Goal: Transaction & Acquisition: Purchase product/service

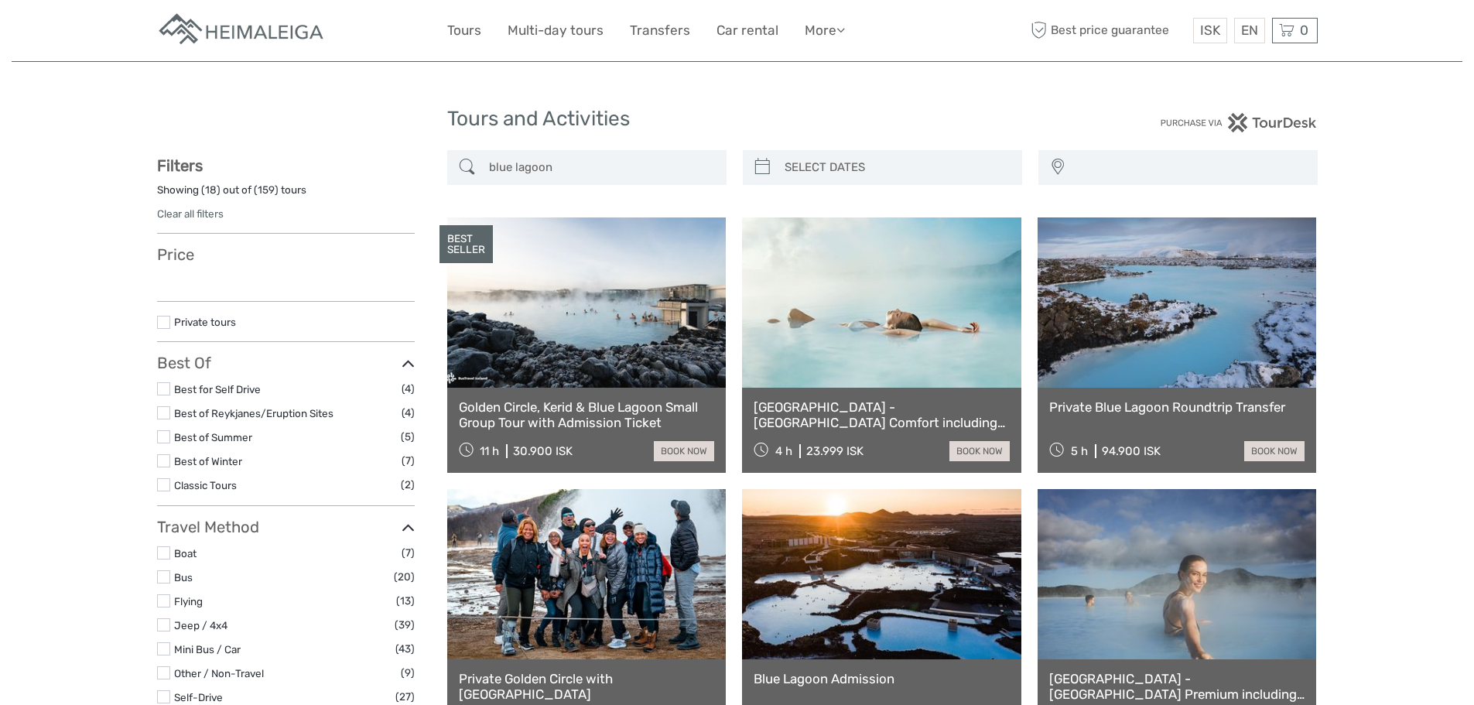
select select
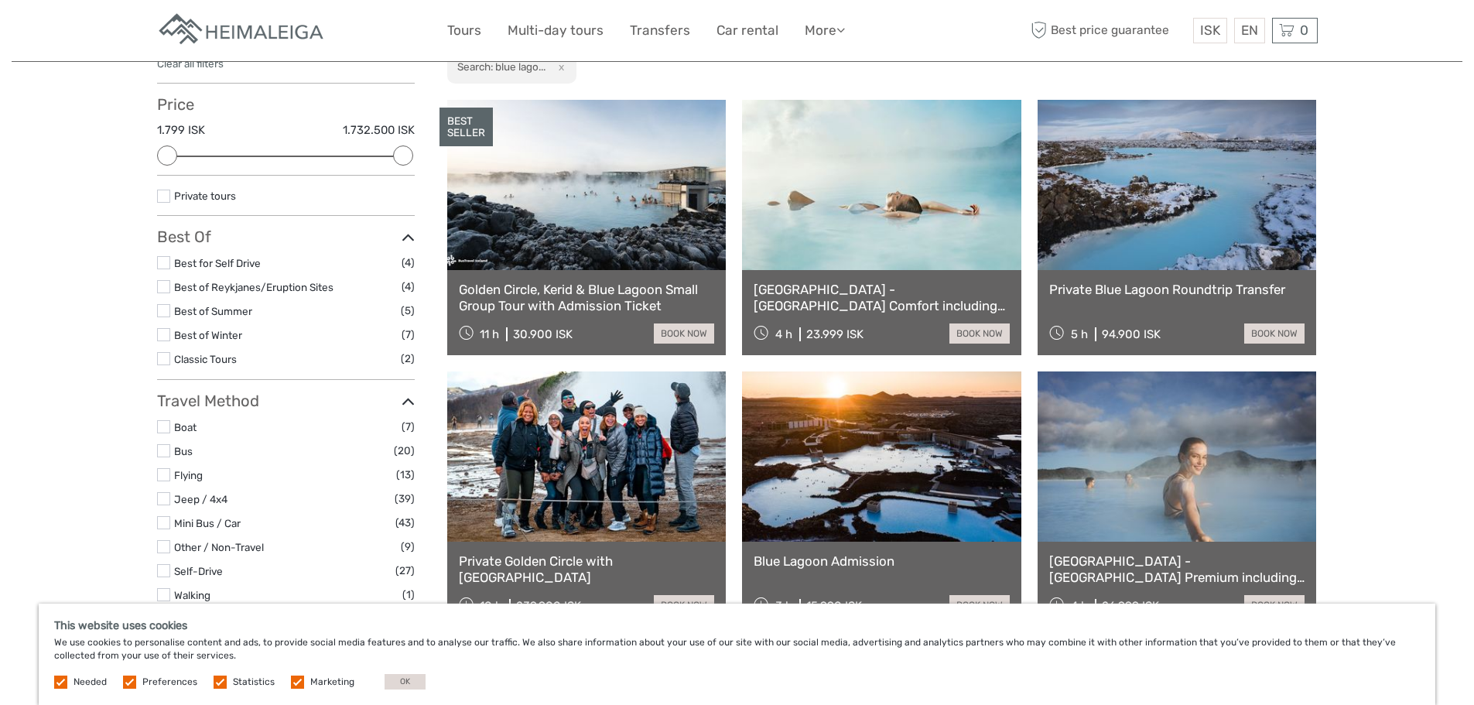
scroll to position [155, 0]
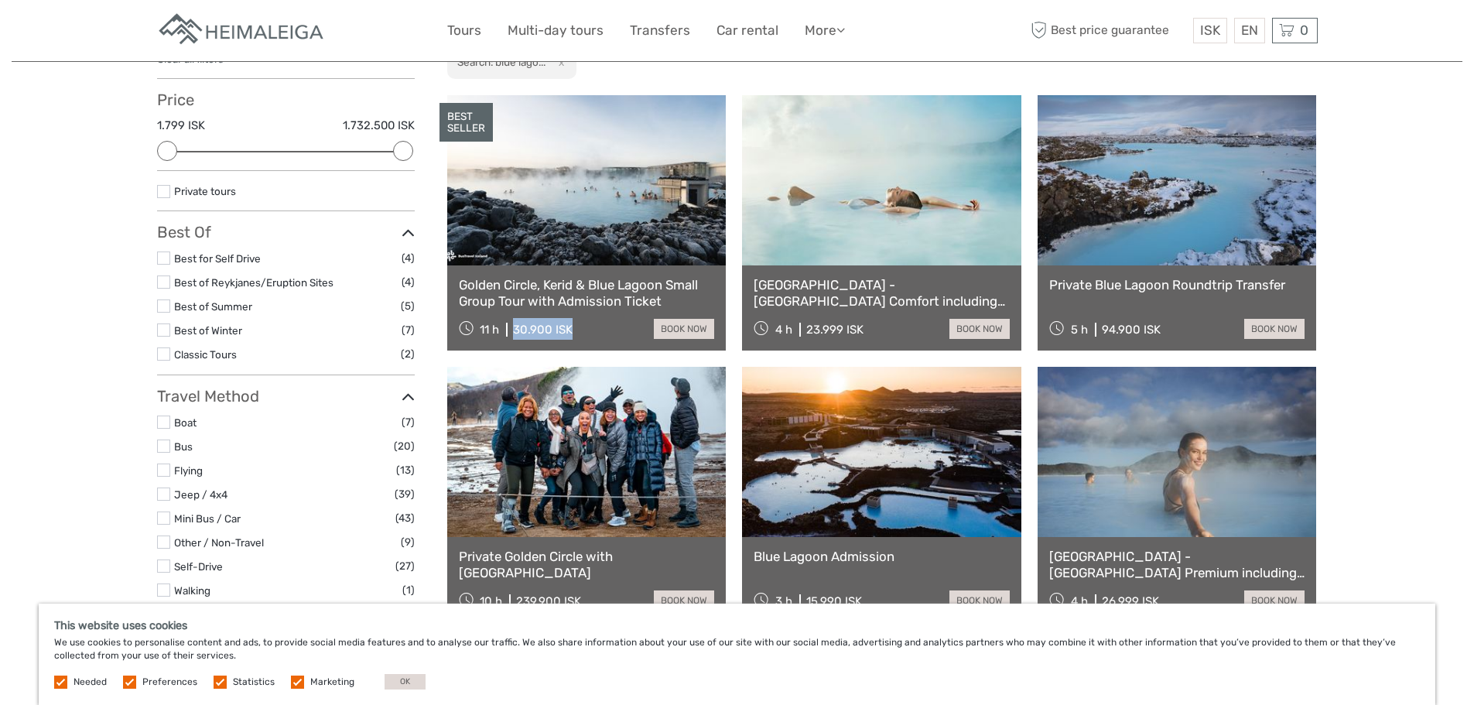
drag, startPoint x: 576, startPoint y: 328, endPoint x: 513, endPoint y: 325, distance: 62.8
click at [513, 325] on div "11 h 30.900 ISK book now" at bounding box center [587, 329] width 256 height 22
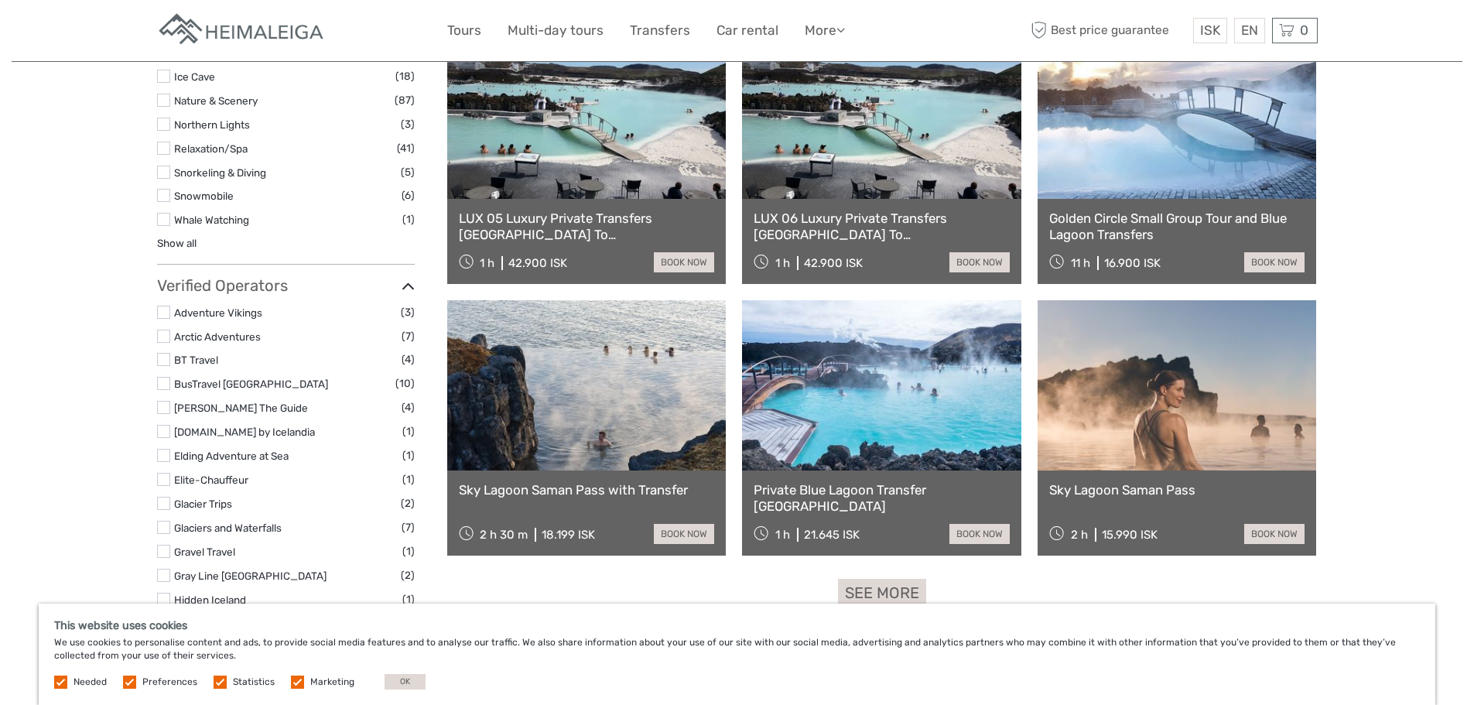
scroll to position [1625, 0]
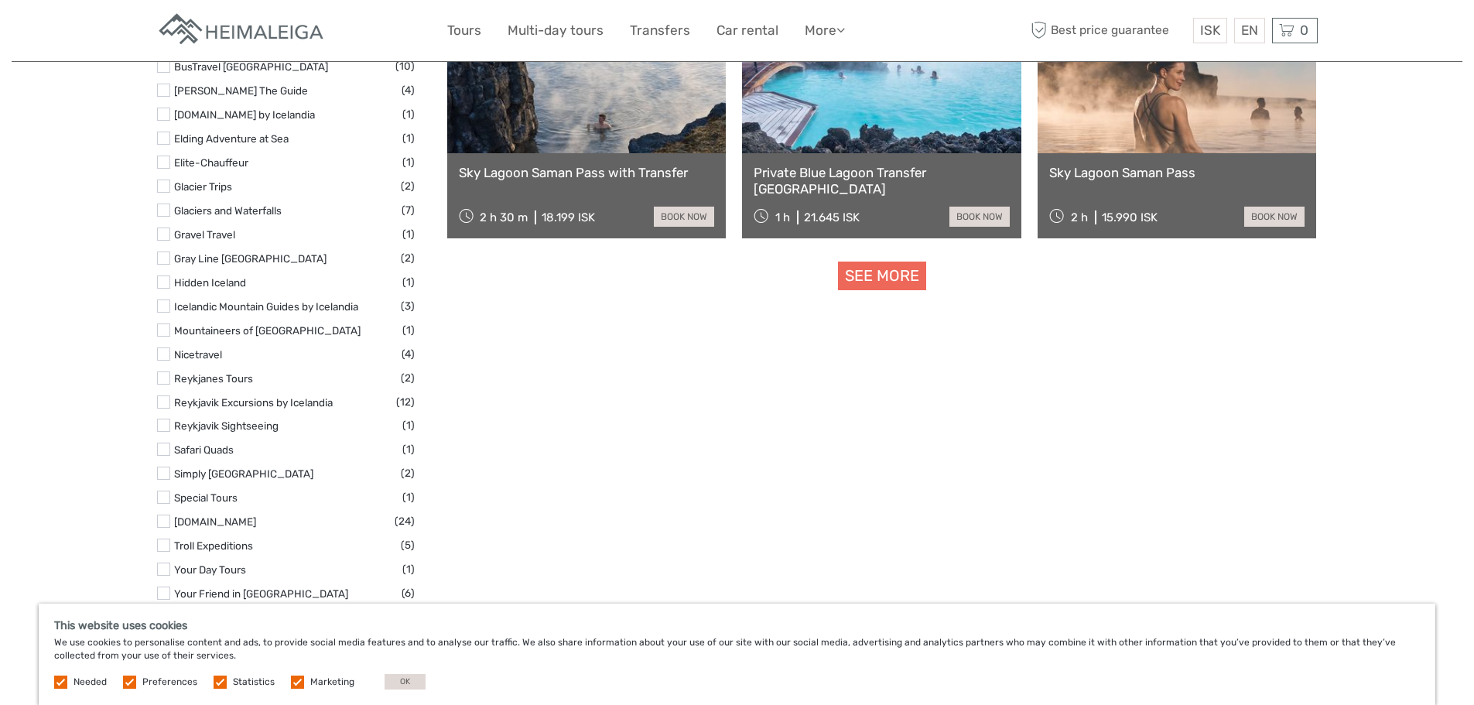
click at [913, 269] on link "See more" at bounding box center [882, 276] width 88 height 29
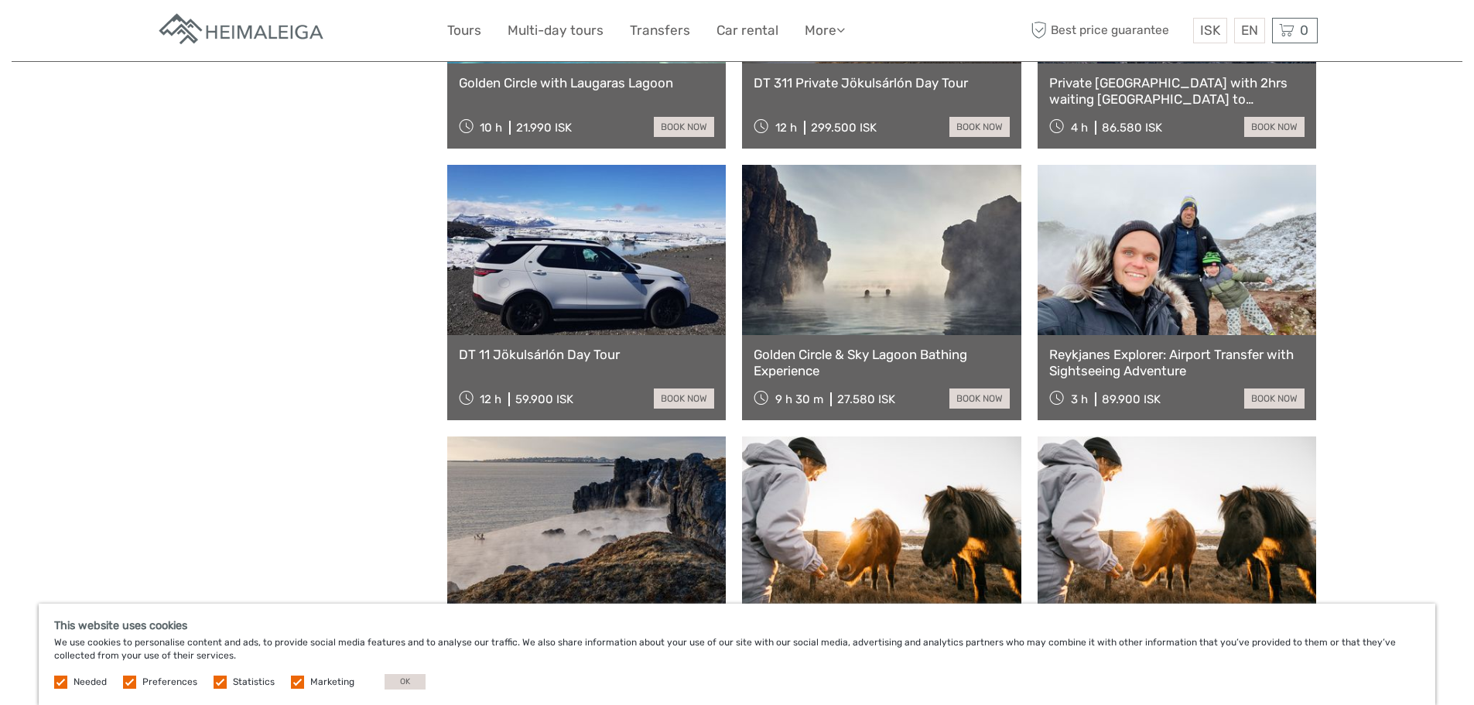
scroll to position [3018, 0]
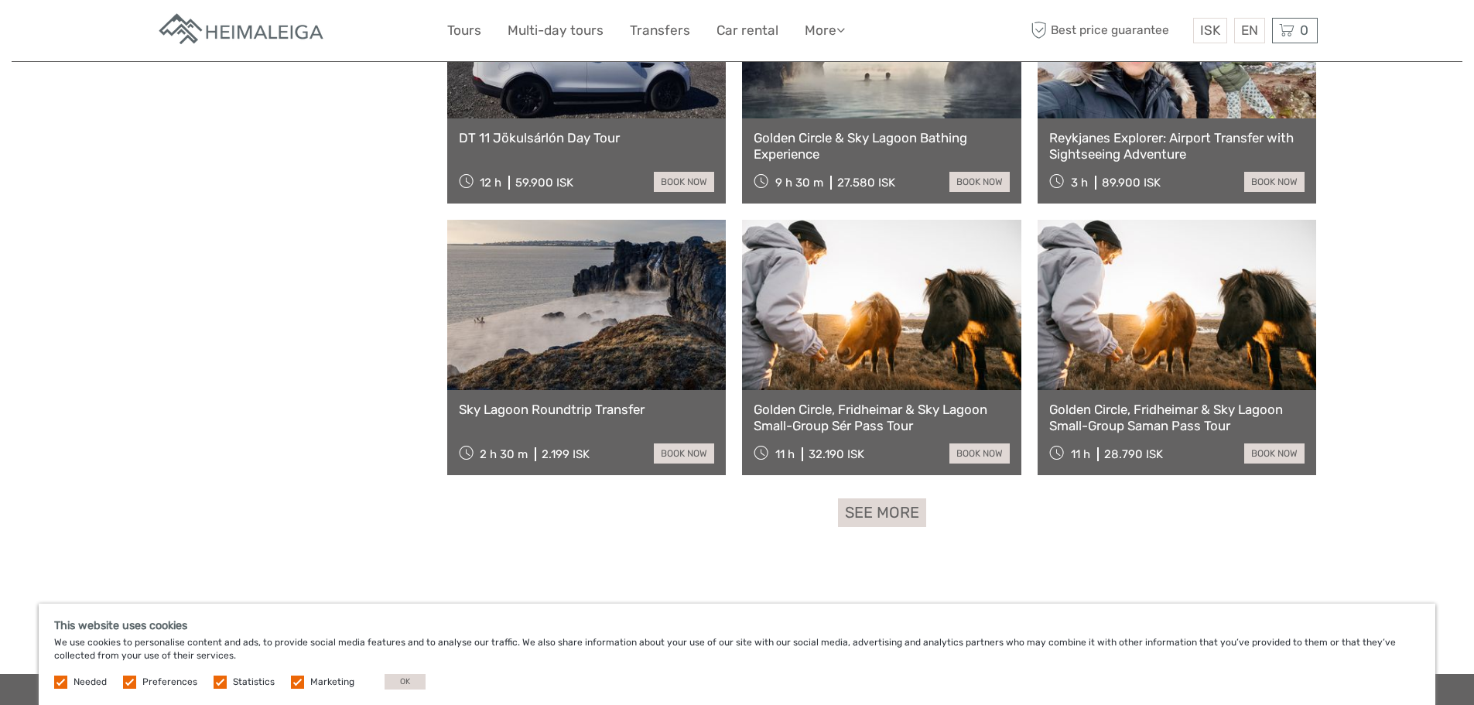
click at [915, 430] on link "Golden Circle, Fridheimar & Sky Lagoon Small-Group Sér Pass Tour" at bounding box center [882, 418] width 256 height 32
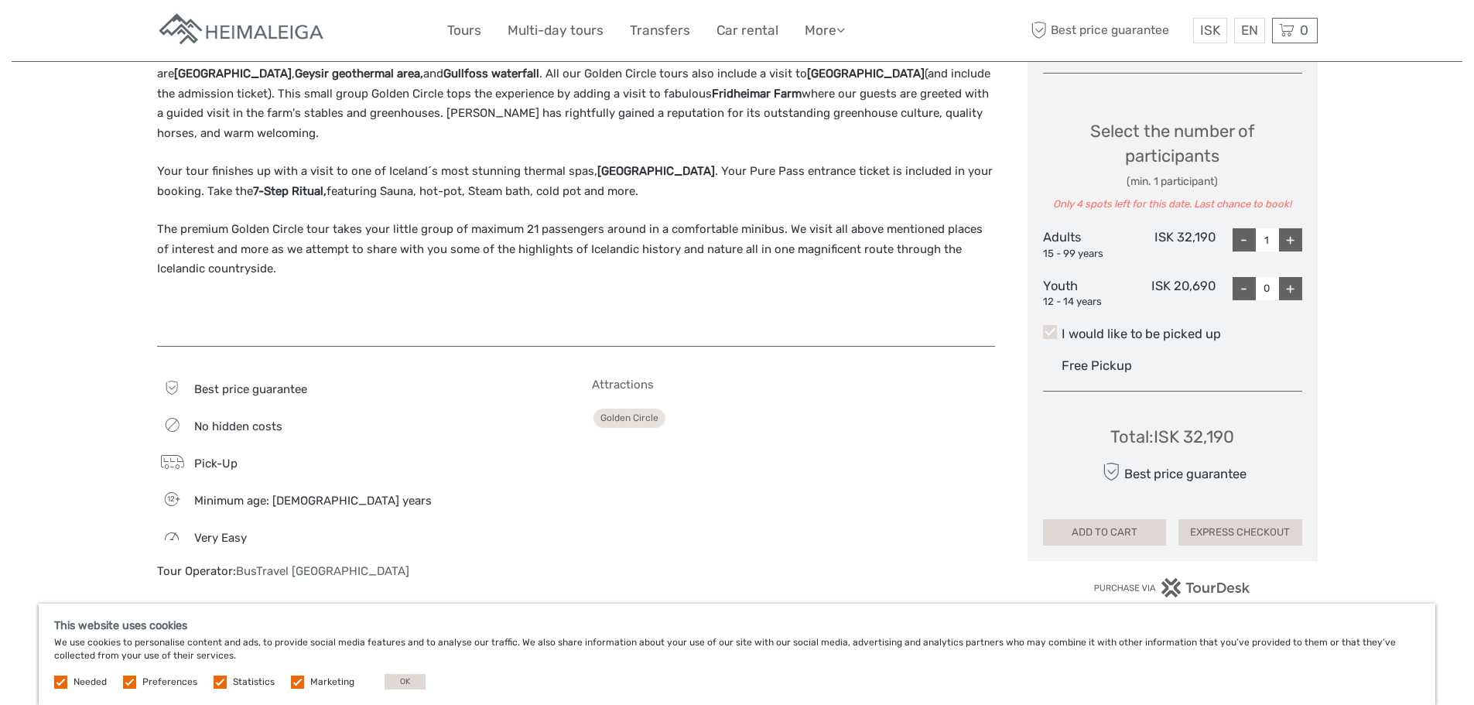
scroll to position [619, 0]
click at [1298, 236] on div "+" at bounding box center [1290, 239] width 23 height 23
type input "2"
drag, startPoint x: 1231, startPoint y: 423, endPoint x: 1158, endPoint y: 423, distance: 72.7
click at [1158, 423] on div "Total : ISK 64,380 Best price guarantee ADD TO CART EXPRESS CHECKOUT" at bounding box center [1172, 474] width 259 height 142
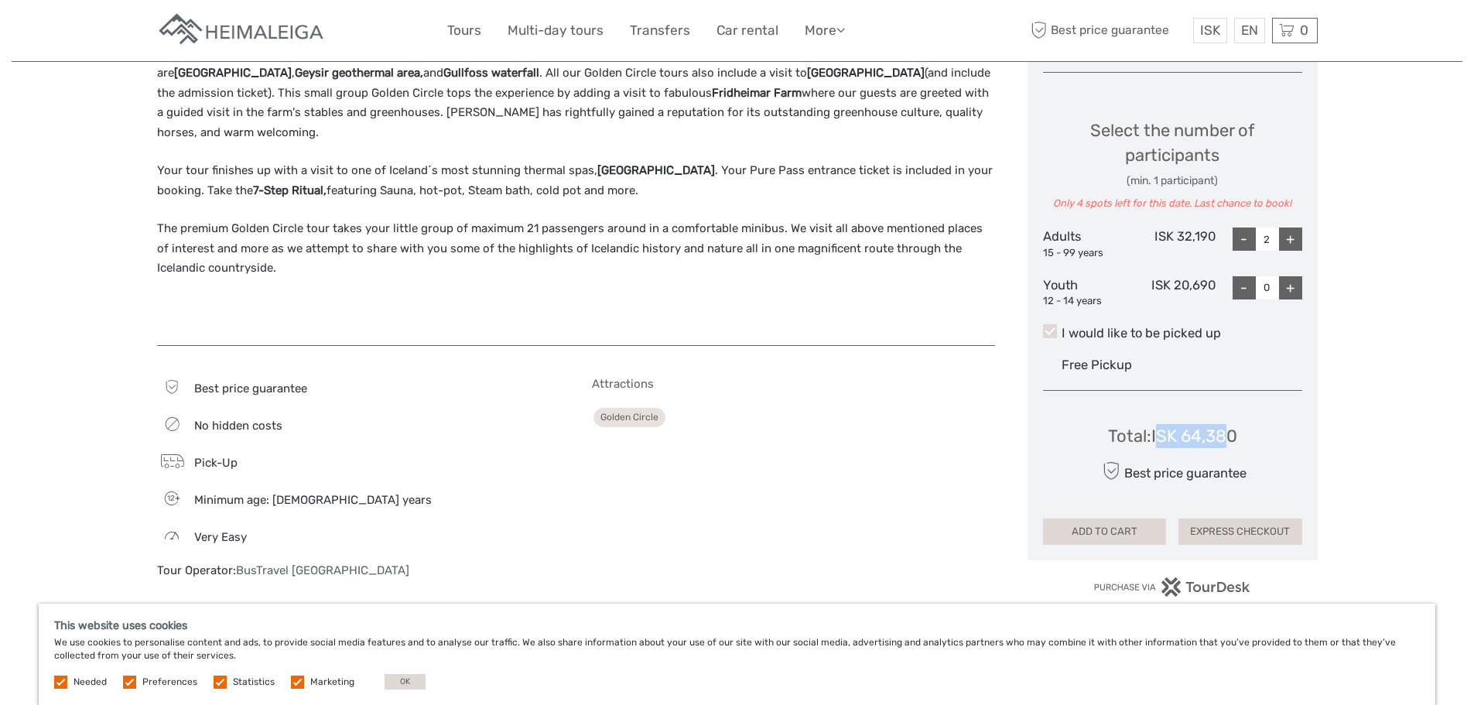
click at [1156, 429] on div "Total : ISK 64,380" at bounding box center [1172, 436] width 129 height 24
drag, startPoint x: 1156, startPoint y: 429, endPoint x: 1237, endPoint y: 418, distance: 81.3
click at [1237, 418] on div "Total : ISK 64,380 Best price guarantee ADD TO CART EXPRESS CHECKOUT" at bounding box center [1172, 474] width 259 height 142
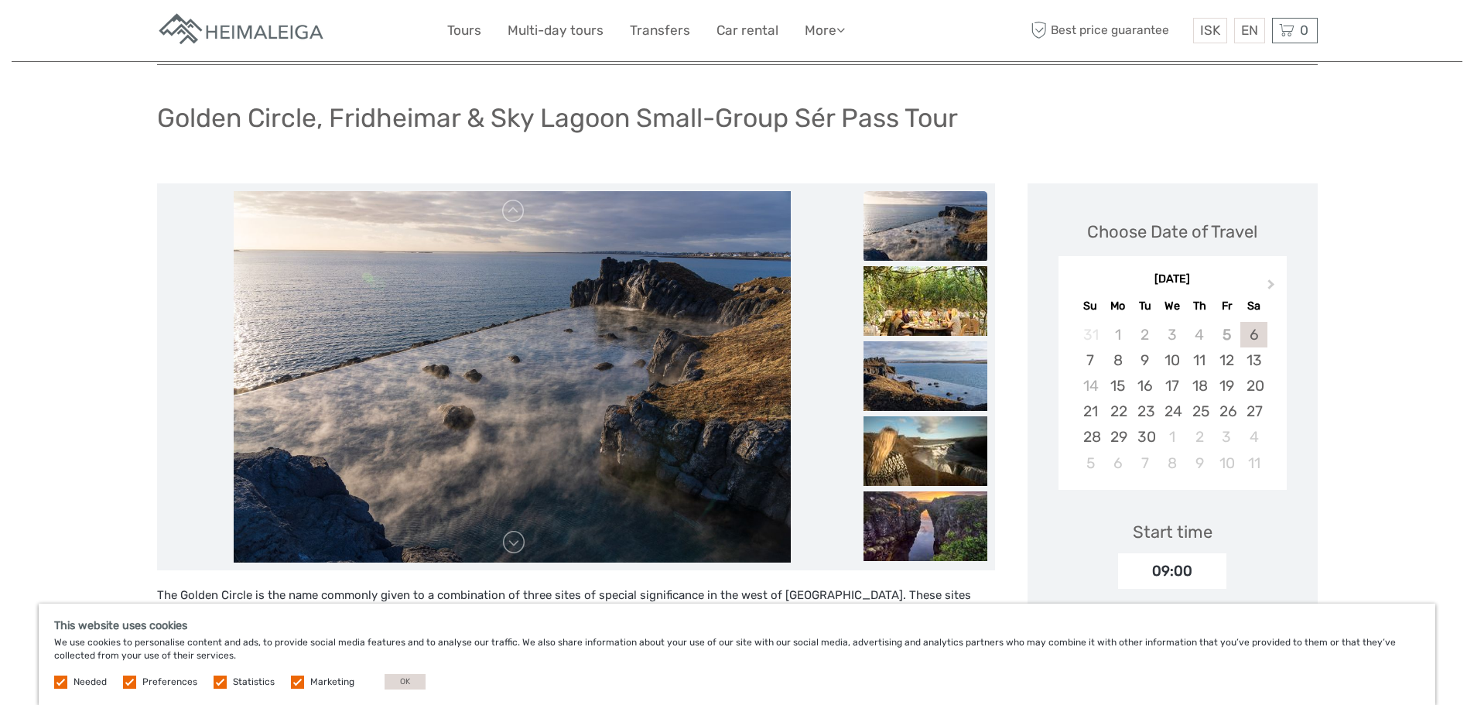
scroll to position [0, 0]
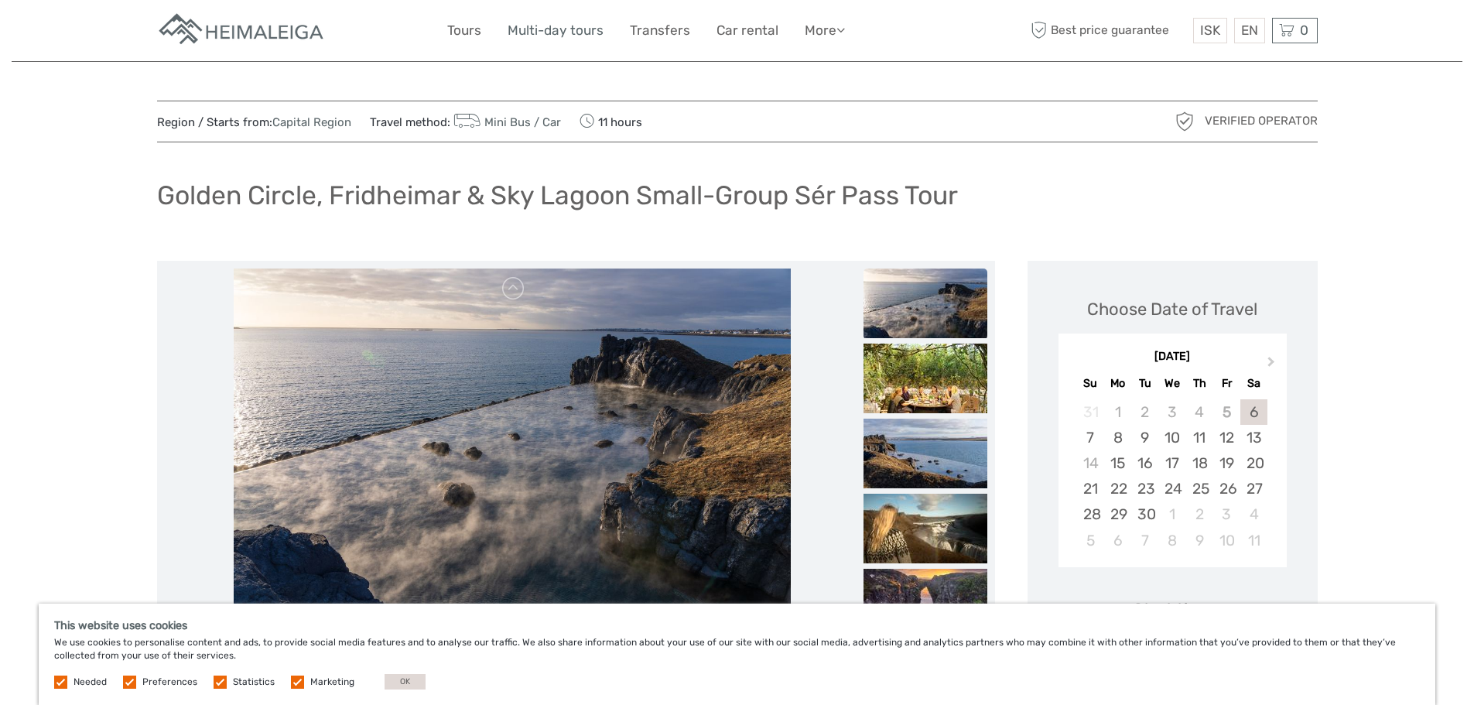
click at [583, 33] on link "Multi-day tours" at bounding box center [556, 30] width 96 height 22
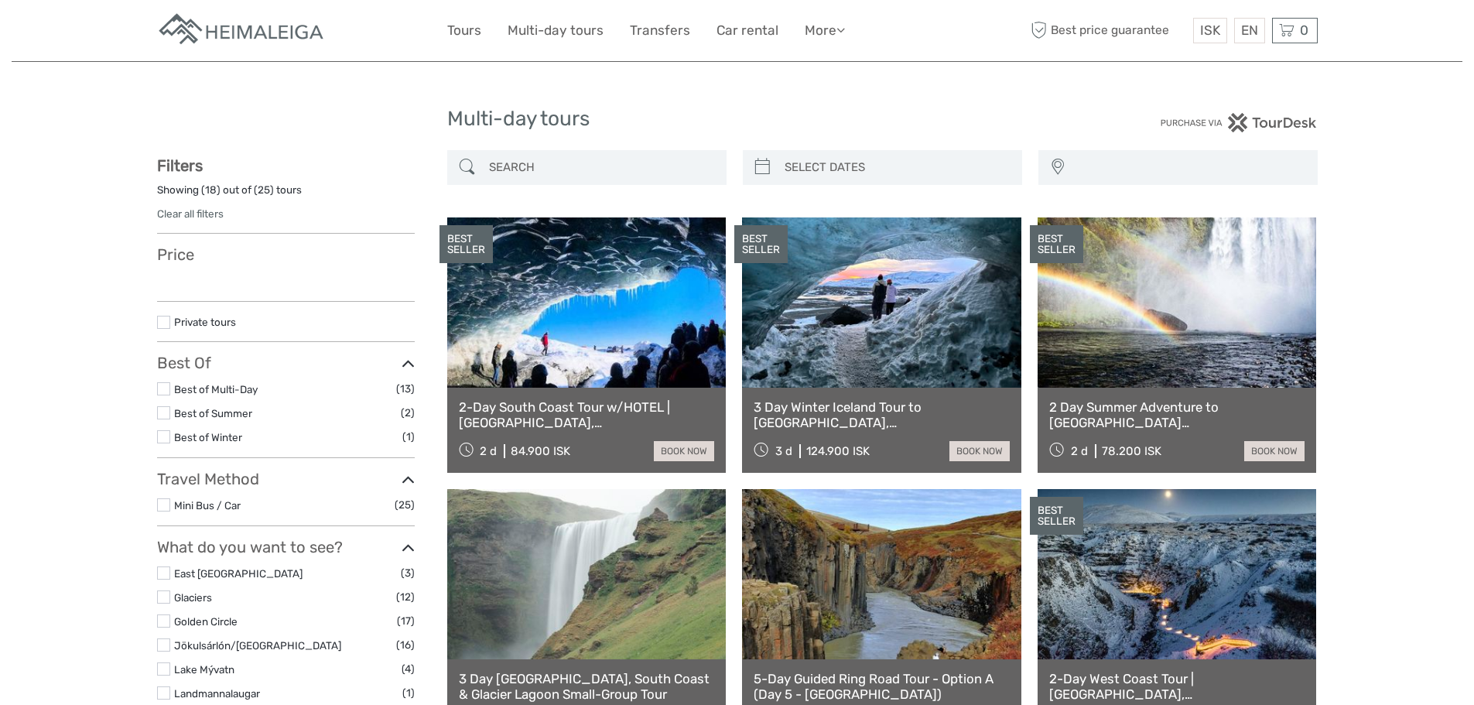
select select
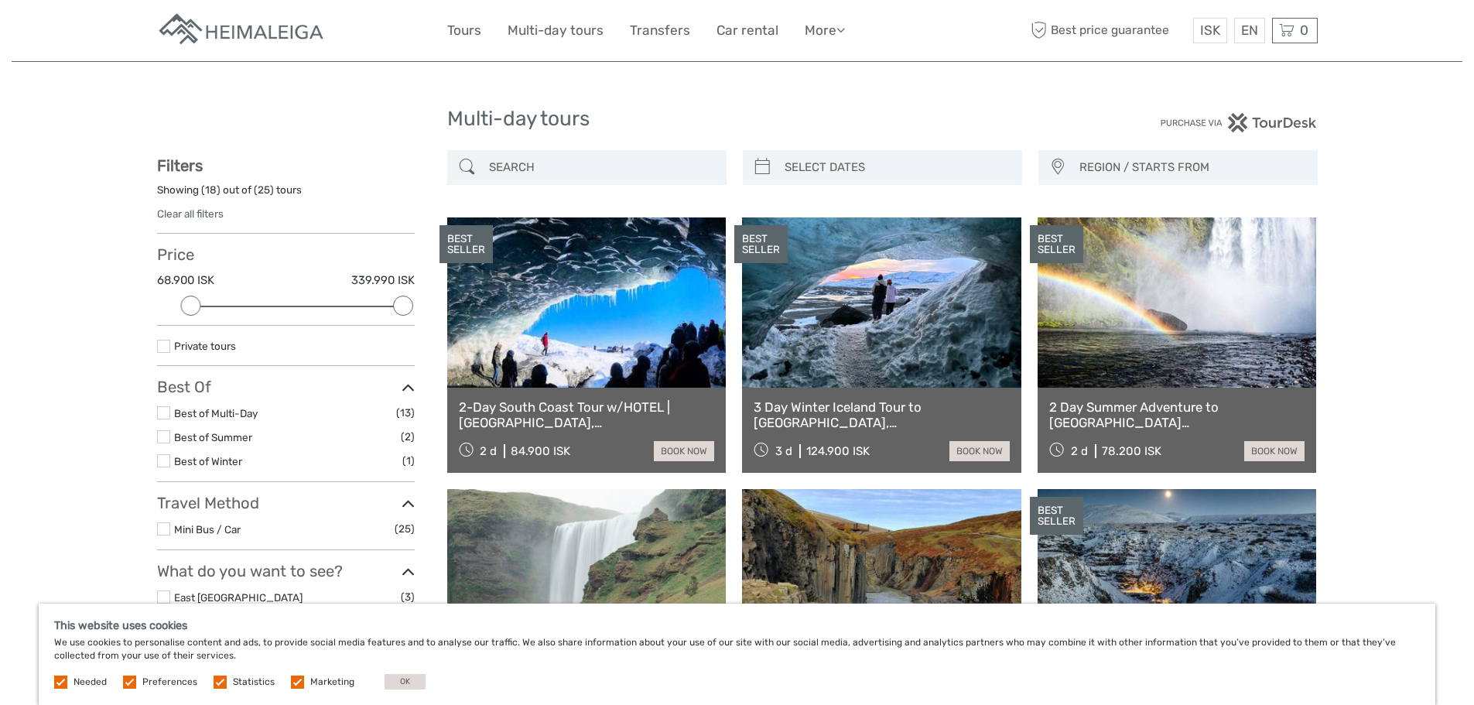
type input "05/09/2025"
click at [824, 174] on input "search" at bounding box center [896, 167] width 236 height 27
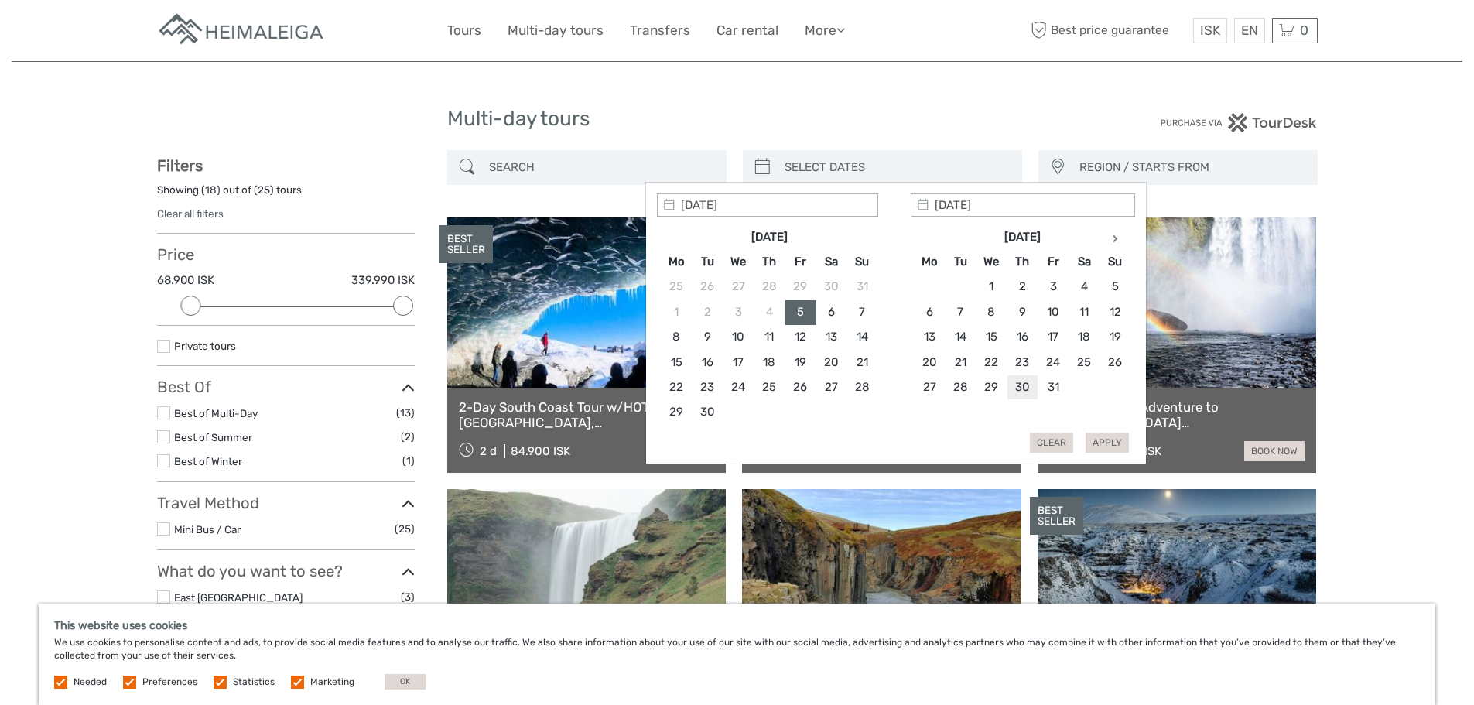
type input "30/10/2025"
click at [1120, 235] on th at bounding box center [1115, 236] width 31 height 25
type input "03/11/2025"
type input "30/10/2025"
click at [1110, 437] on button "Apply" at bounding box center [1107, 443] width 43 height 20
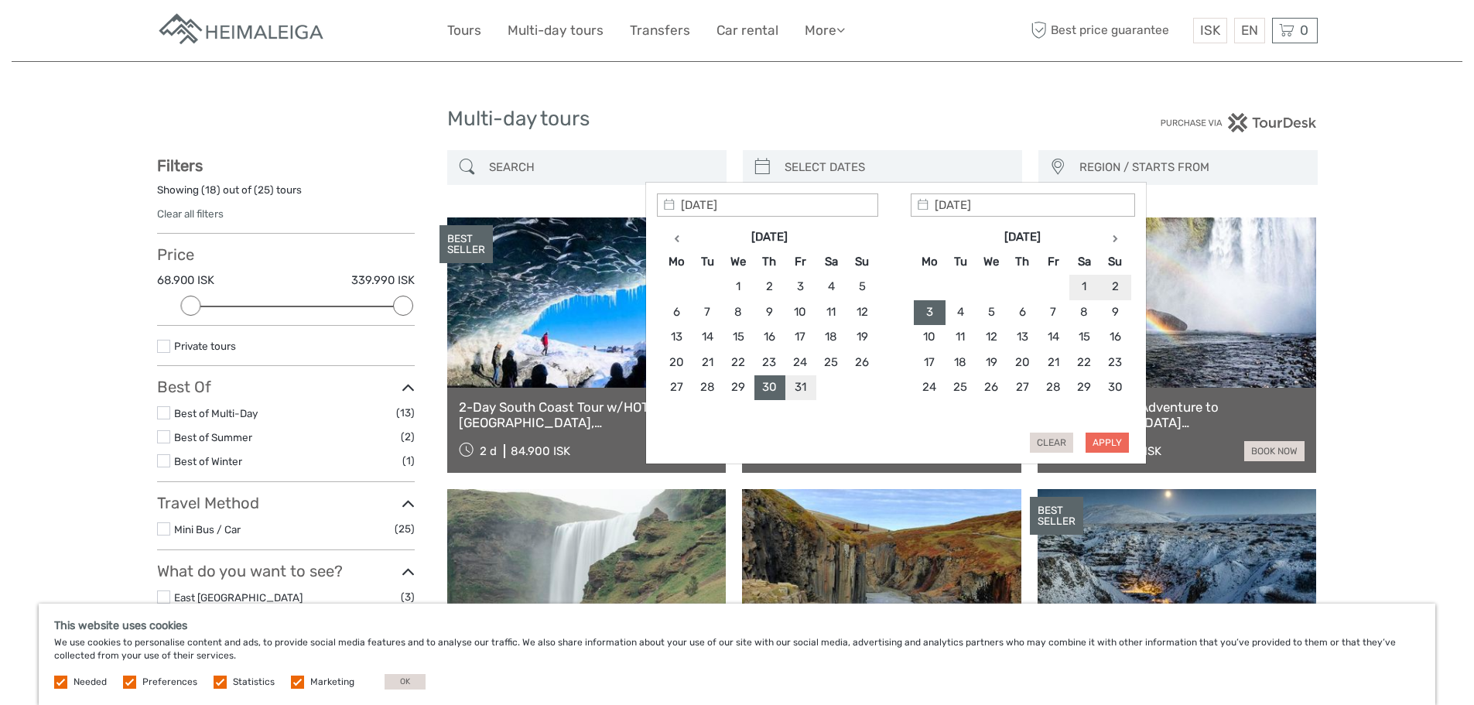
type input "30/10/2025 - 03/11/2025"
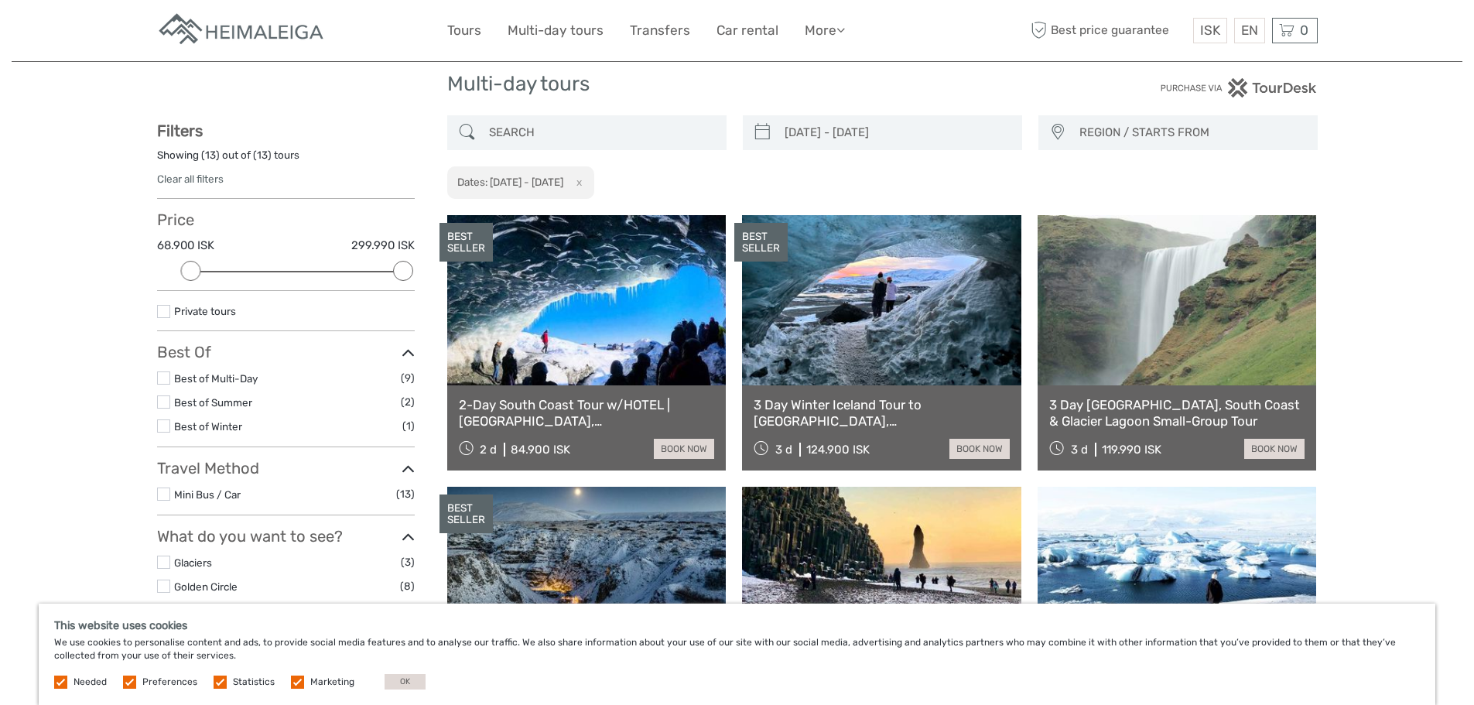
scroll to position [11, 0]
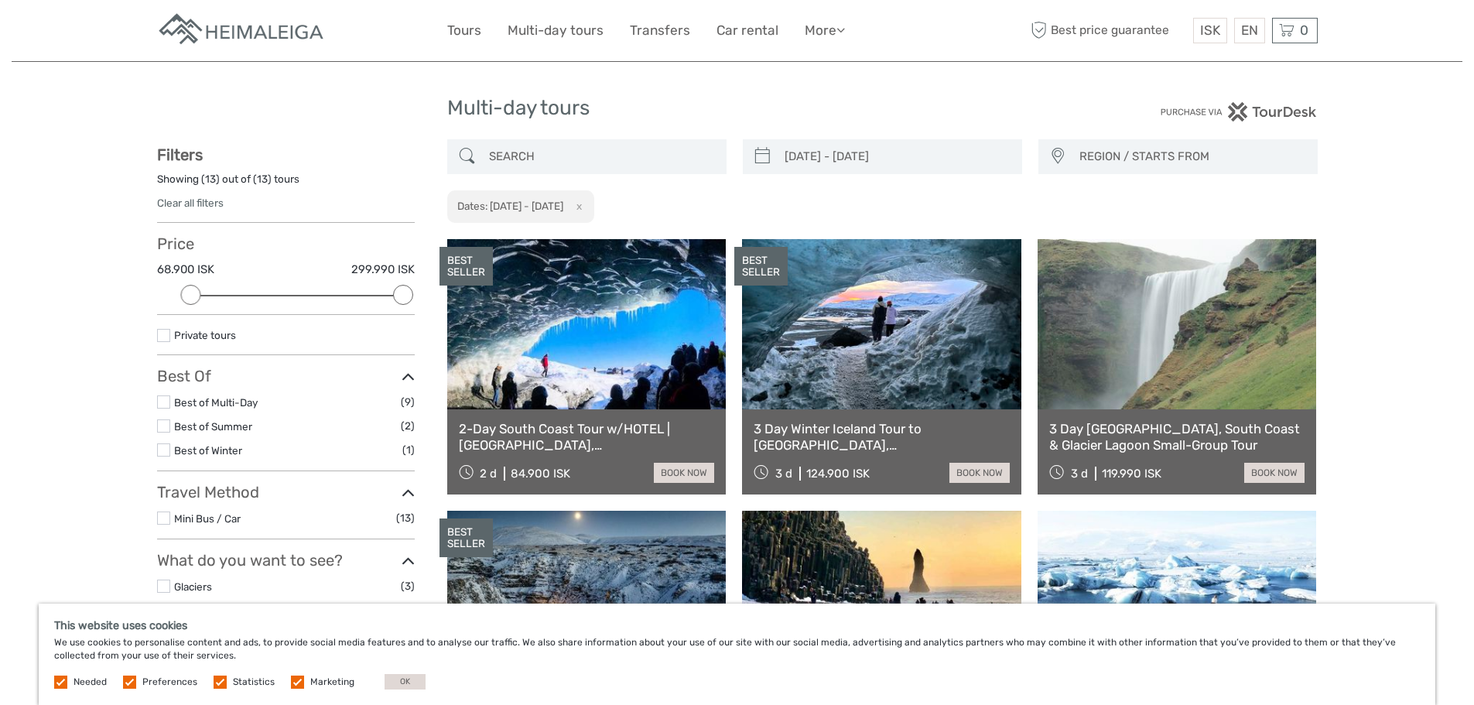
click at [1104, 162] on span "REGION / STARTS FROM" at bounding box center [1192, 157] width 238 height 26
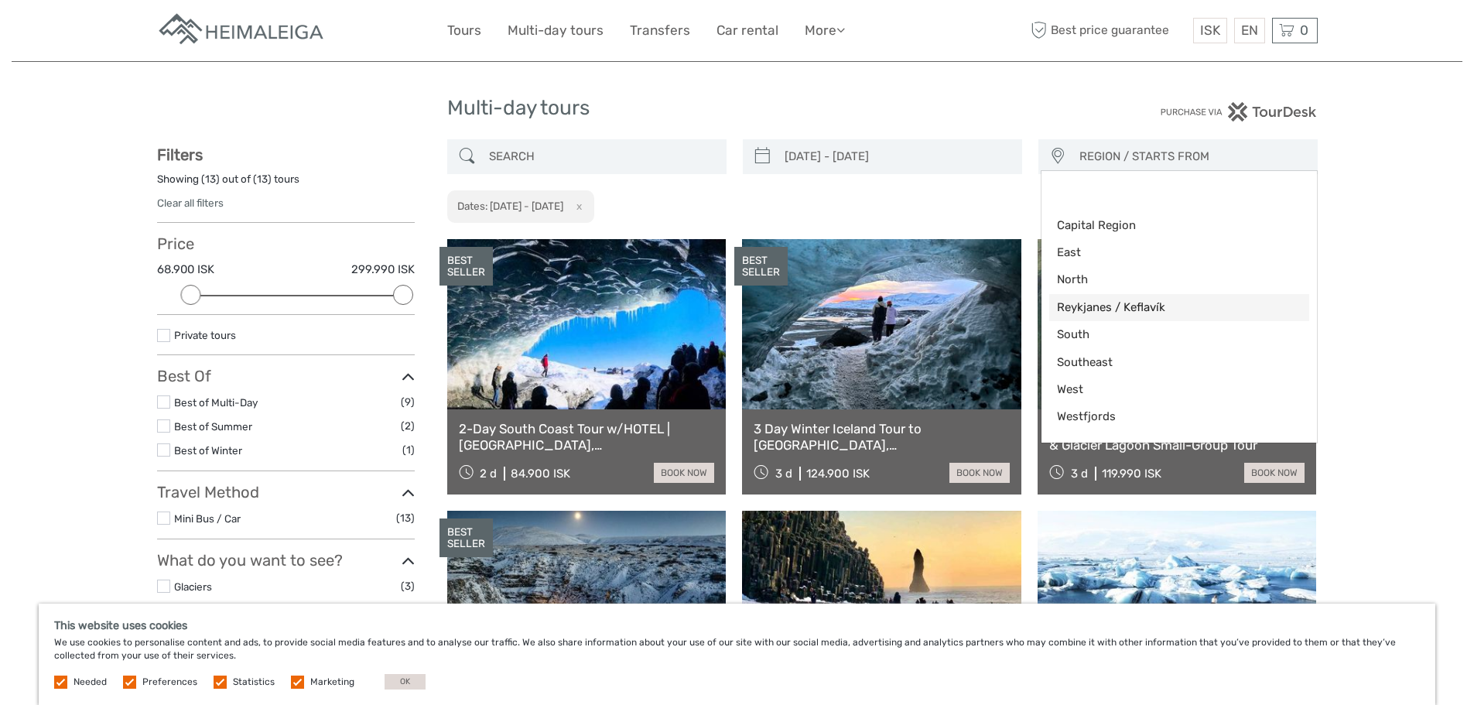
click at [1154, 299] on span "Reykjanes / Keflavík" at bounding box center [1166, 307] width 218 height 16
select select "Reykjanes / Keflavík"
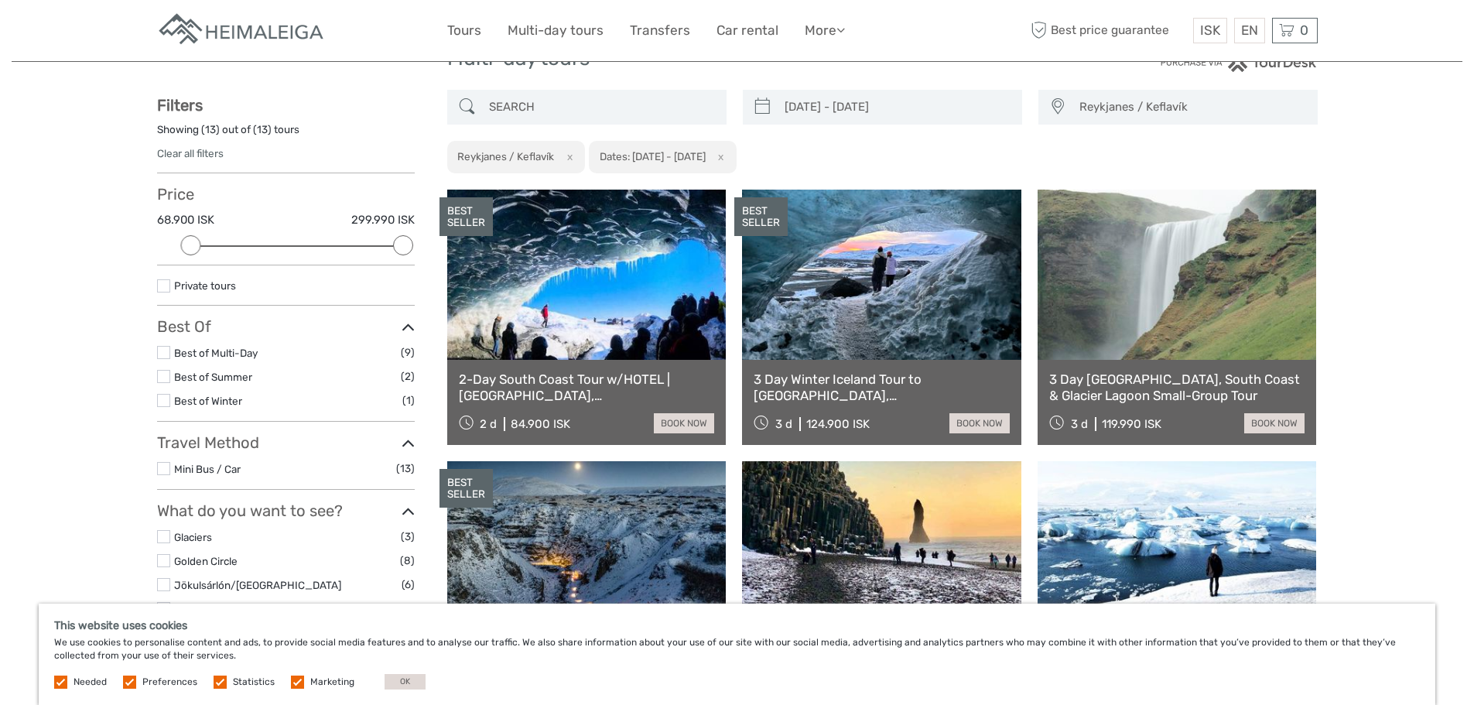
scroll to position [33, 0]
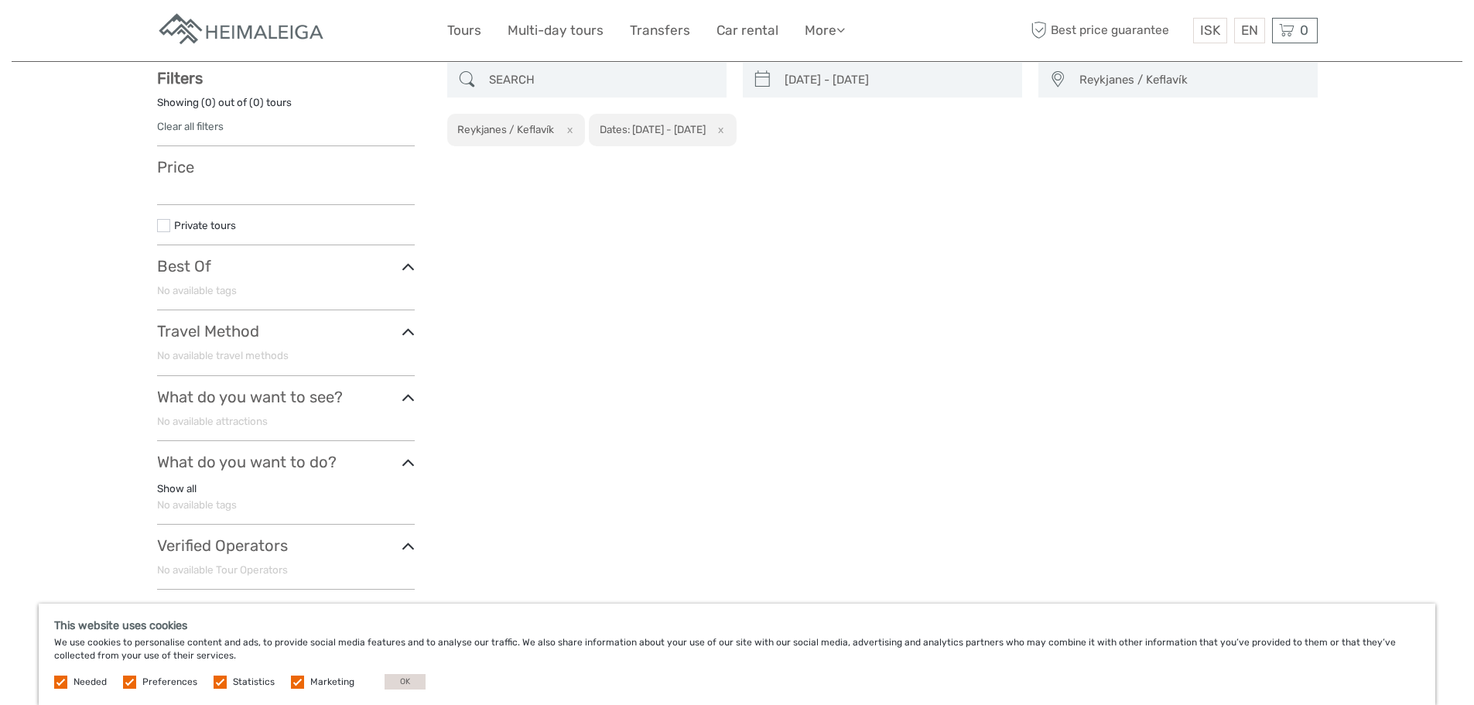
scroll to position [88, 0]
click at [1073, 90] on span "Reykjanes / Keflavík" at bounding box center [1192, 80] width 238 height 26
click at [1295, 228] on span at bounding box center [1292, 227] width 12 height 12
select select
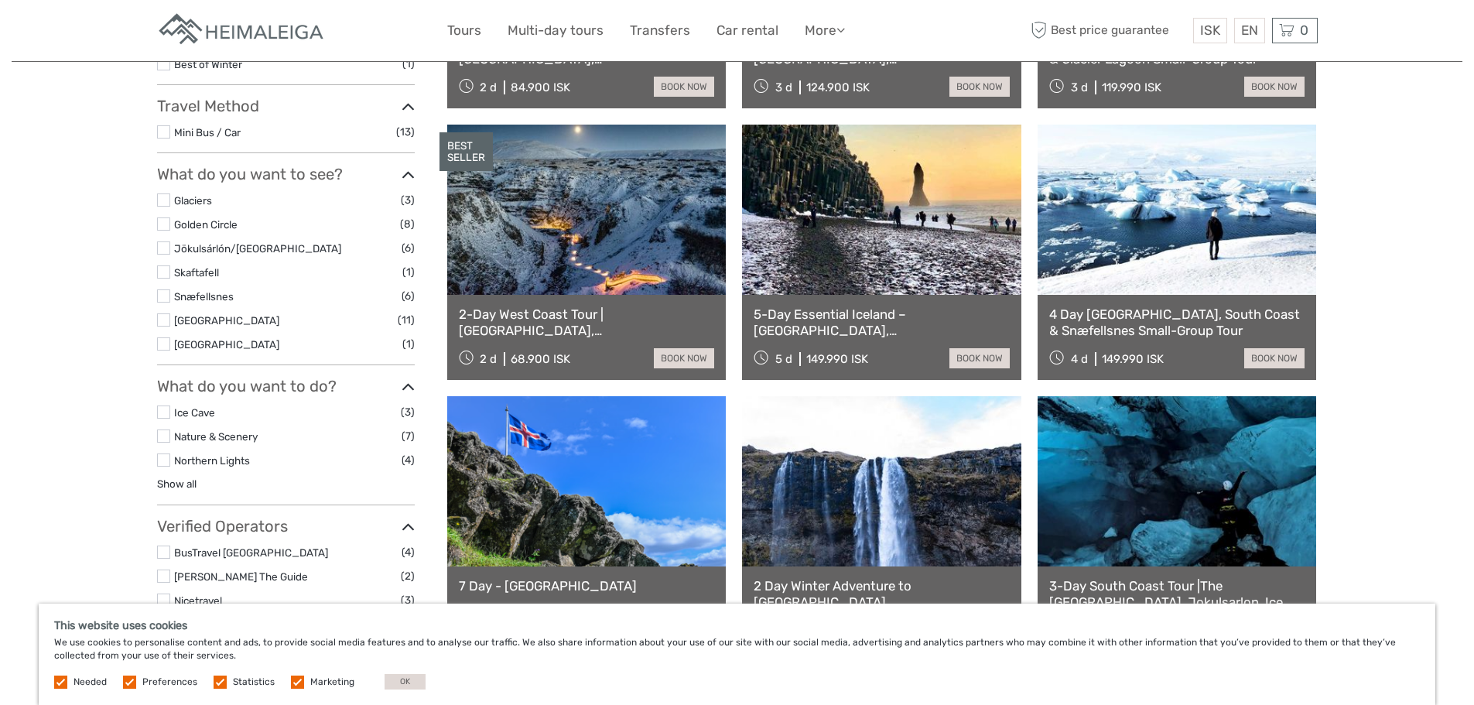
scroll to position [398, 0]
click at [167, 224] on label at bounding box center [163, 223] width 13 height 13
click at [0, 0] on input "checkbox" at bounding box center [0, 0] width 0 height 0
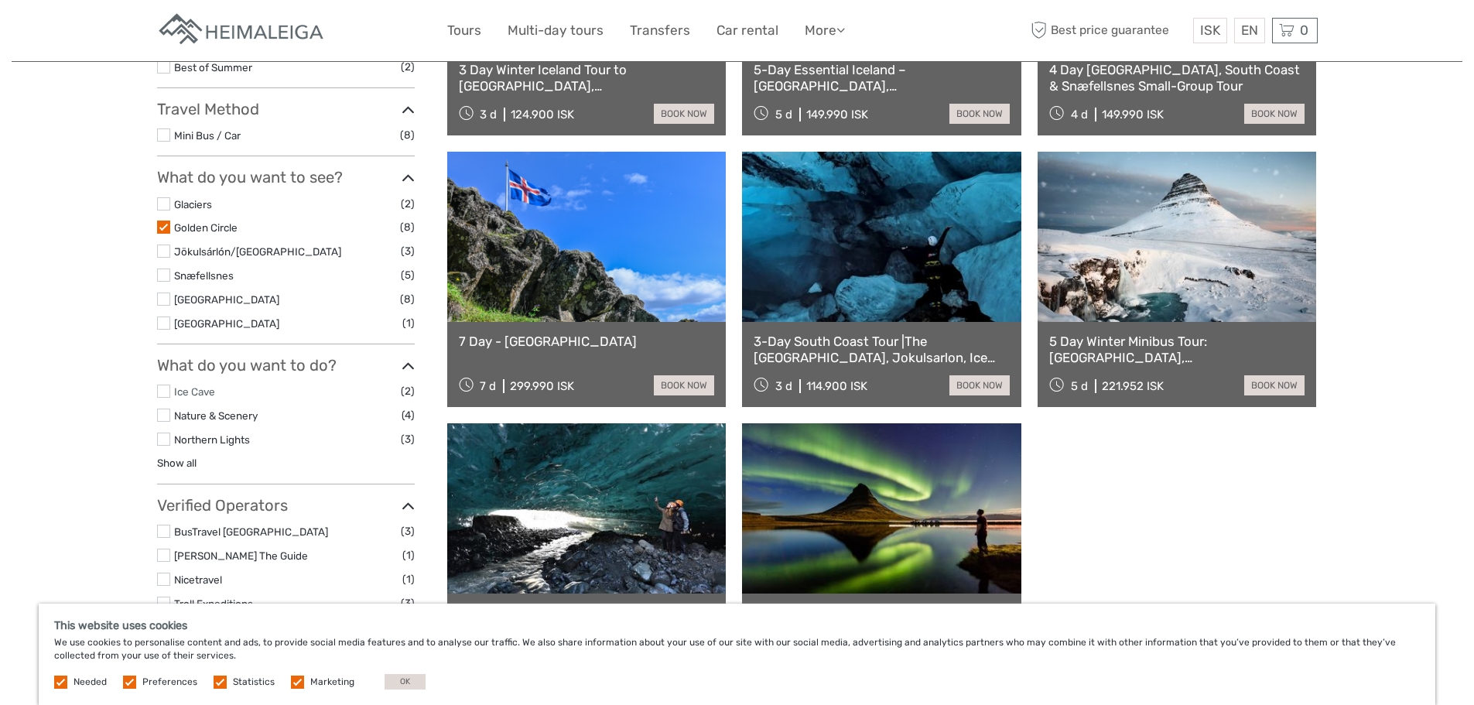
scroll to position [397, 0]
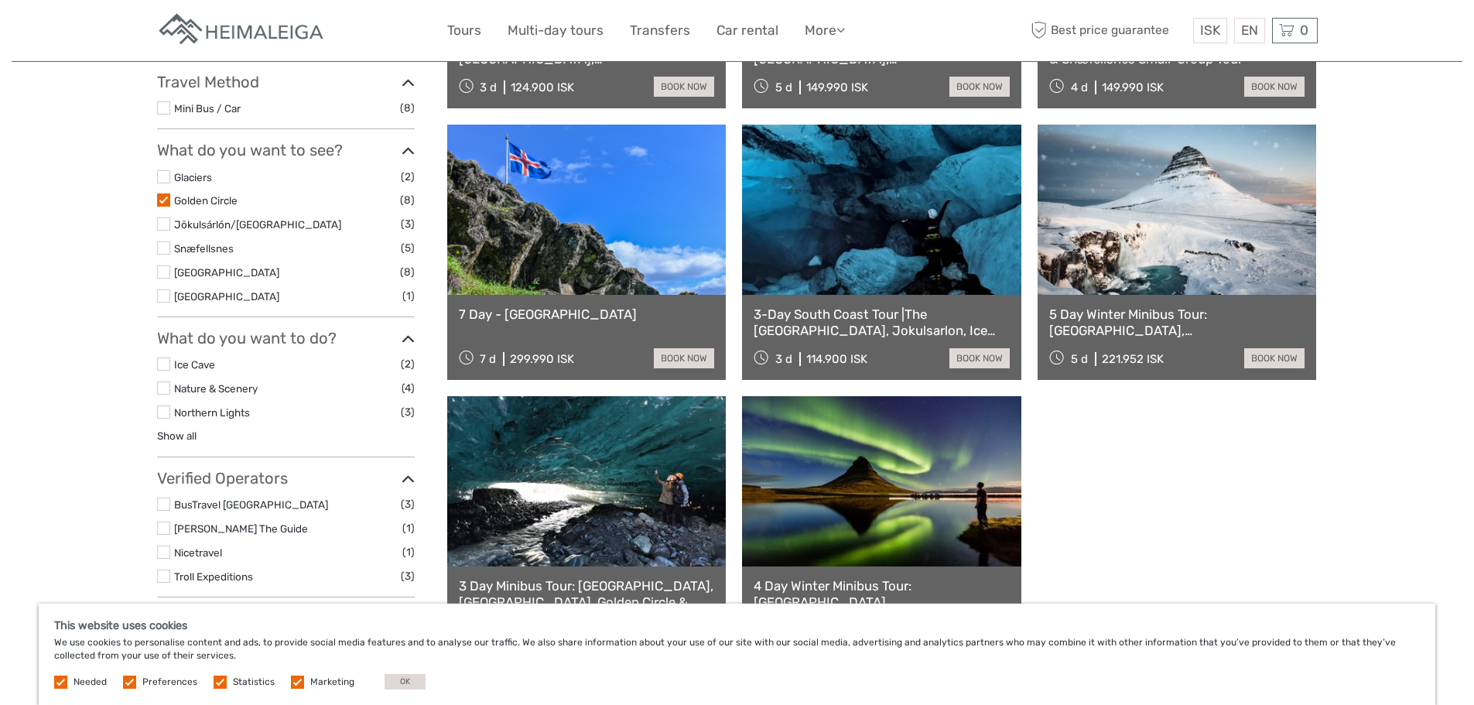
click at [168, 414] on label at bounding box center [163, 411] width 13 height 13
click at [0, 0] on input "checkbox" at bounding box center [0, 0] width 0 height 0
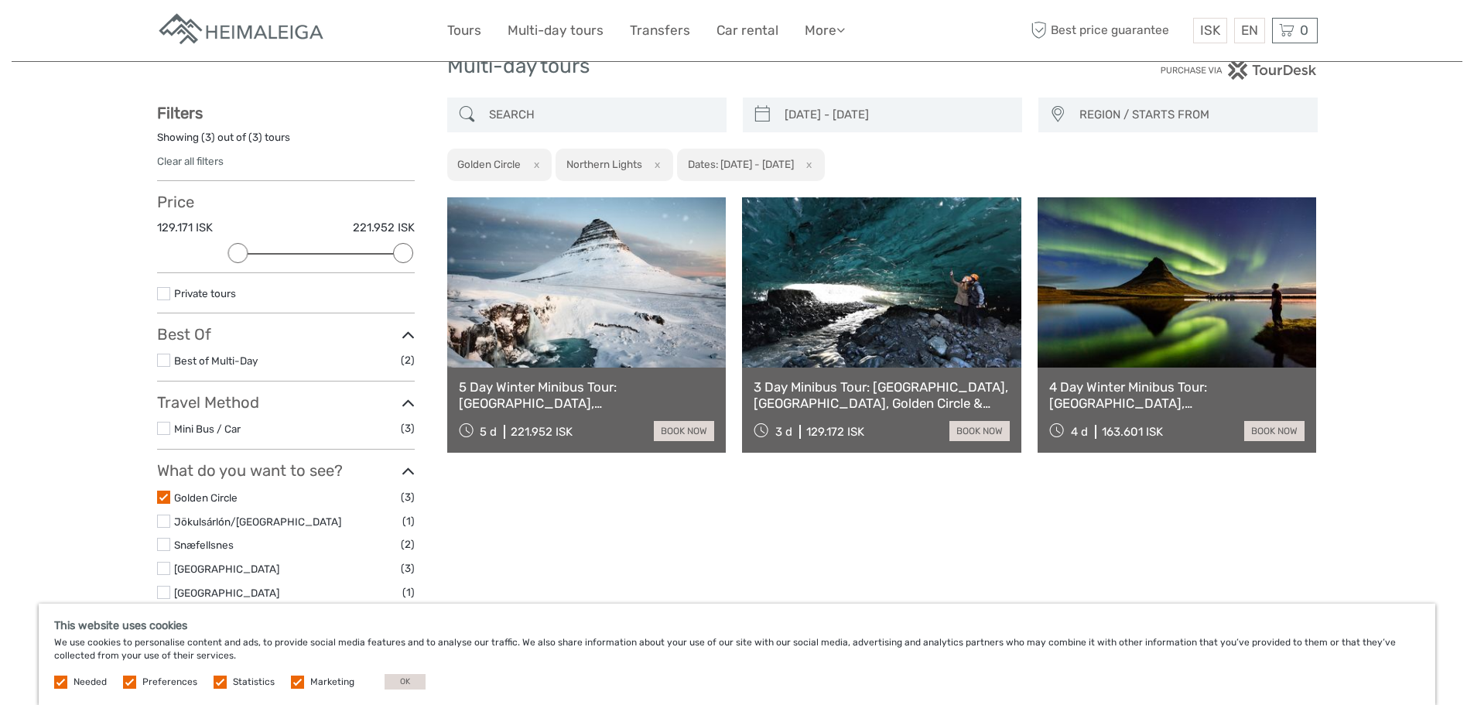
scroll to position [88, 0]
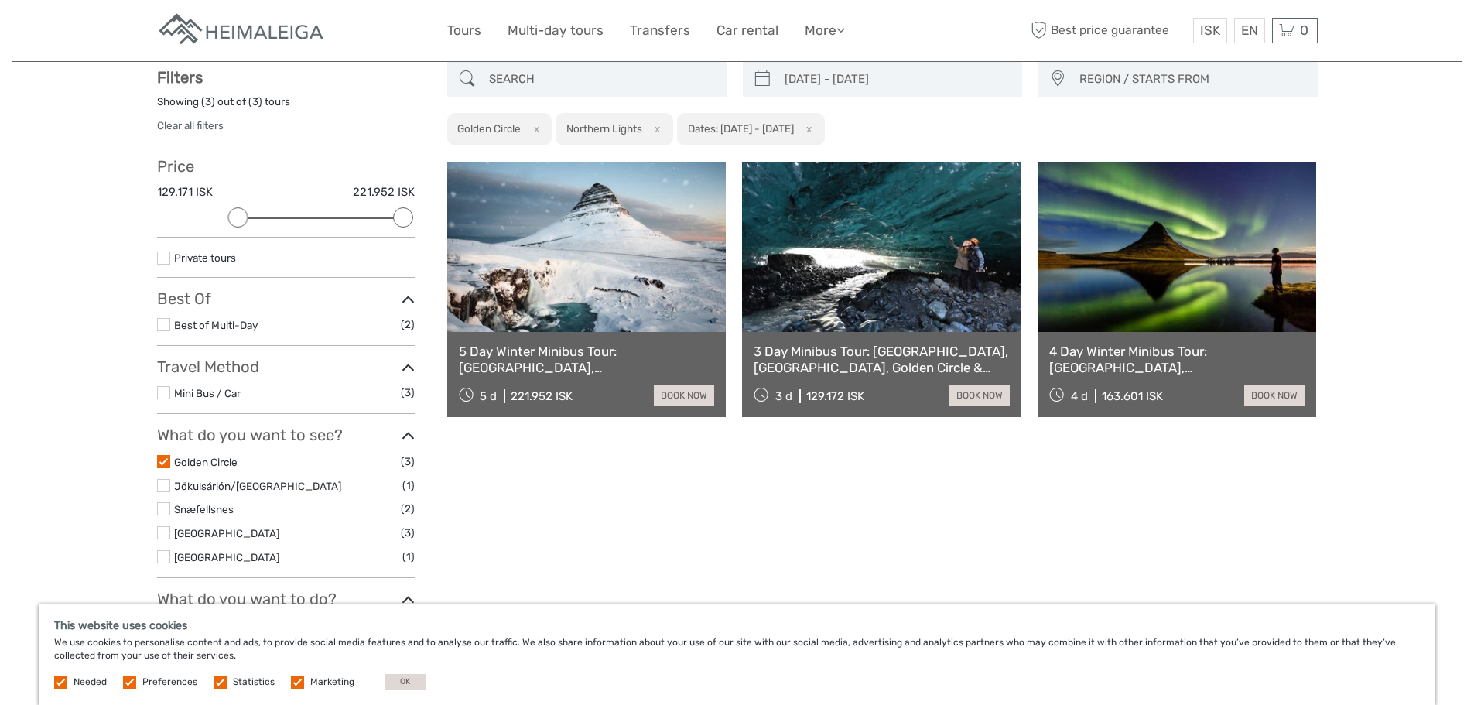
click at [194, 266] on div "Private tours" at bounding box center [286, 263] width 258 height 29
click at [191, 258] on link "Private tours" at bounding box center [205, 257] width 62 height 12
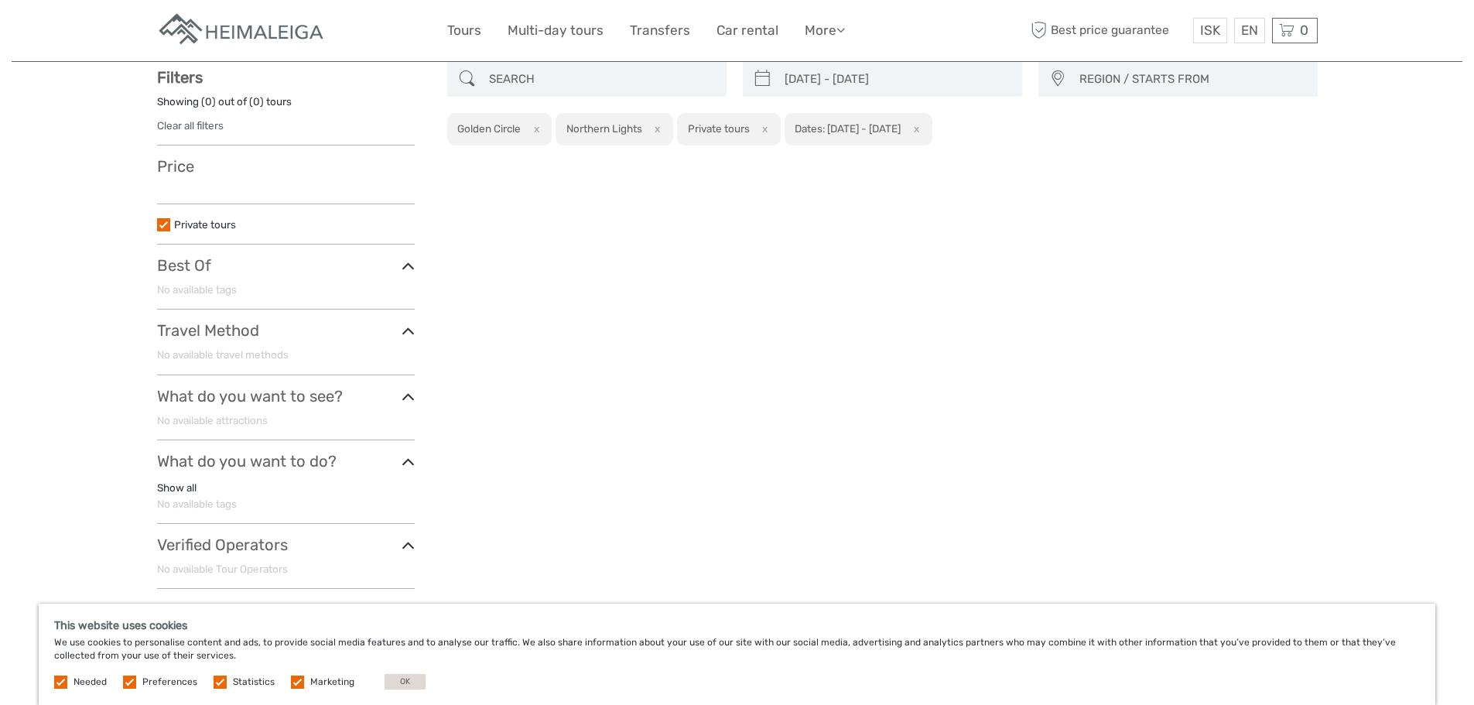
click at [535, 128] on button "x" at bounding box center [533, 129] width 21 height 16
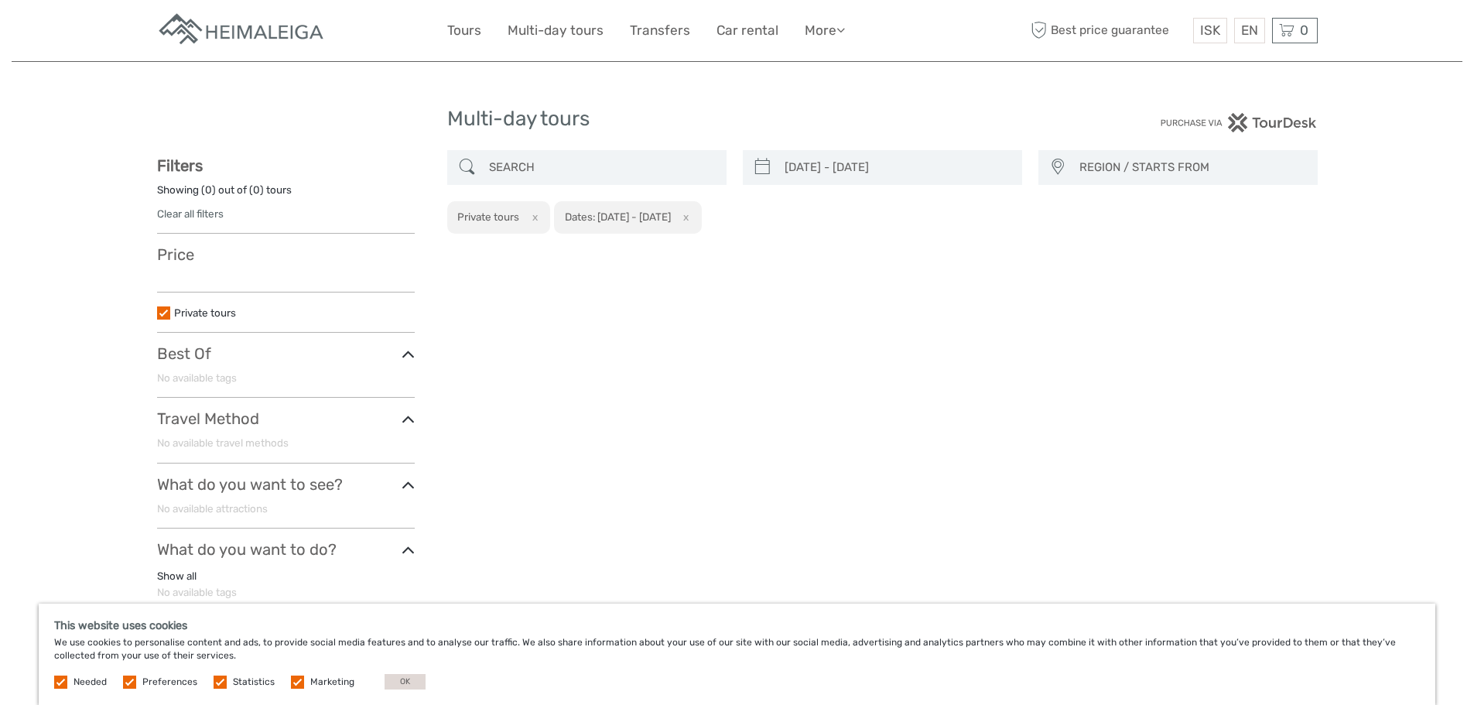
click at [536, 214] on button "x" at bounding box center [532, 217] width 21 height 16
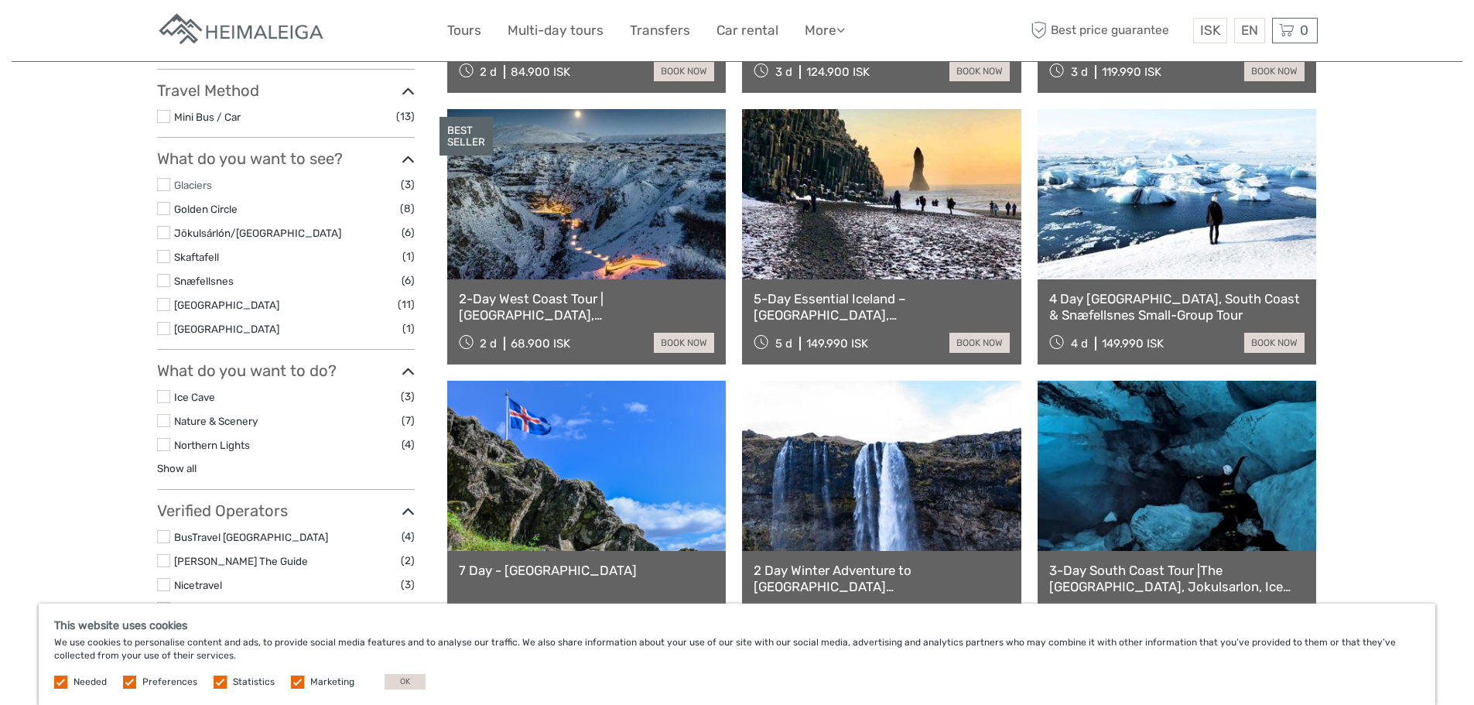
scroll to position [630, 0]
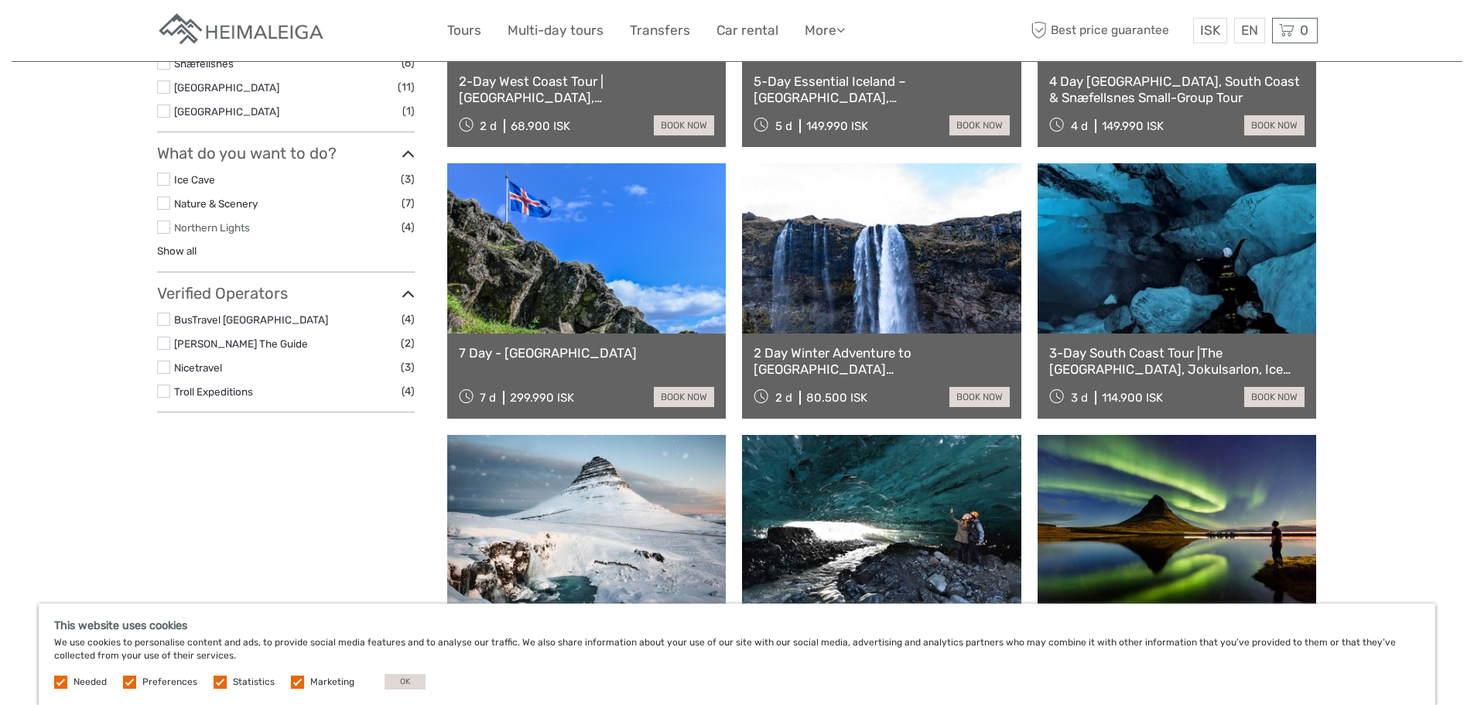
click at [198, 228] on link "Northern Lights" at bounding box center [212, 227] width 76 height 12
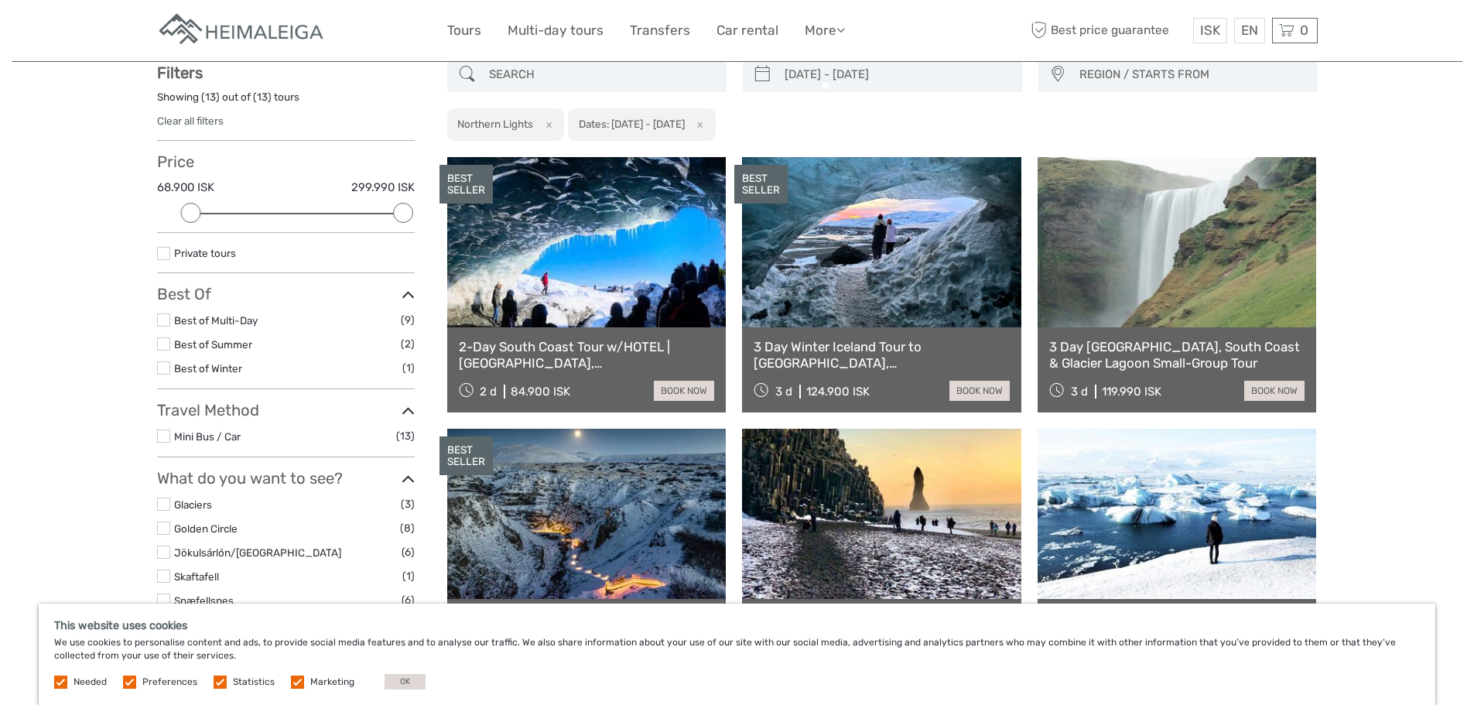
scroll to position [88, 0]
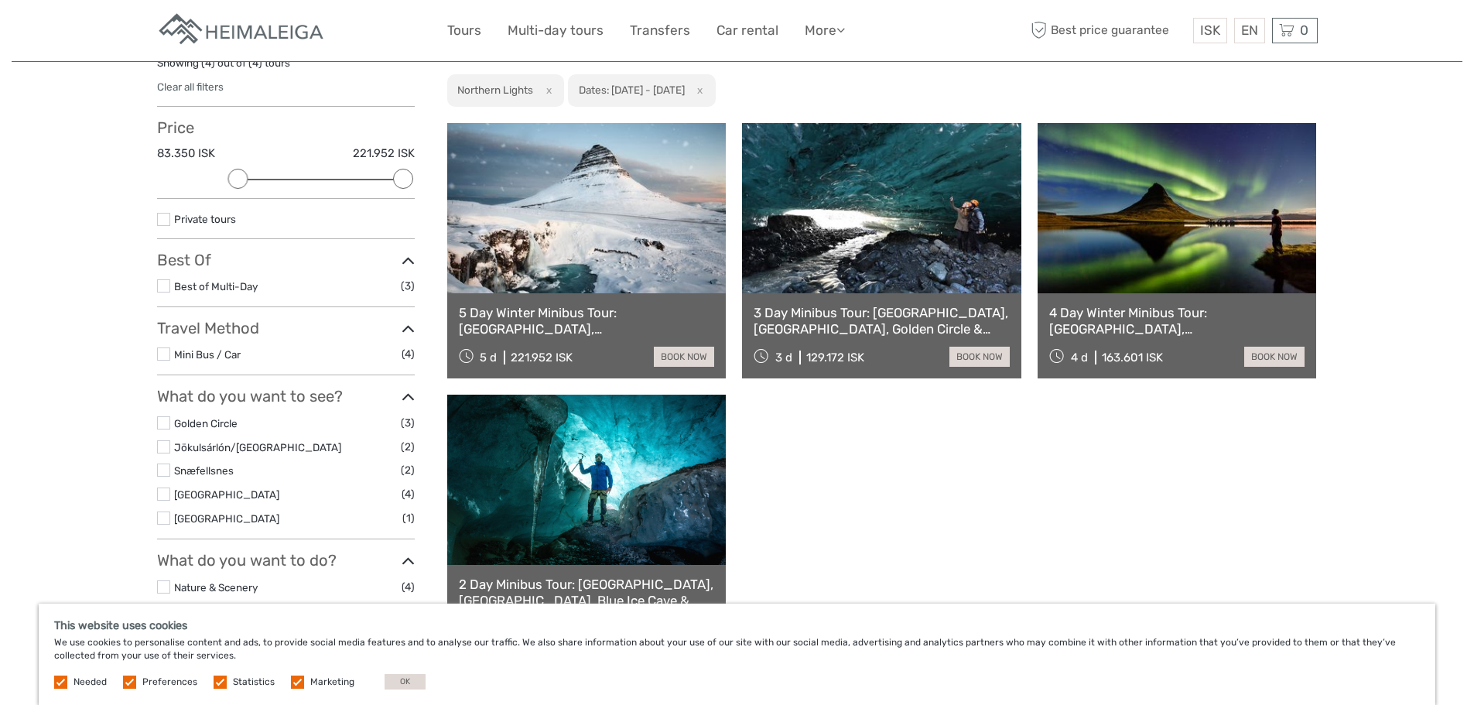
scroll to position [166, 0]
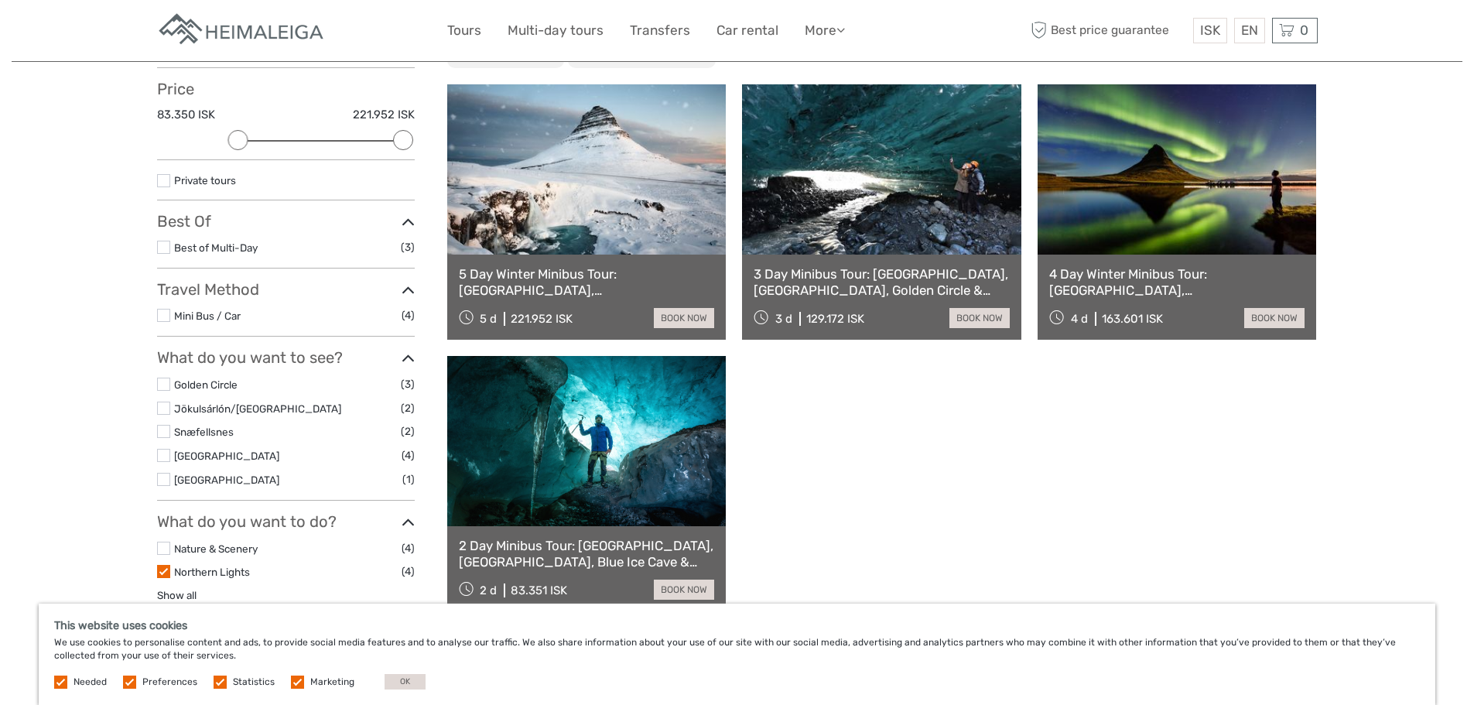
click at [914, 282] on link "3 Day Minibus Tour: South Coast, Blue Ice Cave, Golden Circle & Northern Lights" at bounding box center [882, 282] width 256 height 32
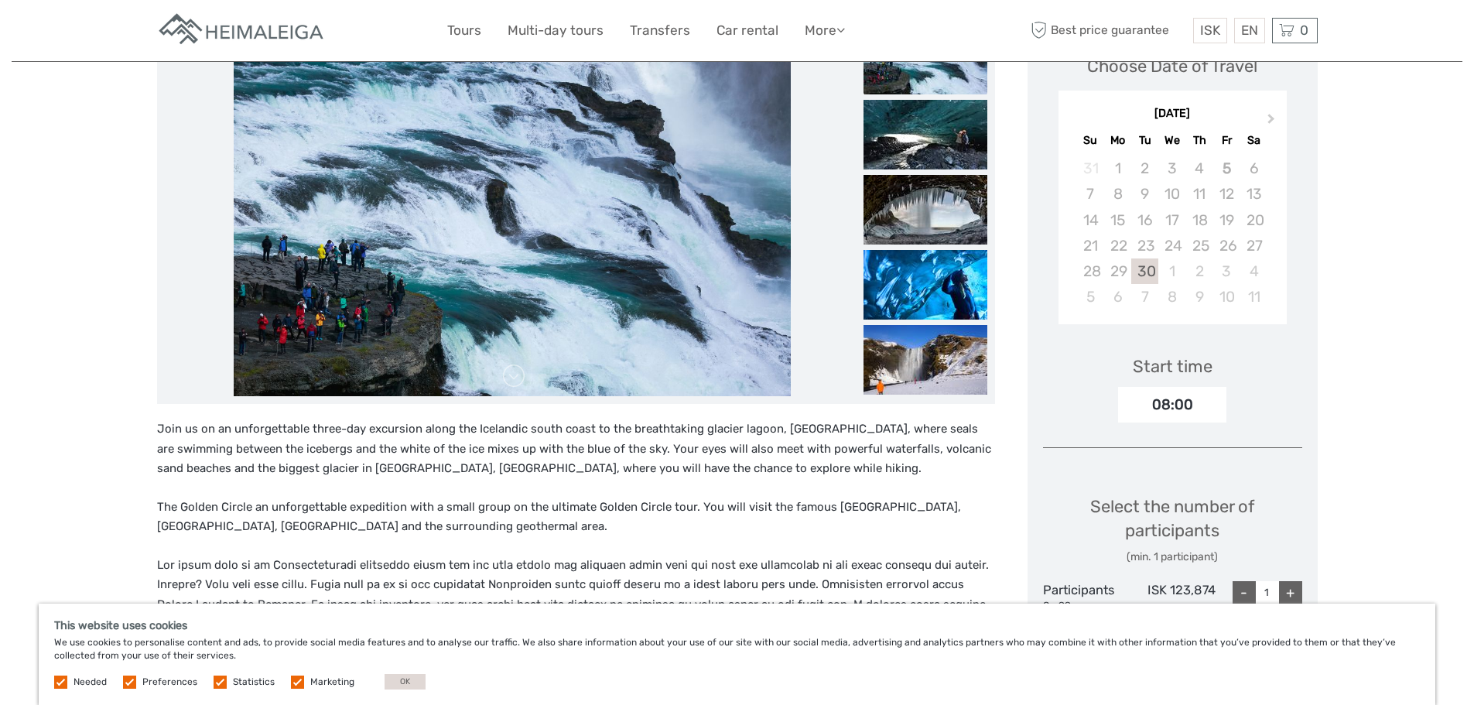
scroll to position [232, 0]
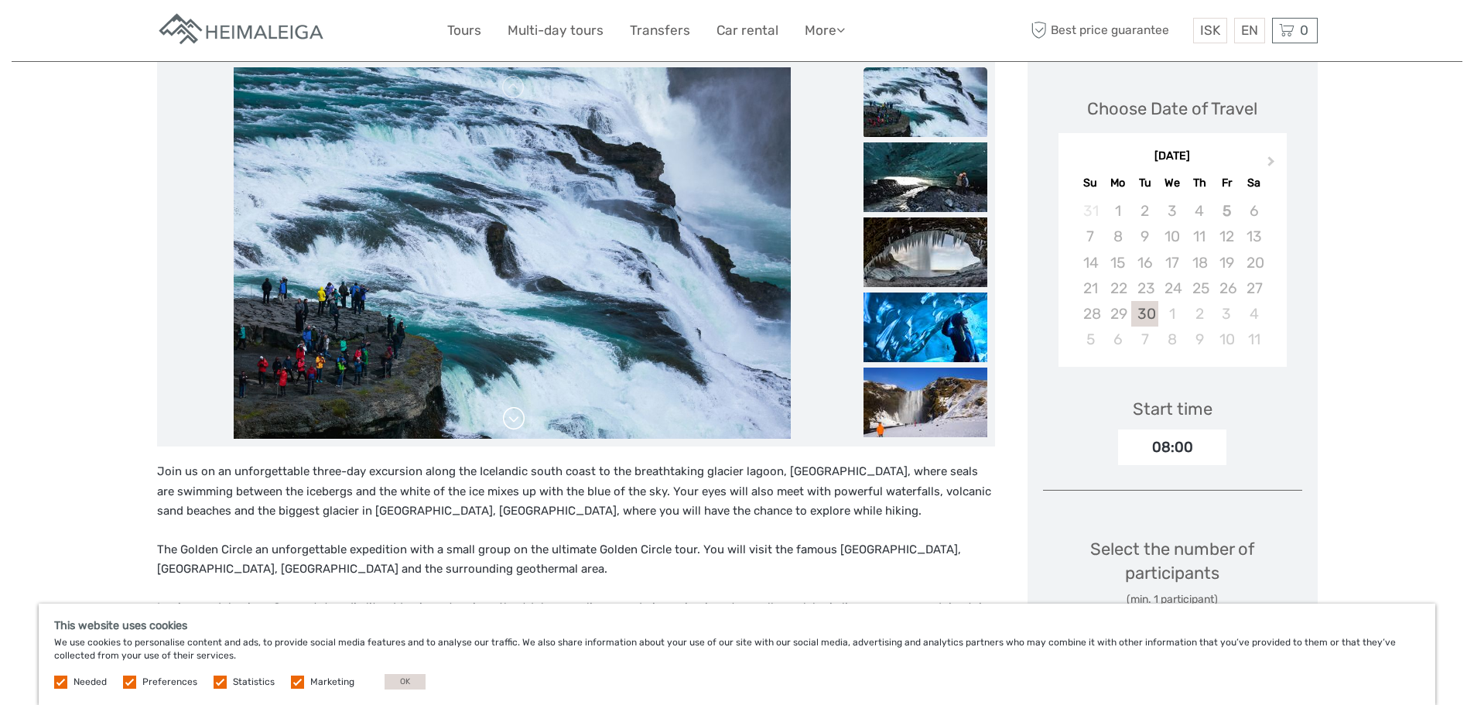
click at [509, 406] on link at bounding box center [513, 418] width 25 height 25
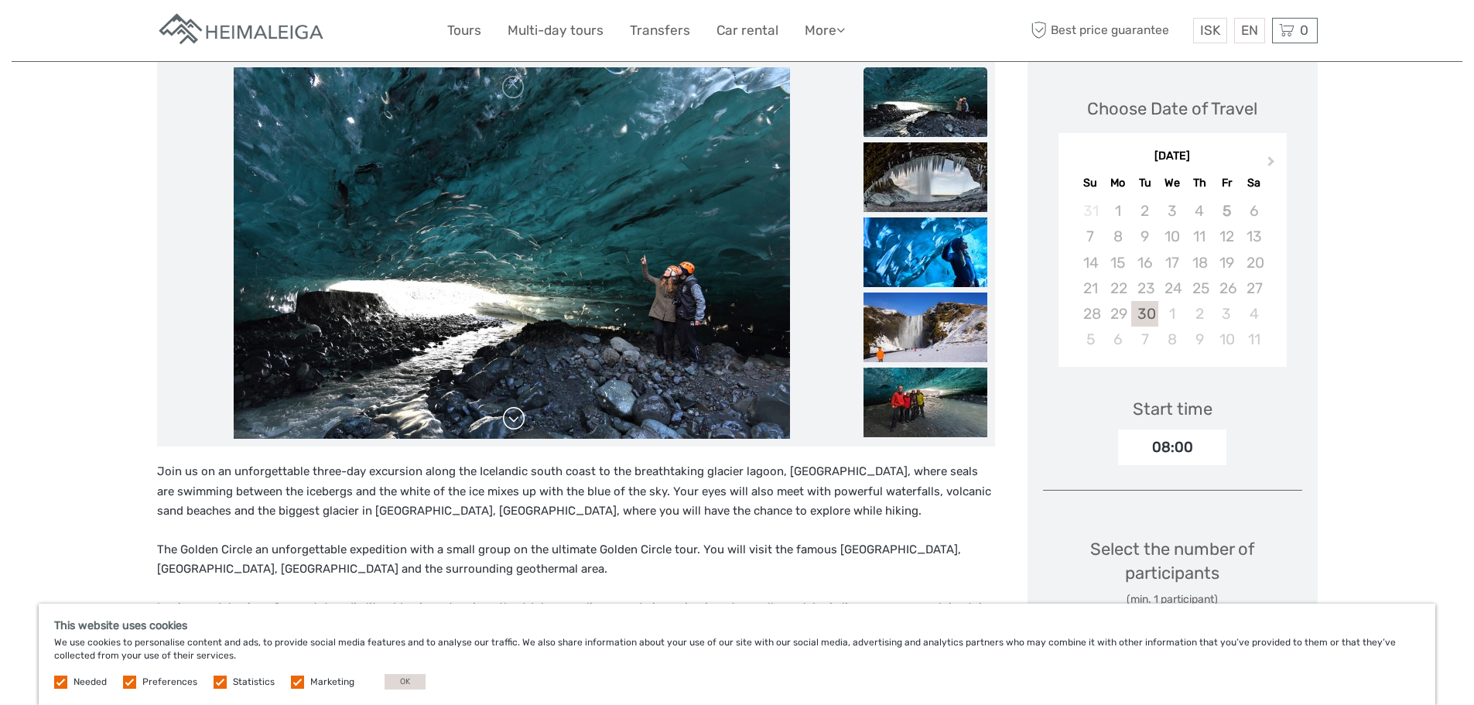
click at [509, 406] on link at bounding box center [513, 418] width 25 height 25
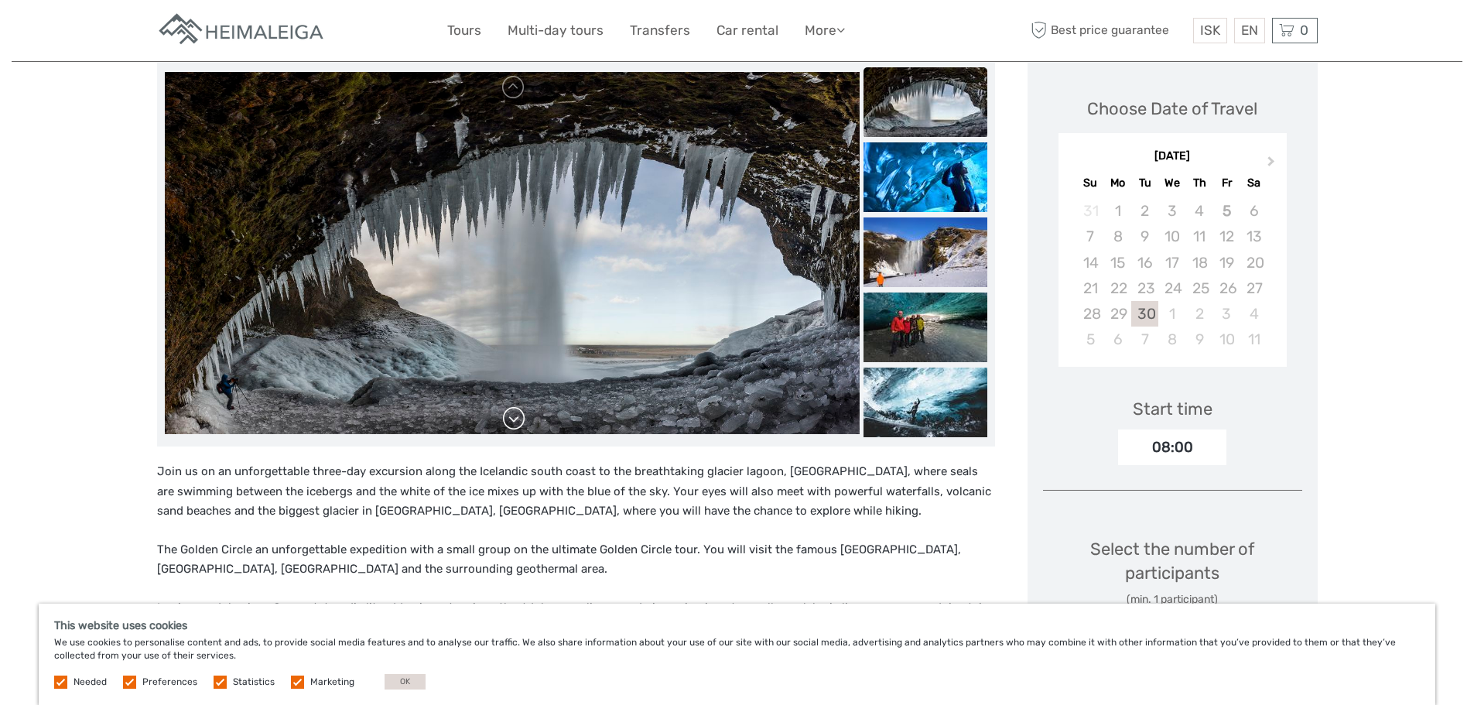
click at [509, 406] on link at bounding box center [513, 418] width 25 height 25
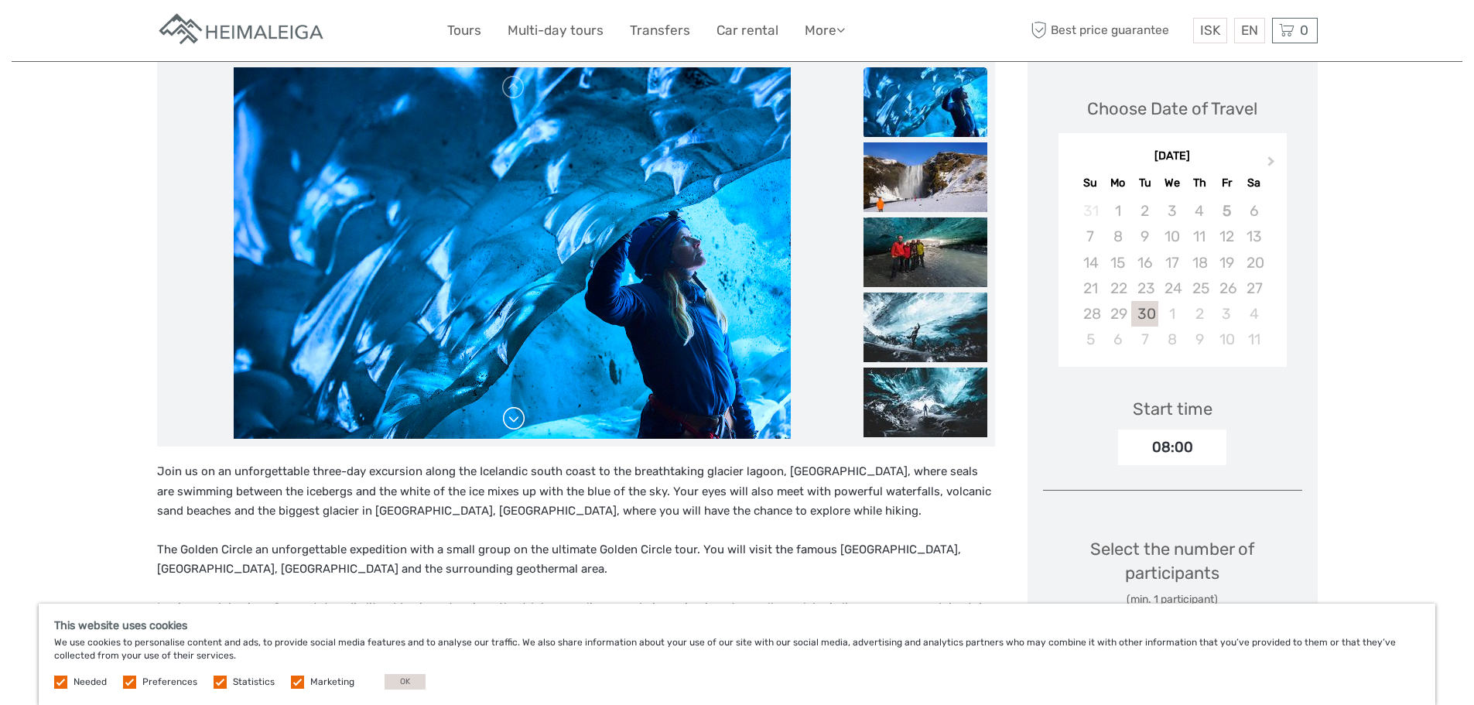
click at [509, 406] on link at bounding box center [513, 418] width 25 height 25
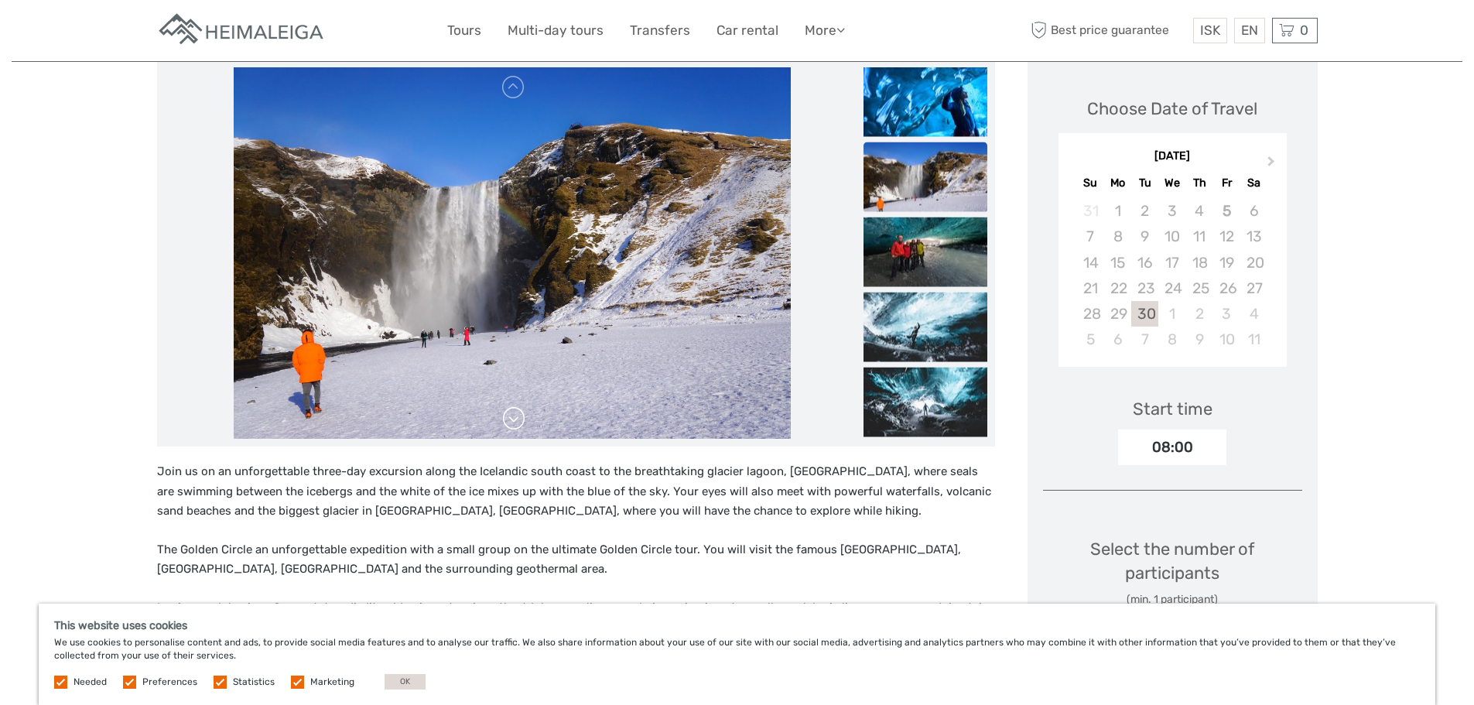
click at [509, 406] on link at bounding box center [513, 418] width 25 height 25
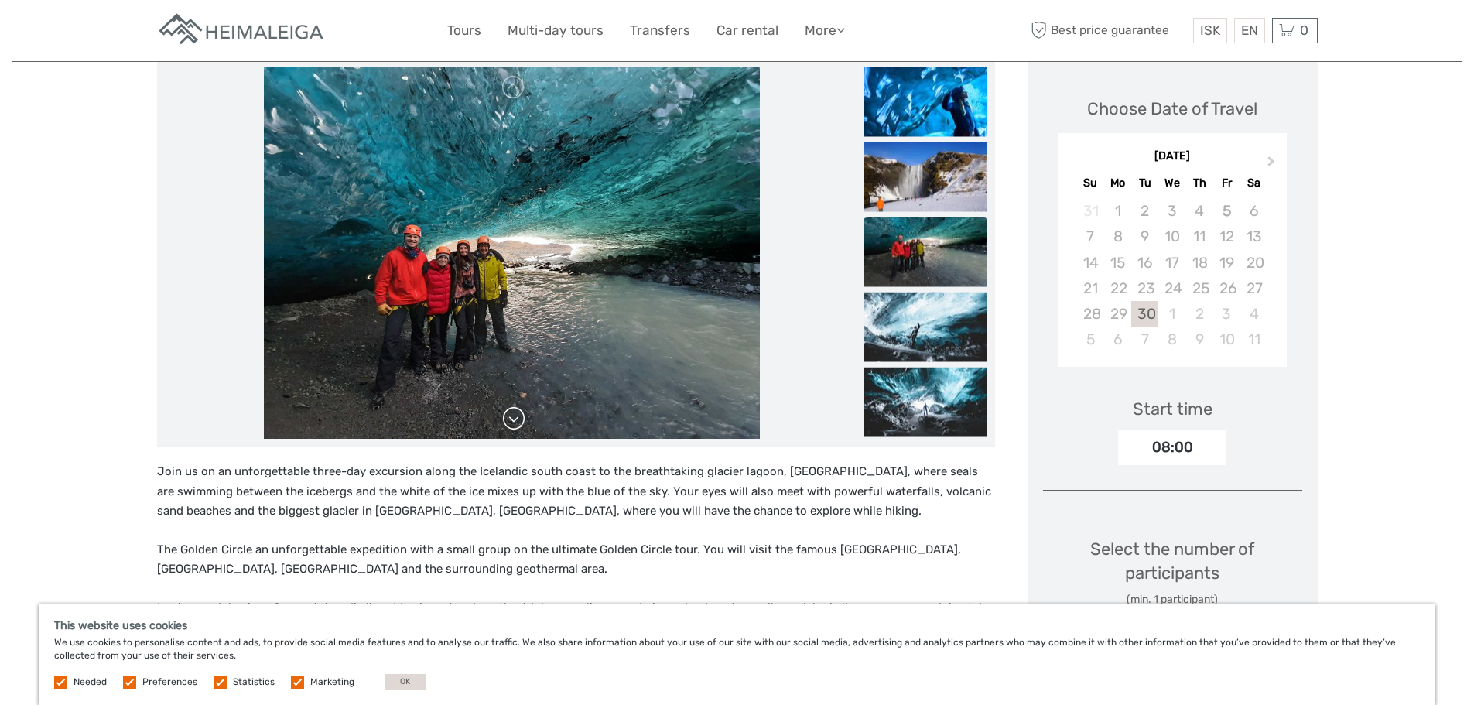
click at [509, 406] on link at bounding box center [513, 418] width 25 height 25
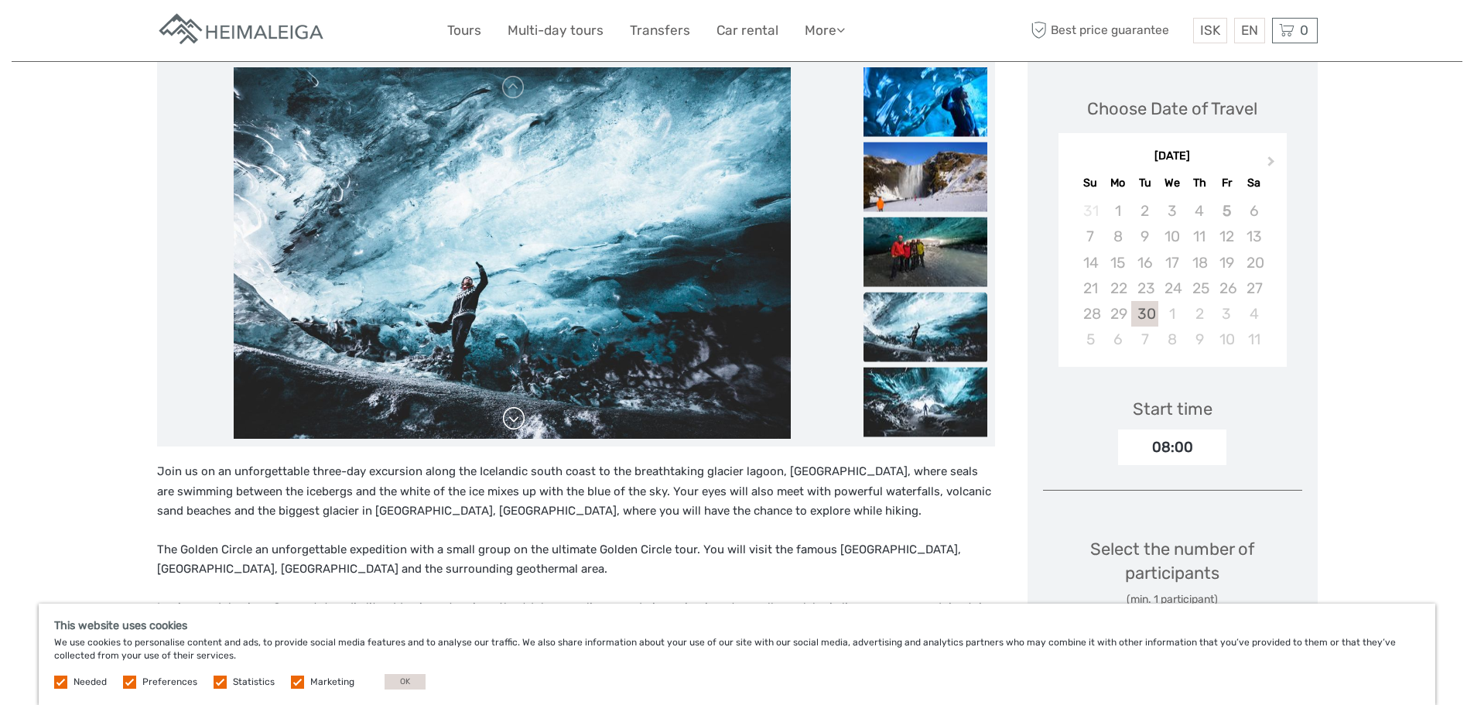
click at [509, 406] on link at bounding box center [513, 418] width 25 height 25
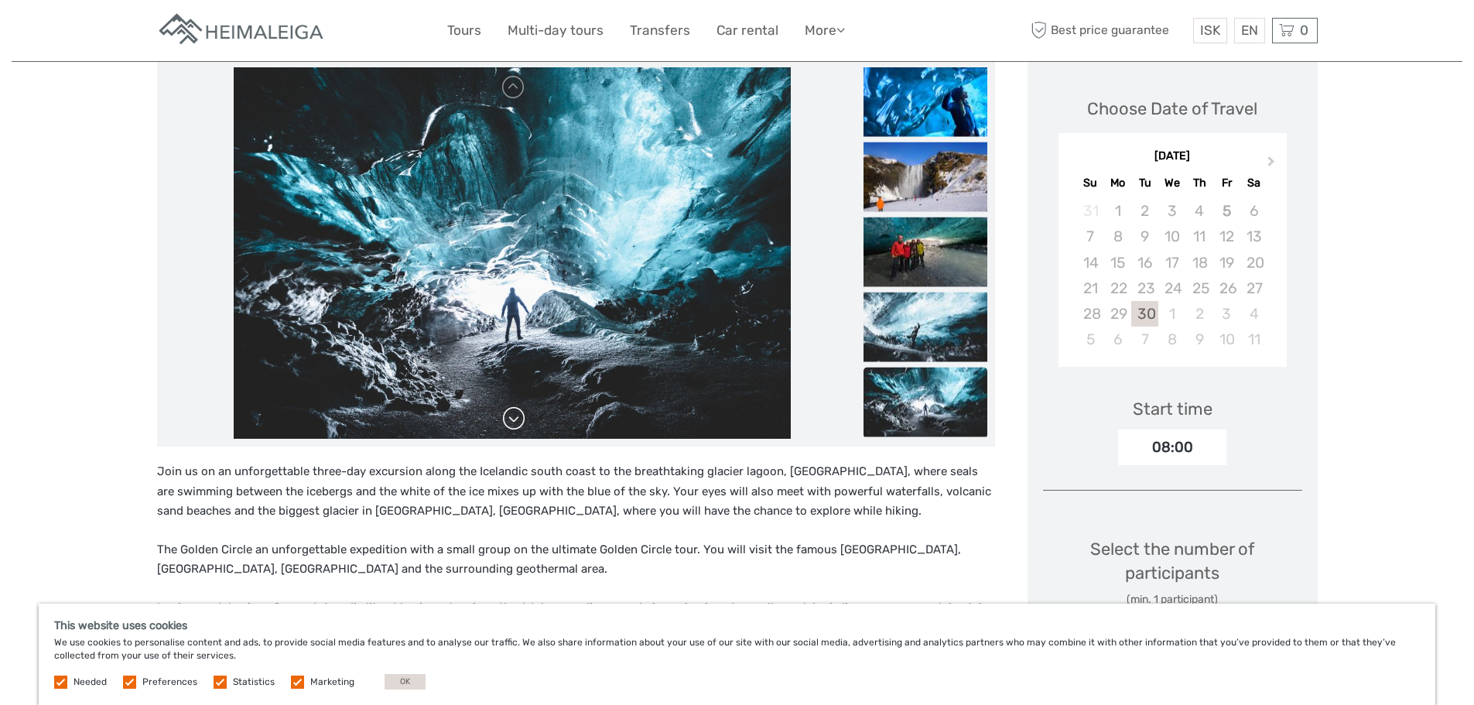
click at [509, 406] on link at bounding box center [513, 418] width 25 height 25
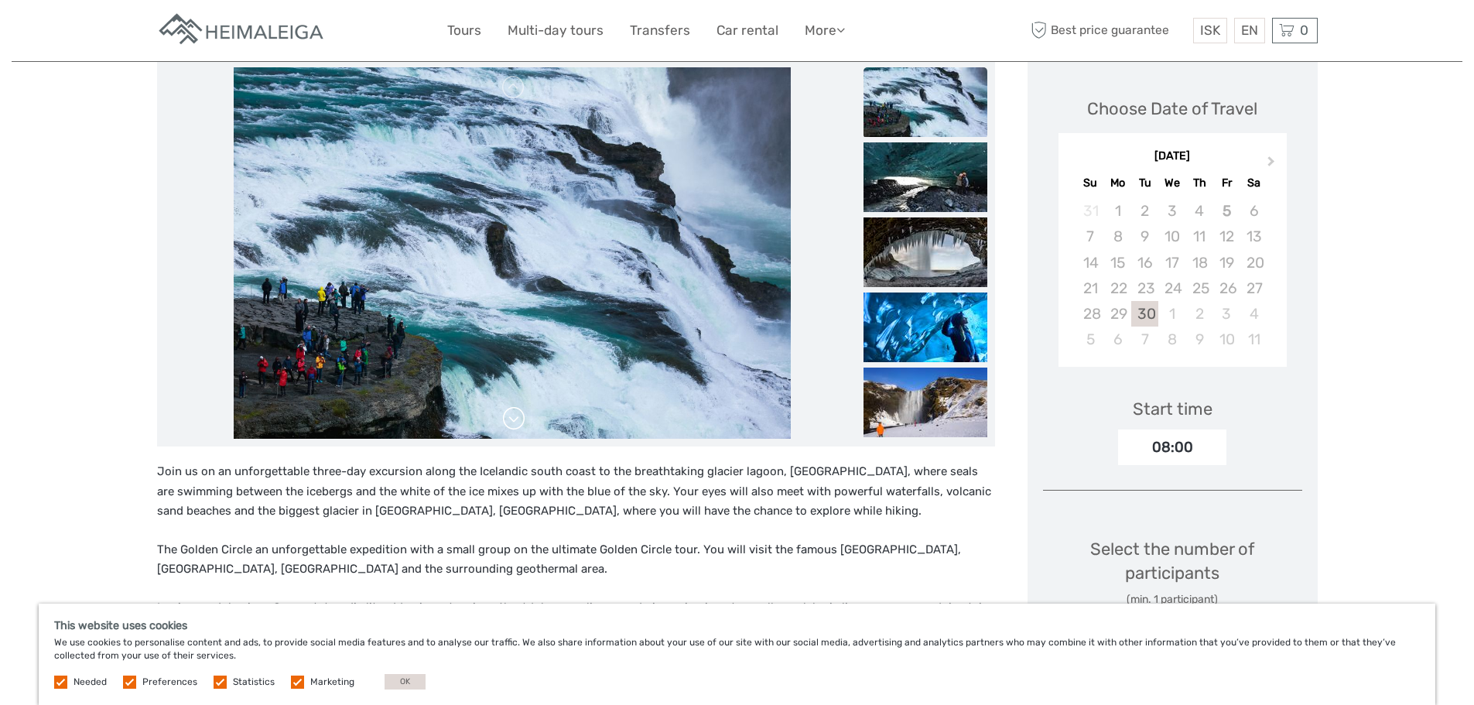
click at [509, 406] on link at bounding box center [513, 418] width 25 height 25
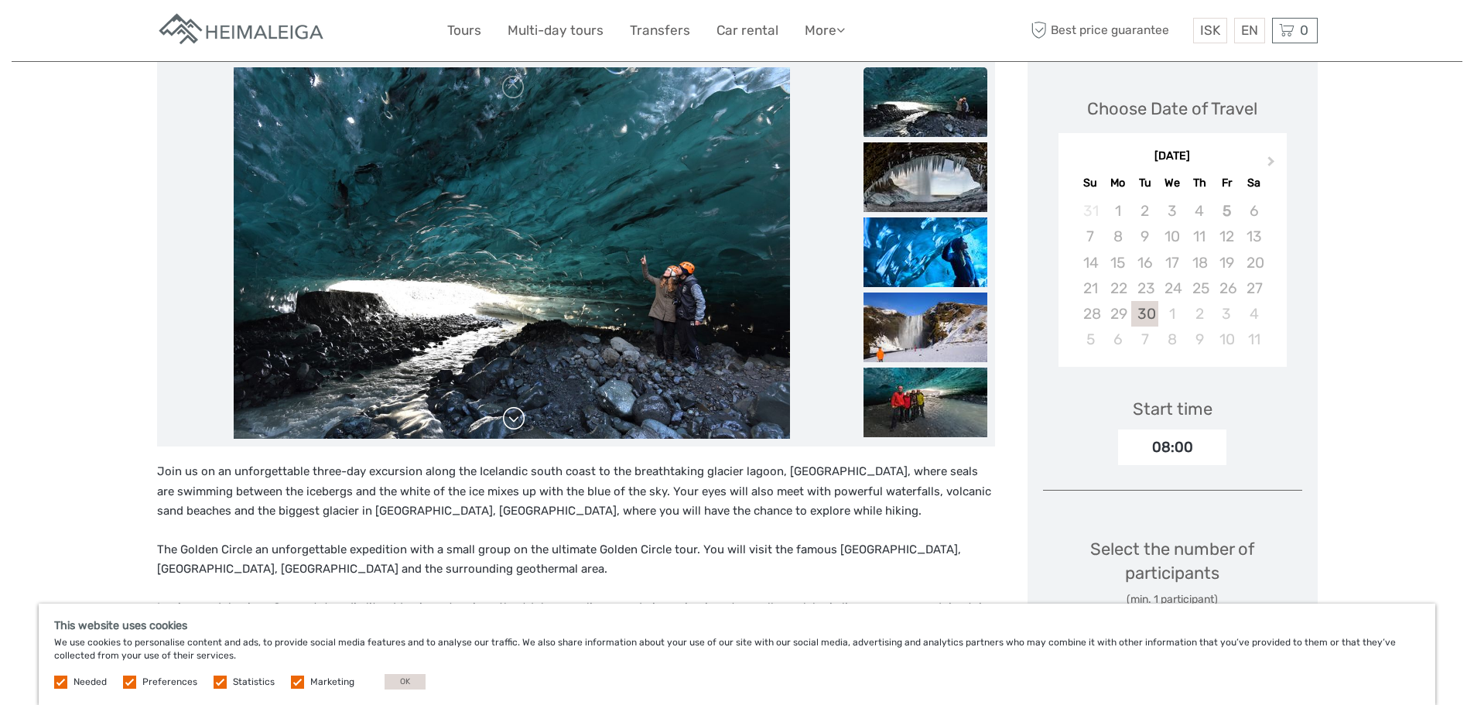
click at [507, 406] on link at bounding box center [513, 418] width 25 height 25
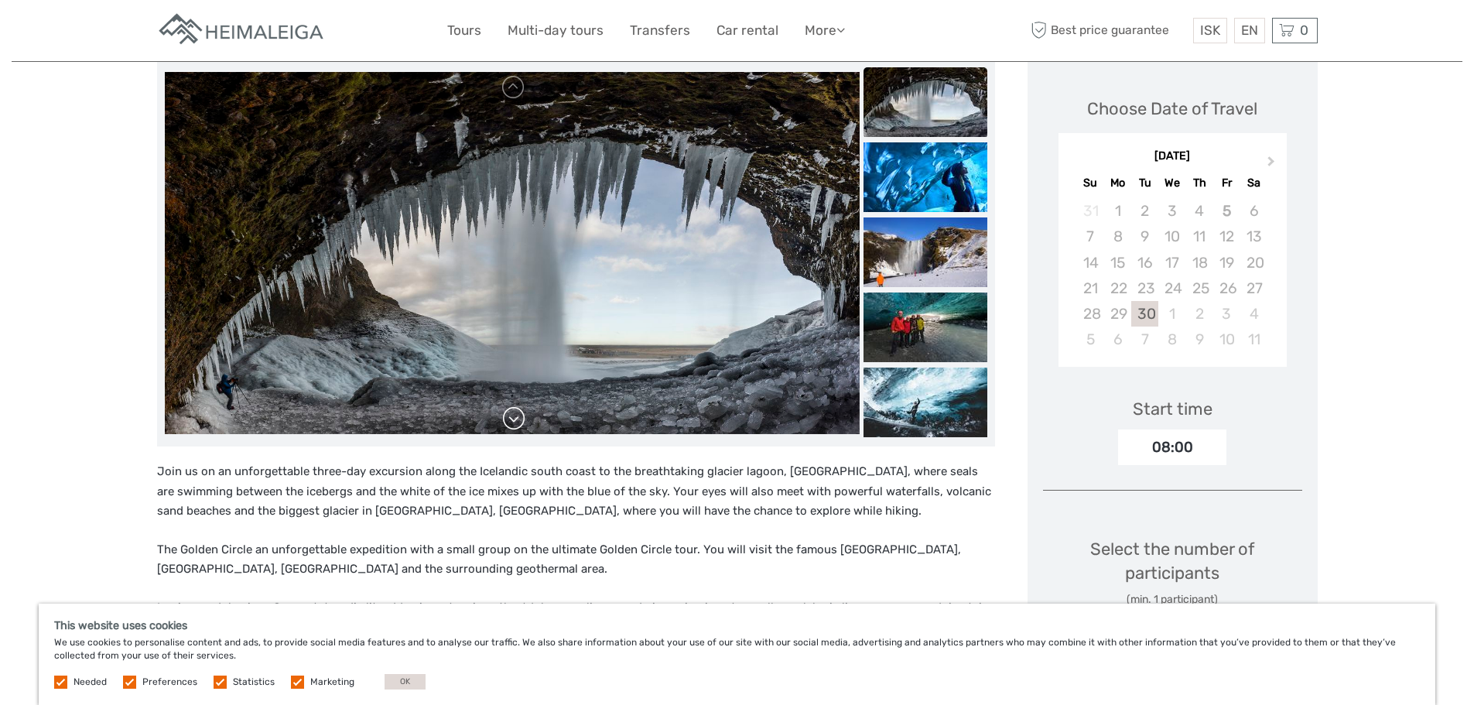
click at [507, 406] on link at bounding box center [513, 418] width 25 height 25
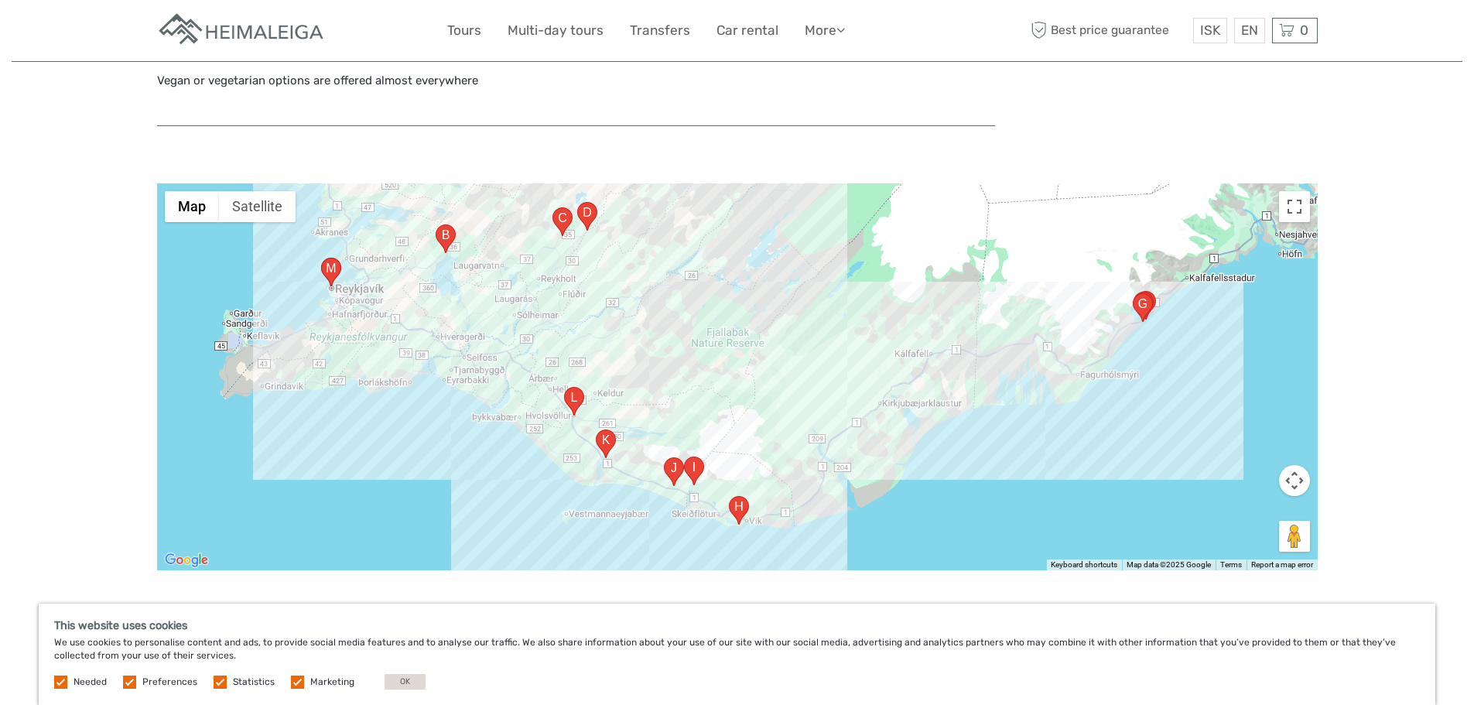
scroll to position [2244, 0]
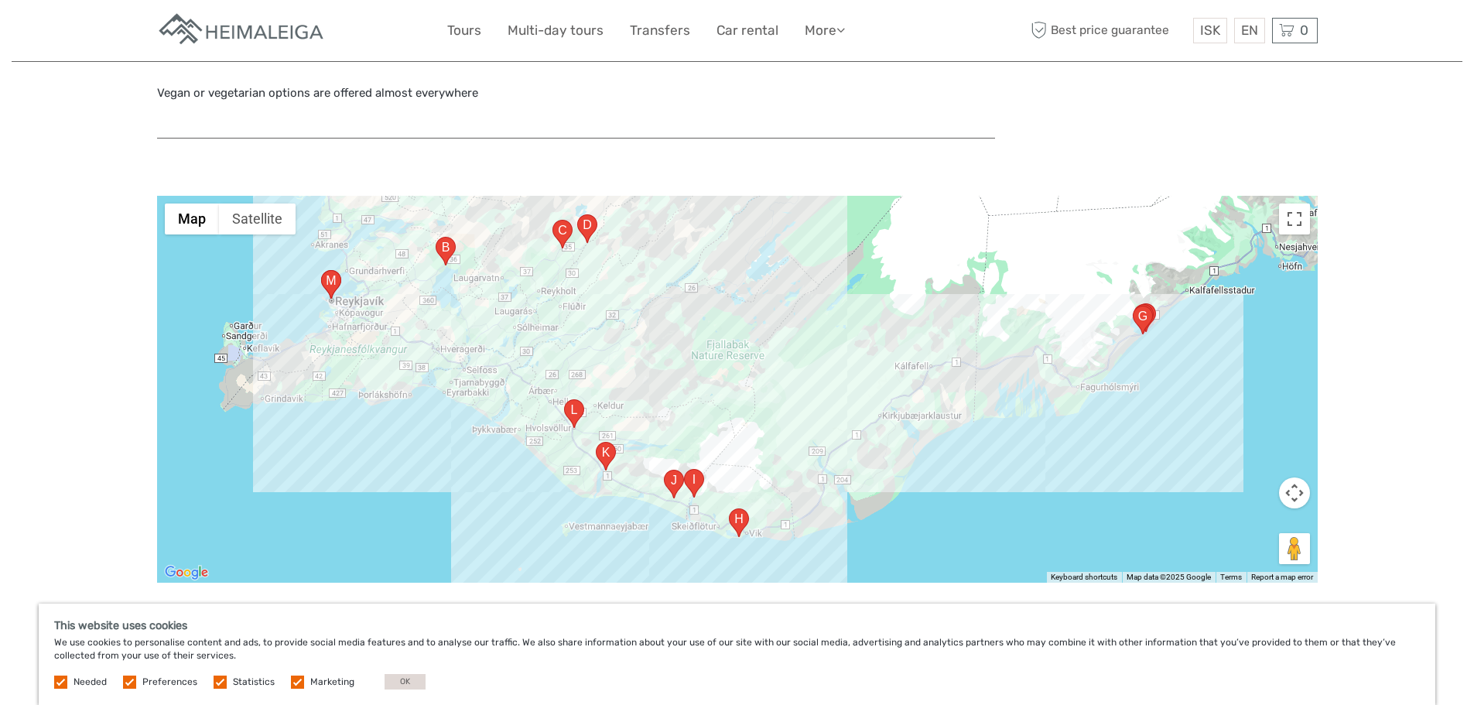
click at [436, 237] on area "Hakið 1, 806, Iceland" at bounding box center [436, 237] width 0 height 0
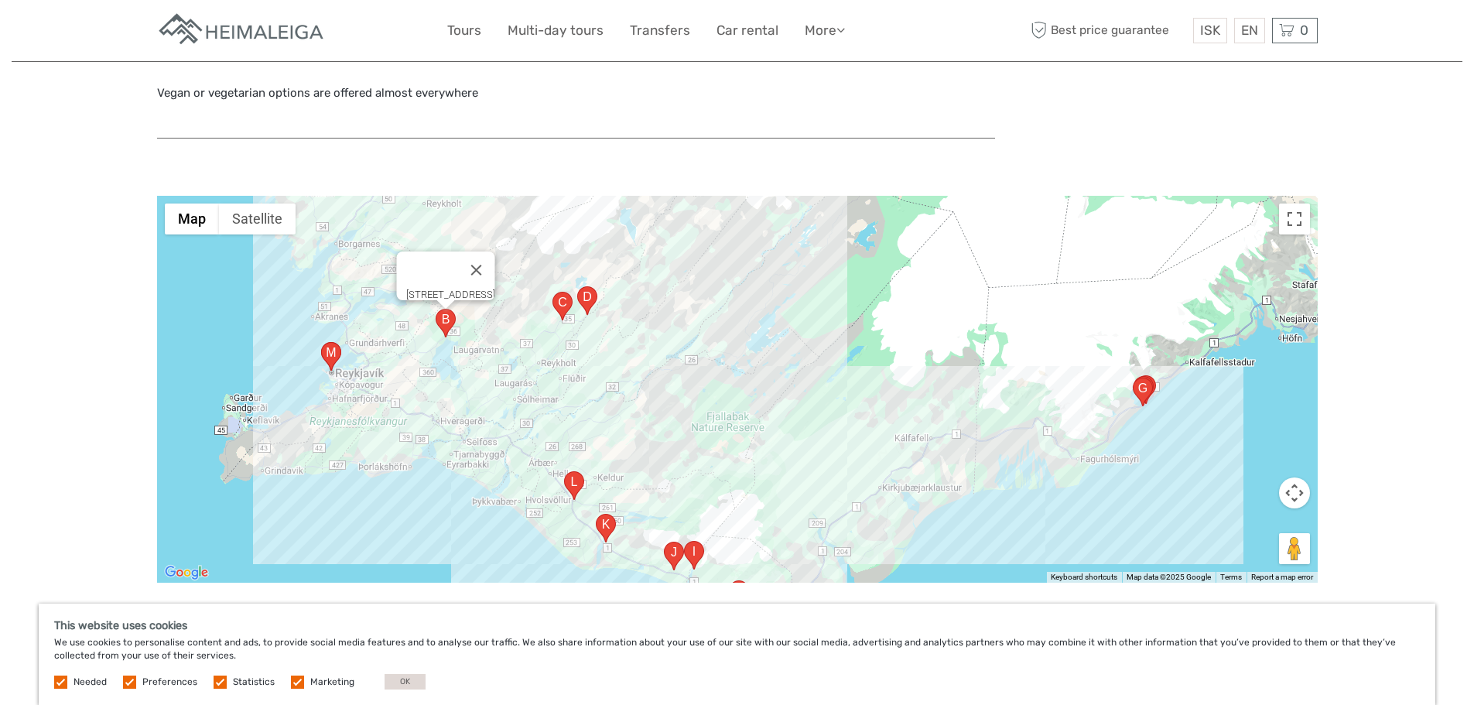
click at [569, 292] on img "8M5X+R7M, 806, Iceland" at bounding box center [563, 306] width 20 height 29
click at [553, 292] on area "8M5X+R7M, 806, Iceland" at bounding box center [553, 292] width 0 height 0
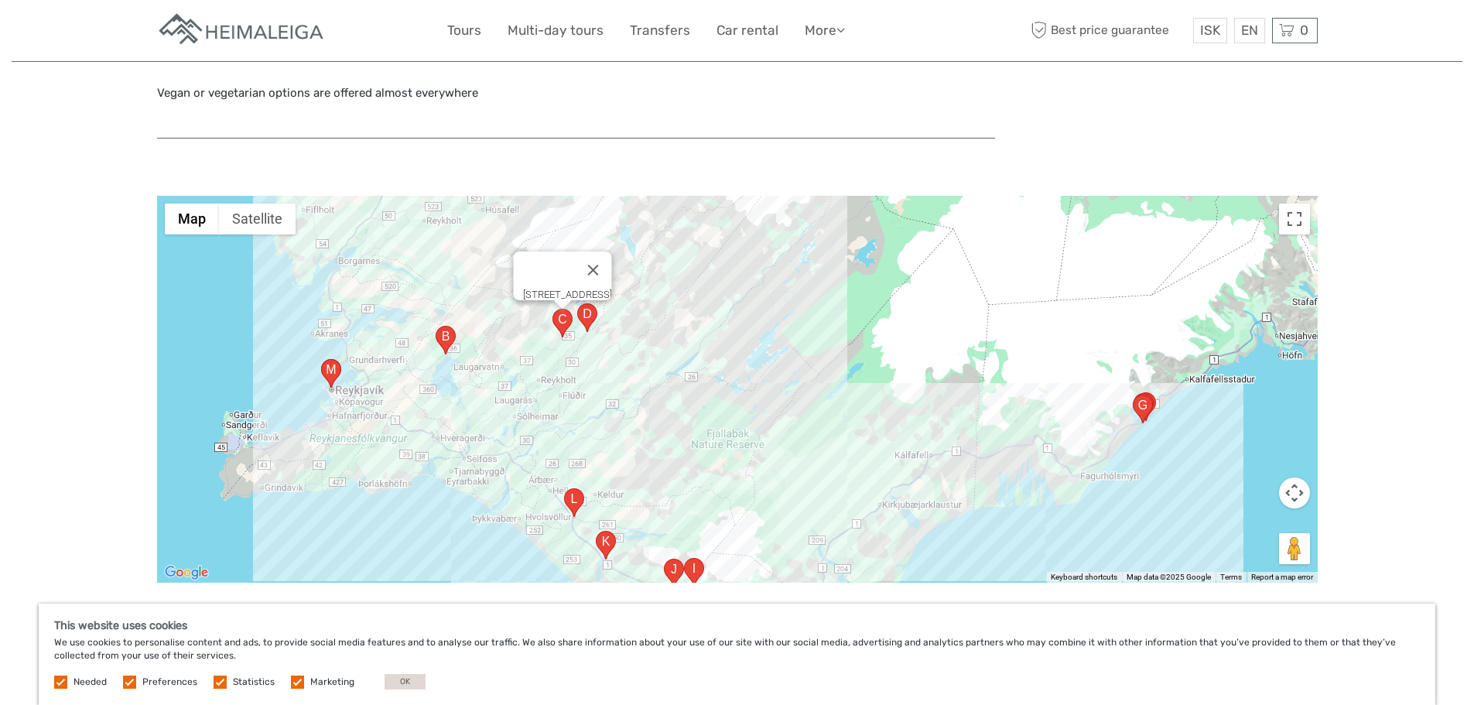
click at [577, 303] on area "Gullfossvegur, 806, Iceland" at bounding box center [577, 303] width 0 height 0
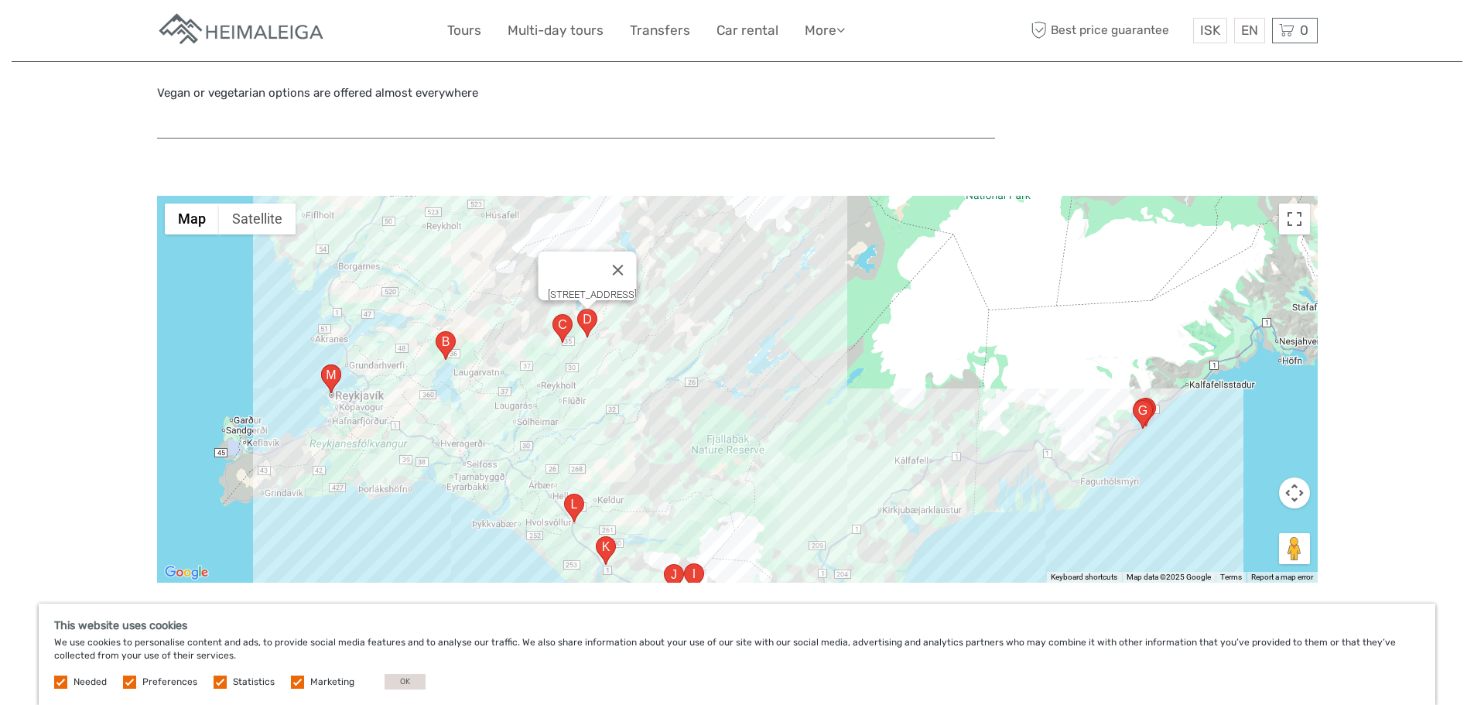
click at [564, 494] on area "Hlíðarvegur 17, 860 Hvolsvöllur, Iceland" at bounding box center [564, 494] width 0 height 0
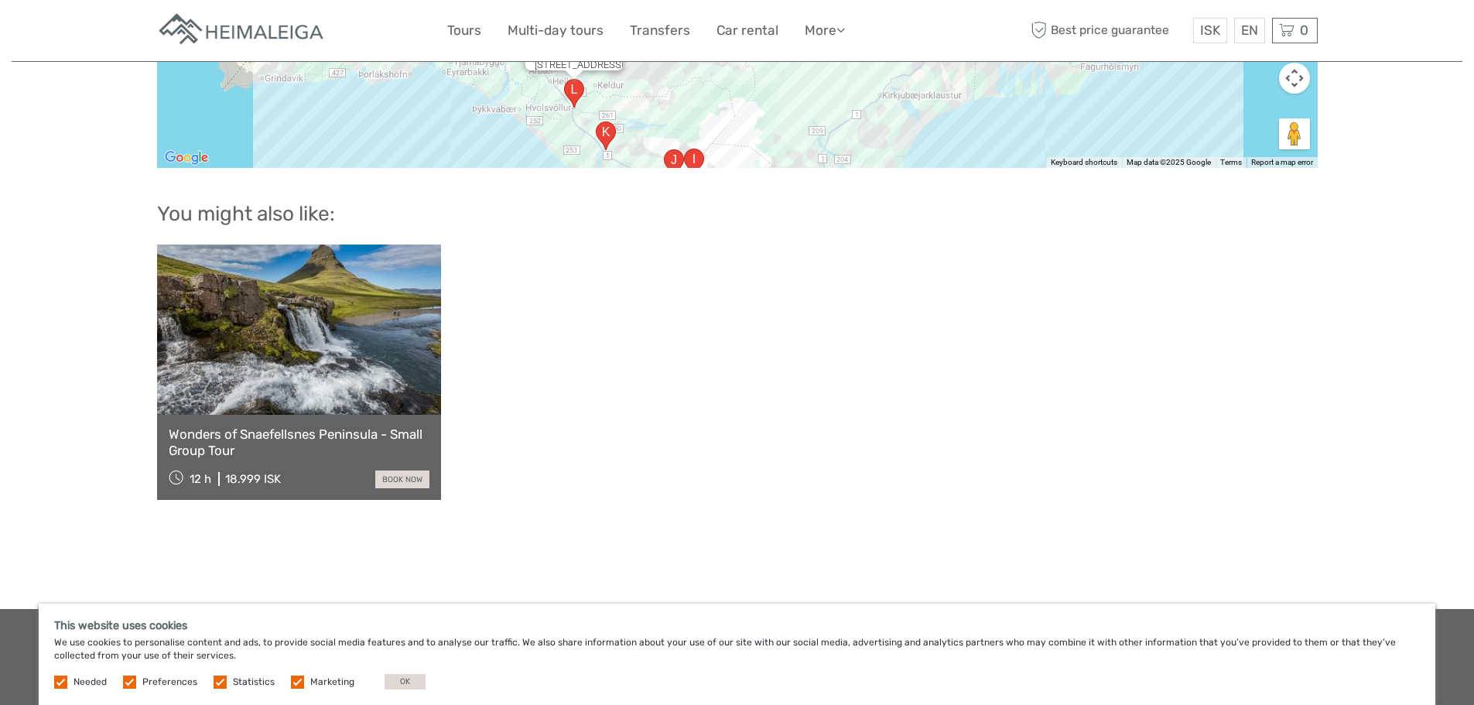
scroll to position [2620, 0]
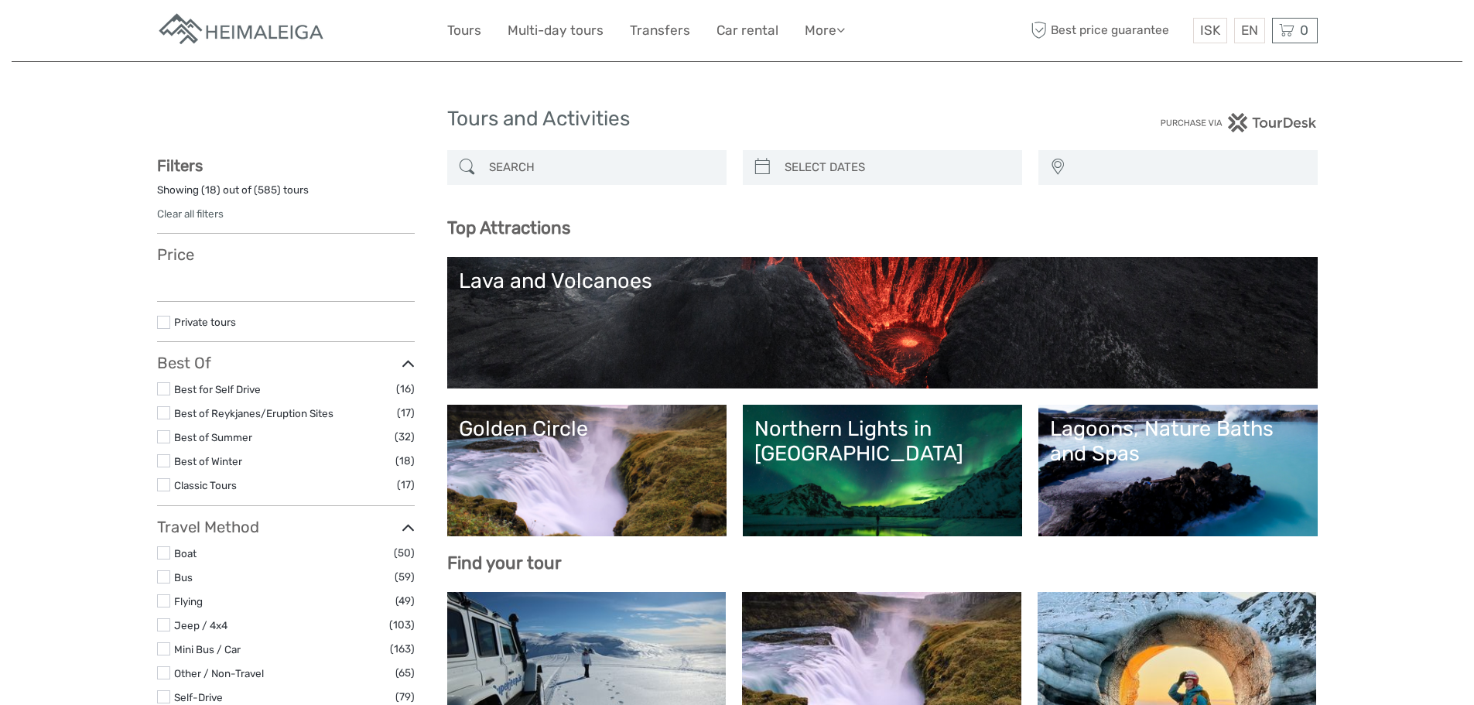
select select
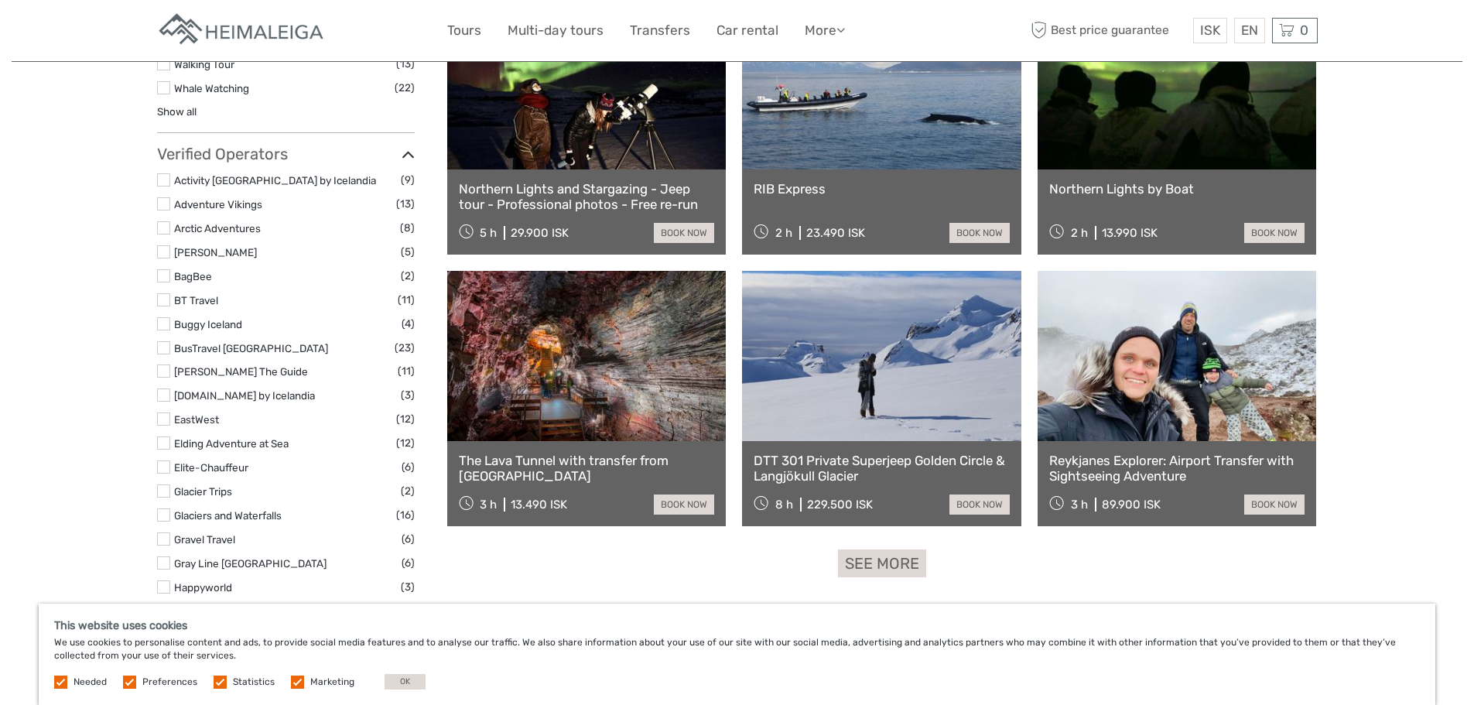
scroll to position [1780, 0]
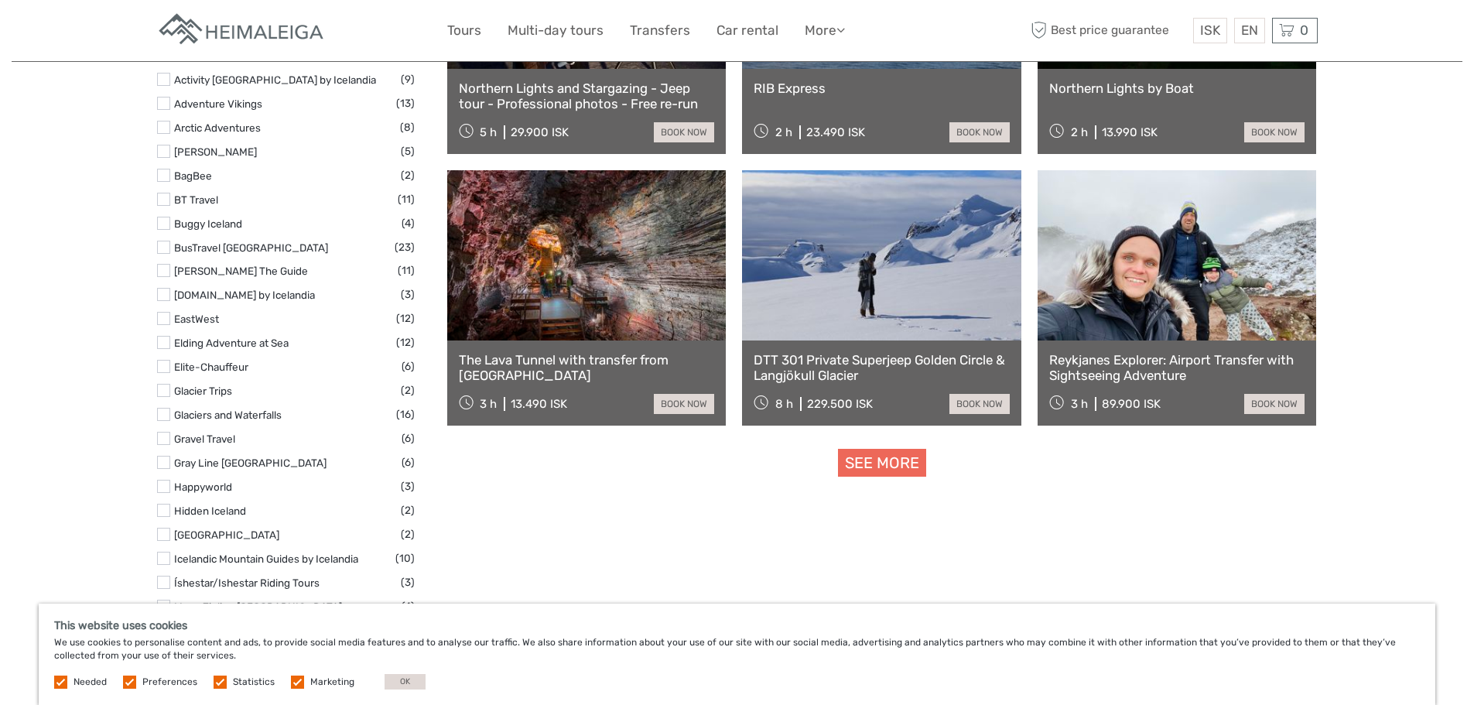
click at [902, 470] on link "See more" at bounding box center [882, 463] width 88 height 29
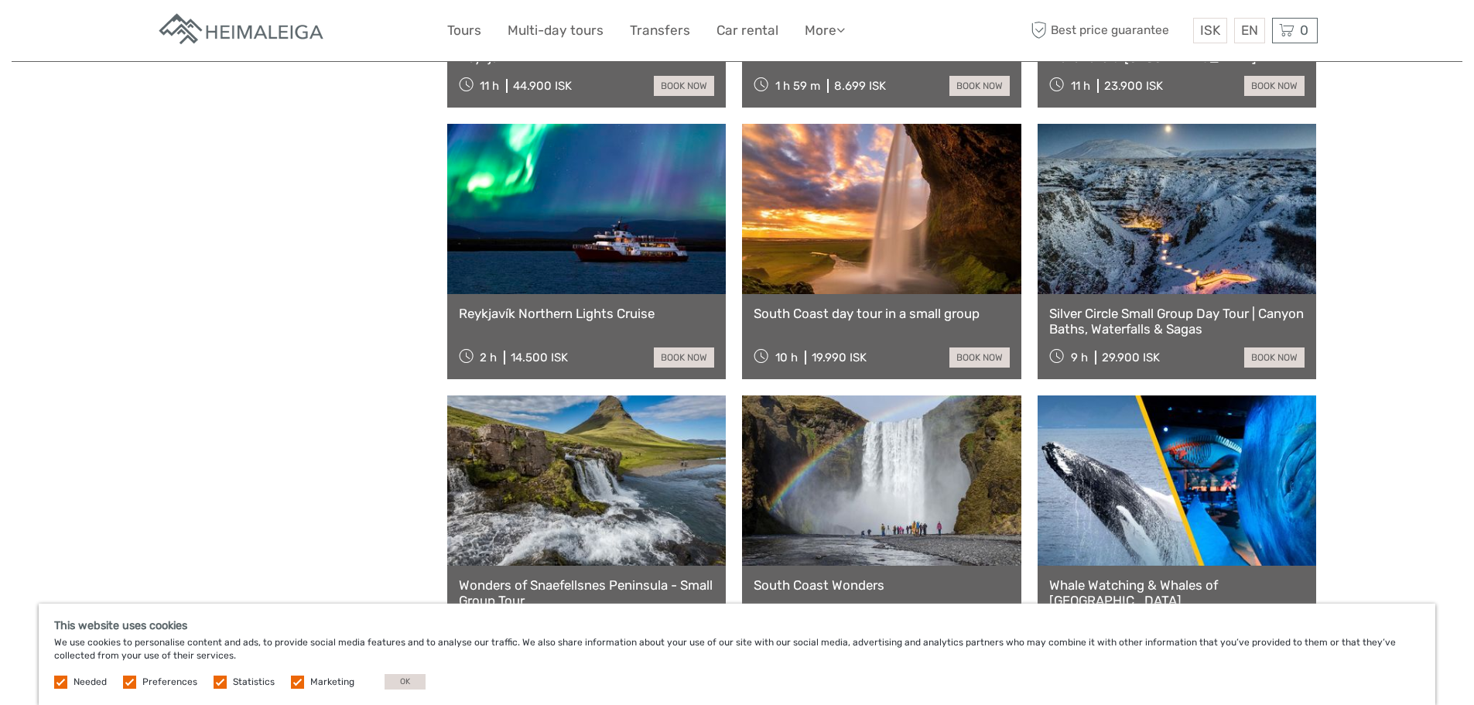
scroll to position [2965, 0]
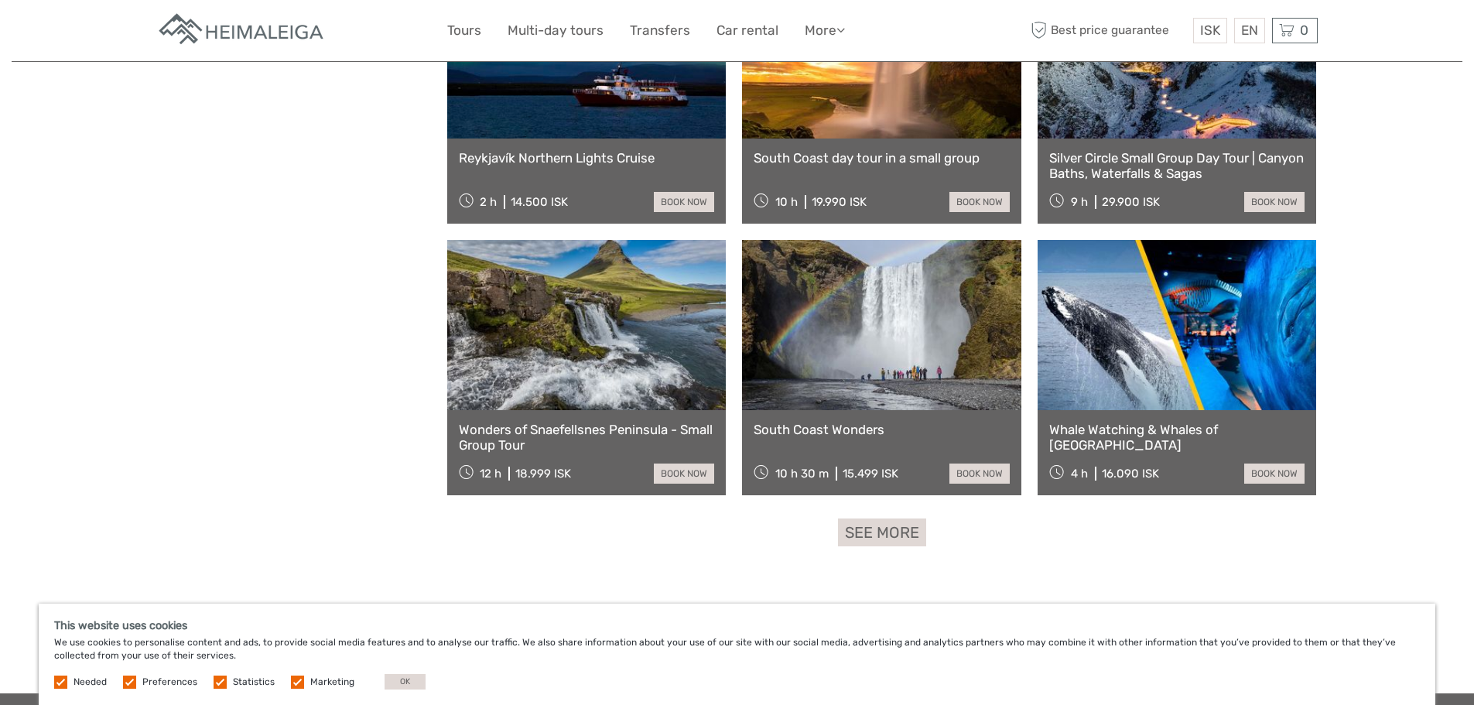
click at [910, 525] on link "See more" at bounding box center [882, 532] width 88 height 29
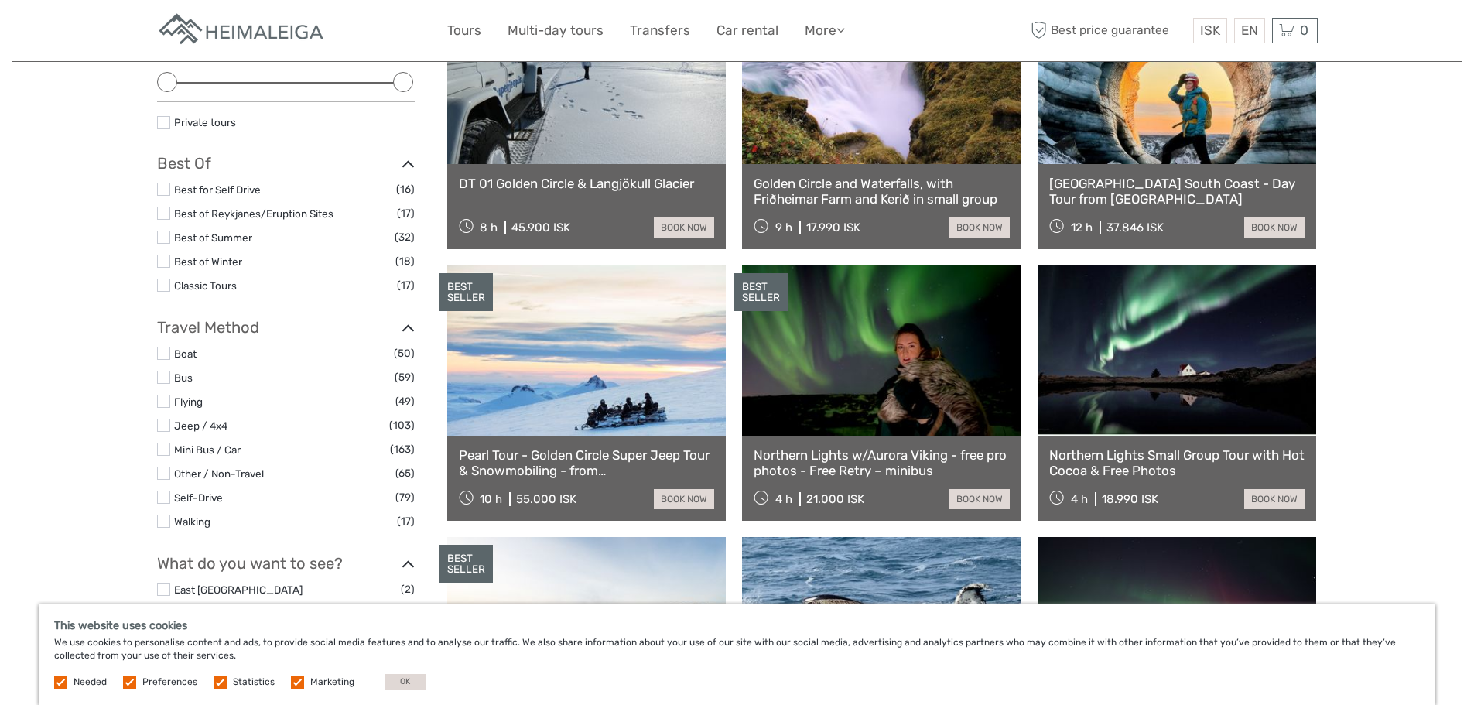
scroll to position [0, 0]
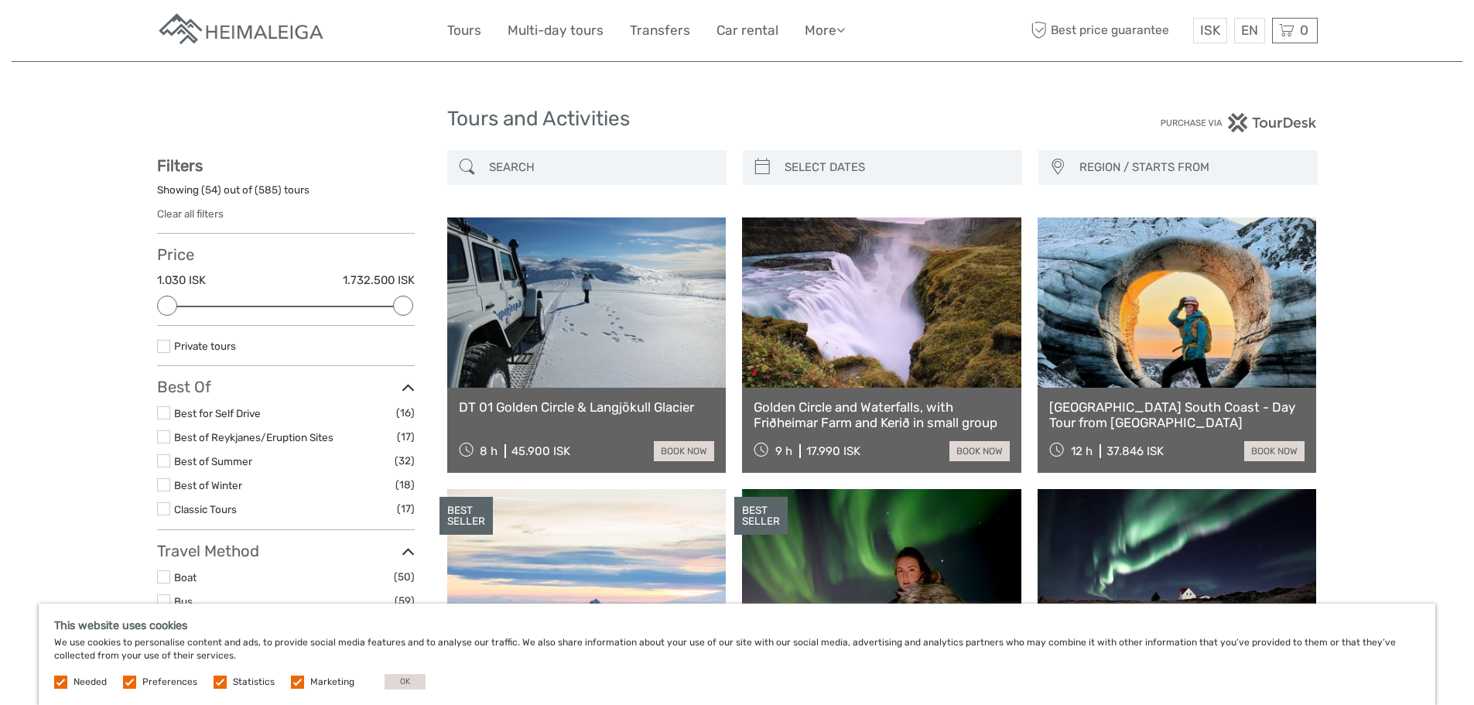
type input "[DATE]"
click at [847, 167] on input "search" at bounding box center [896, 167] width 236 height 27
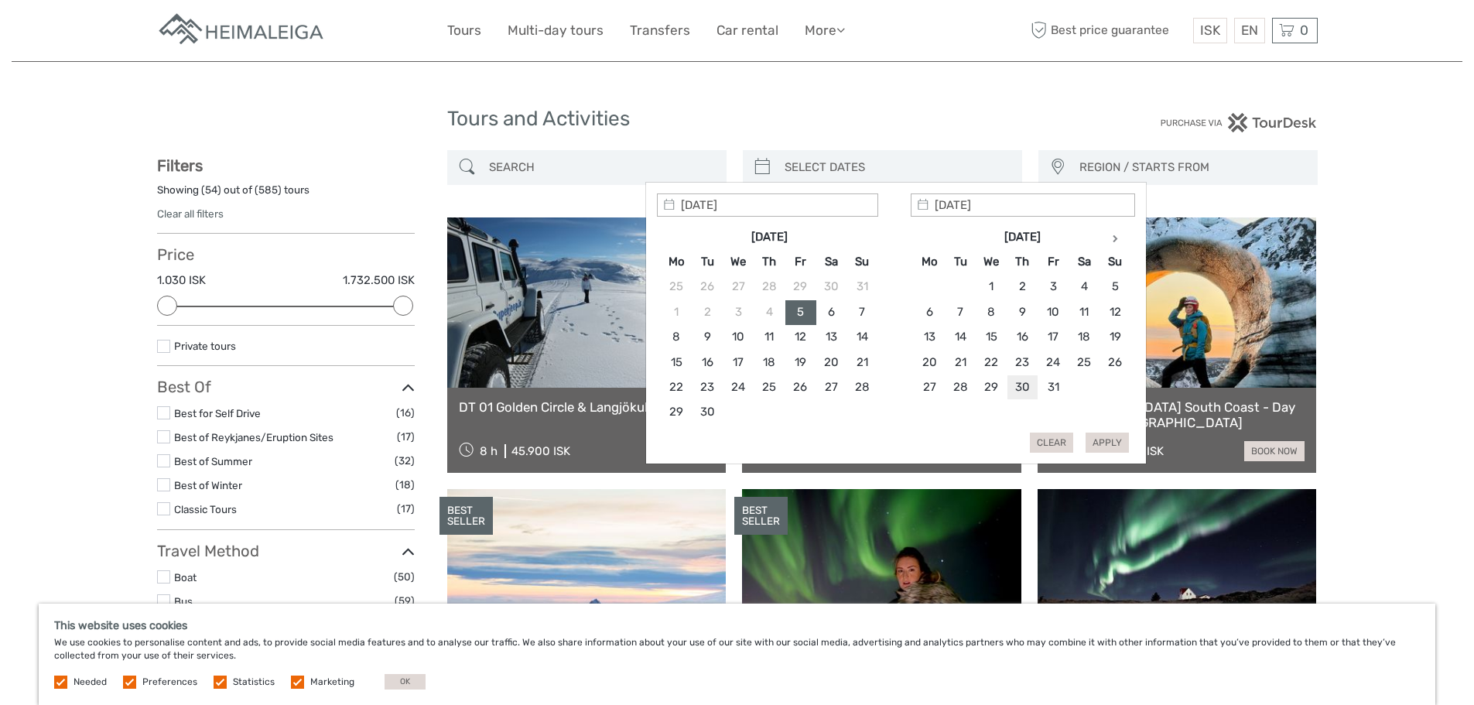
type input "[DATE]"
click at [1113, 239] on icon at bounding box center [1115, 238] width 5 height 8
type input "[DATE]"
click at [1100, 445] on button "Apply" at bounding box center [1107, 443] width 43 height 20
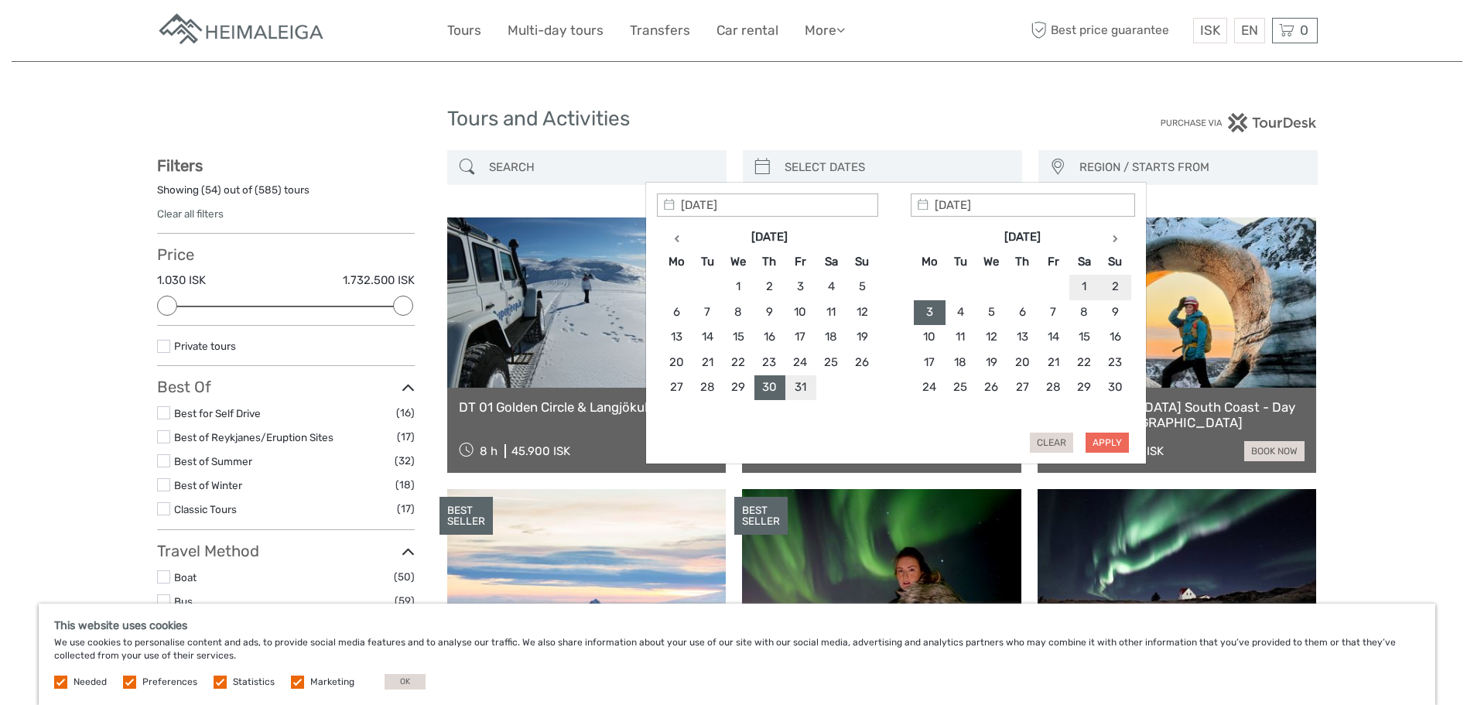
type input "[DATE] - [DATE]"
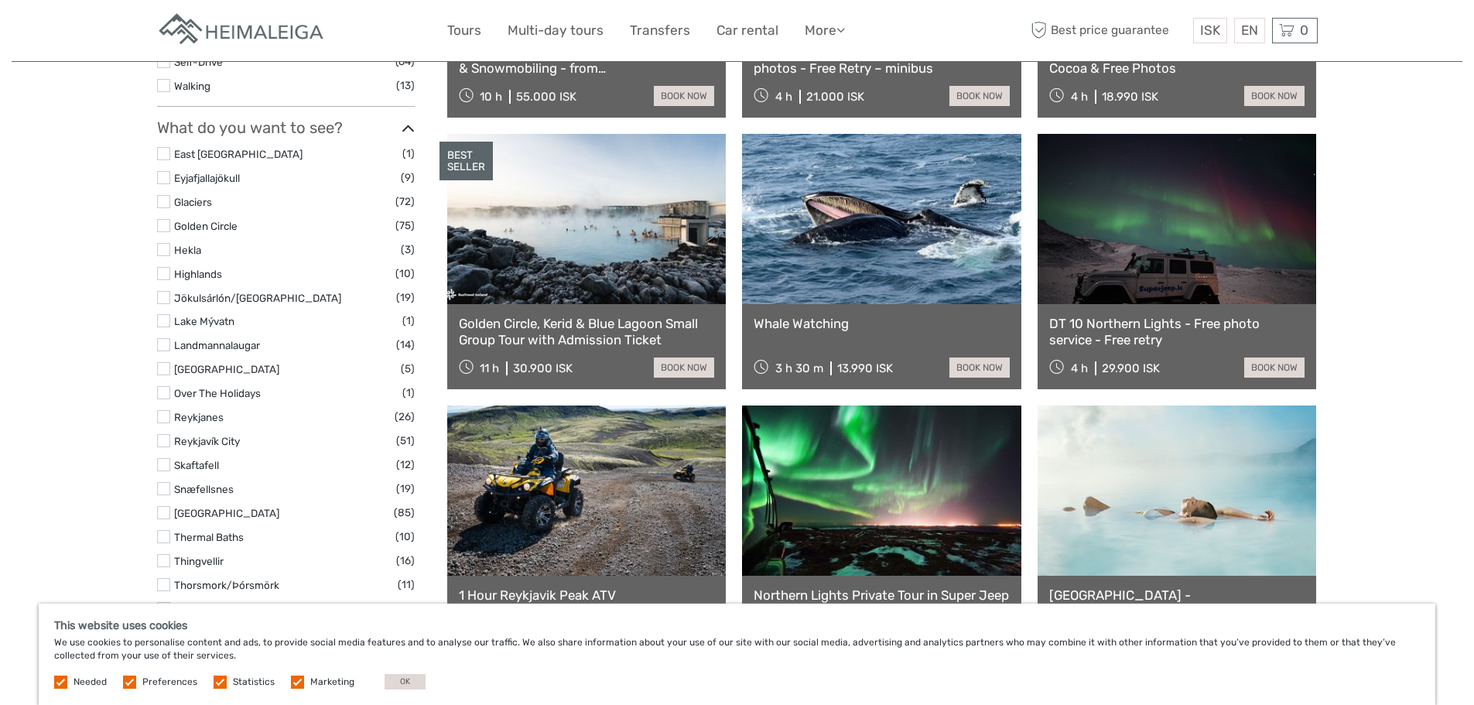
scroll to position [553, 0]
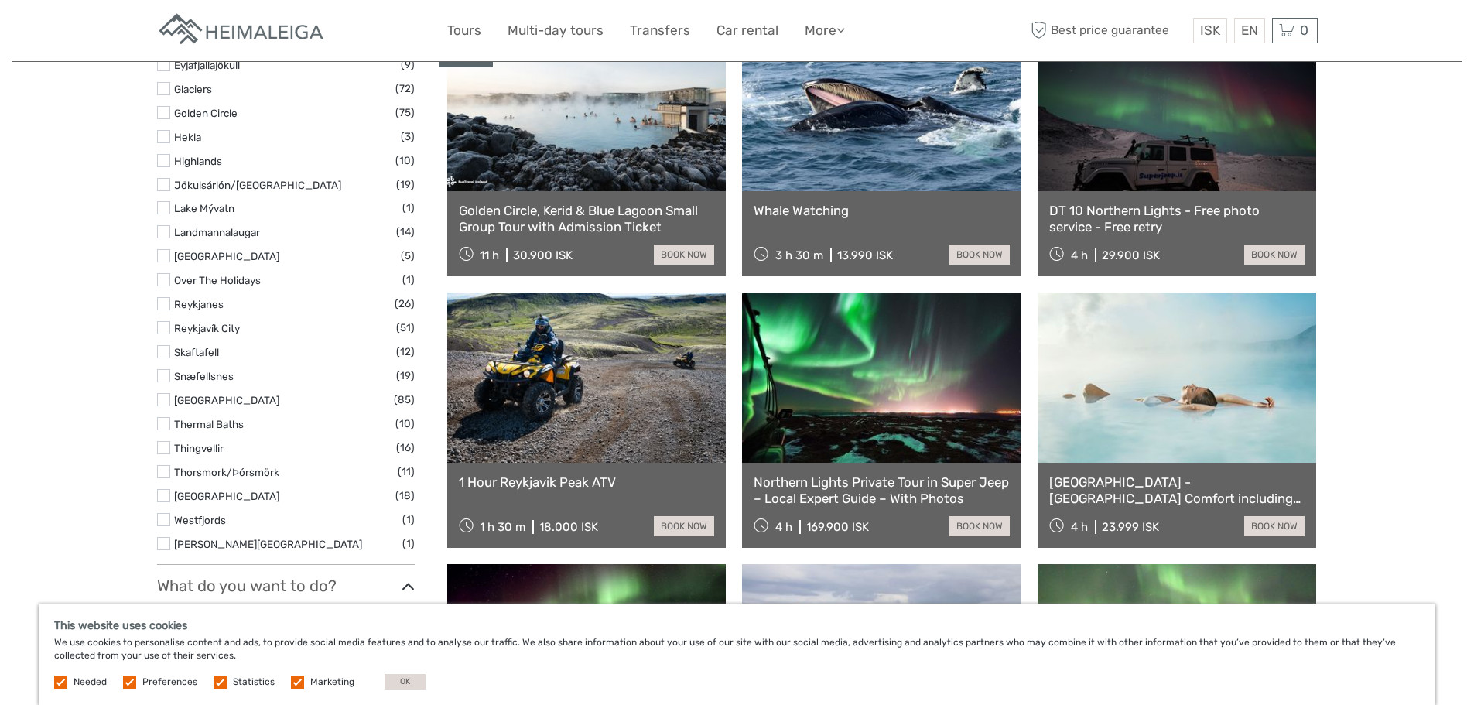
drag, startPoint x: 536, startPoint y: 364, endPoint x: 522, endPoint y: 390, distance: 29.1
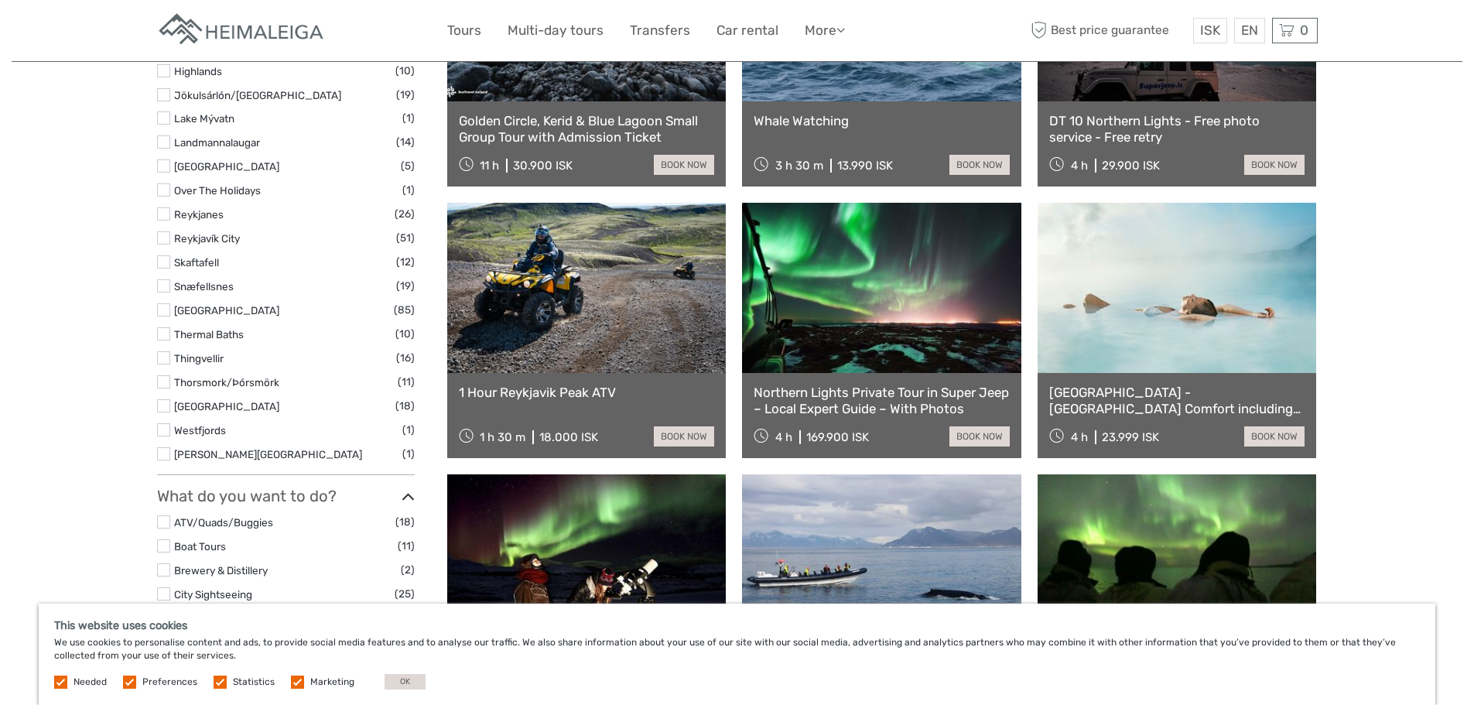
drag, startPoint x: 522, startPoint y: 390, endPoint x: 1408, endPoint y: 262, distance: 894.5
click at [1408, 262] on div "Tours and Activities Tours and Activities [DATE] - [DATE] REGION / STARTS FROM …" at bounding box center [737, 590] width 1451 height 2904
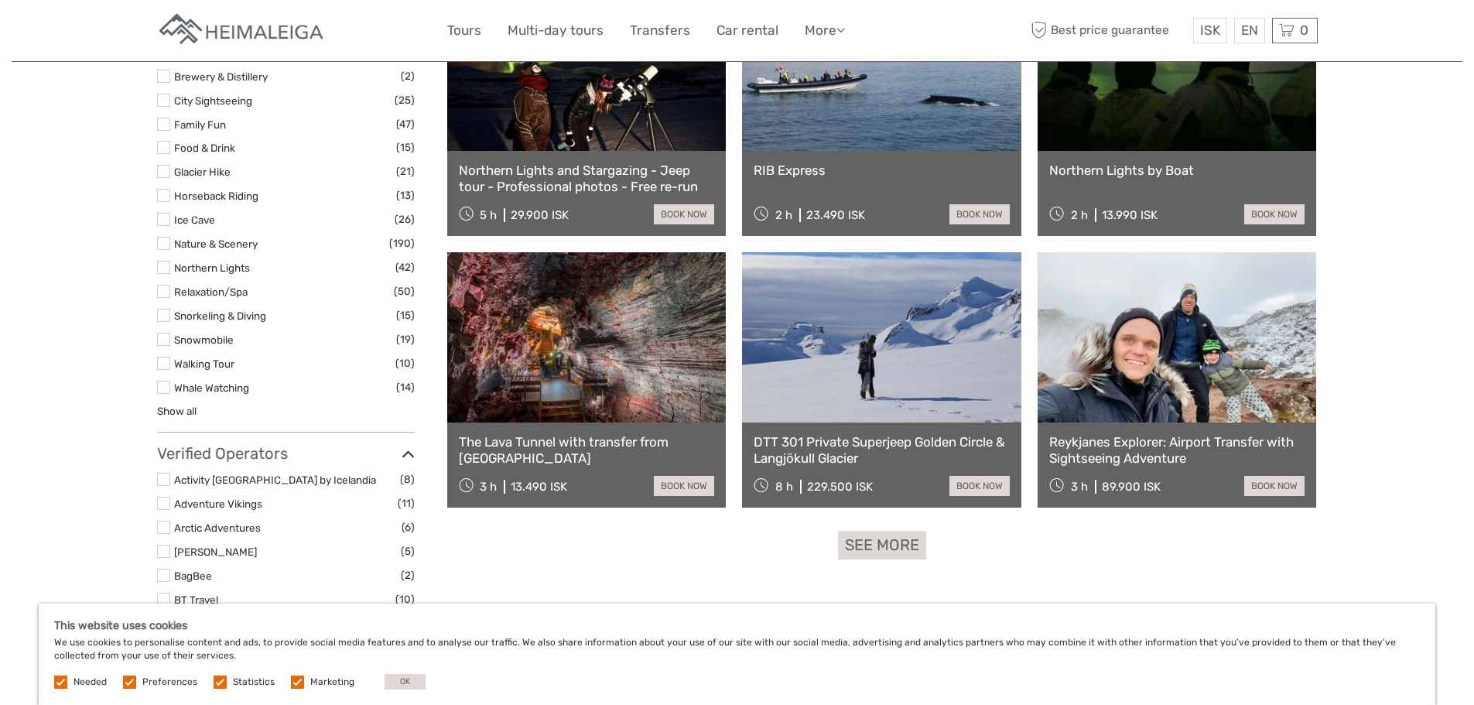
scroll to position [1481, 0]
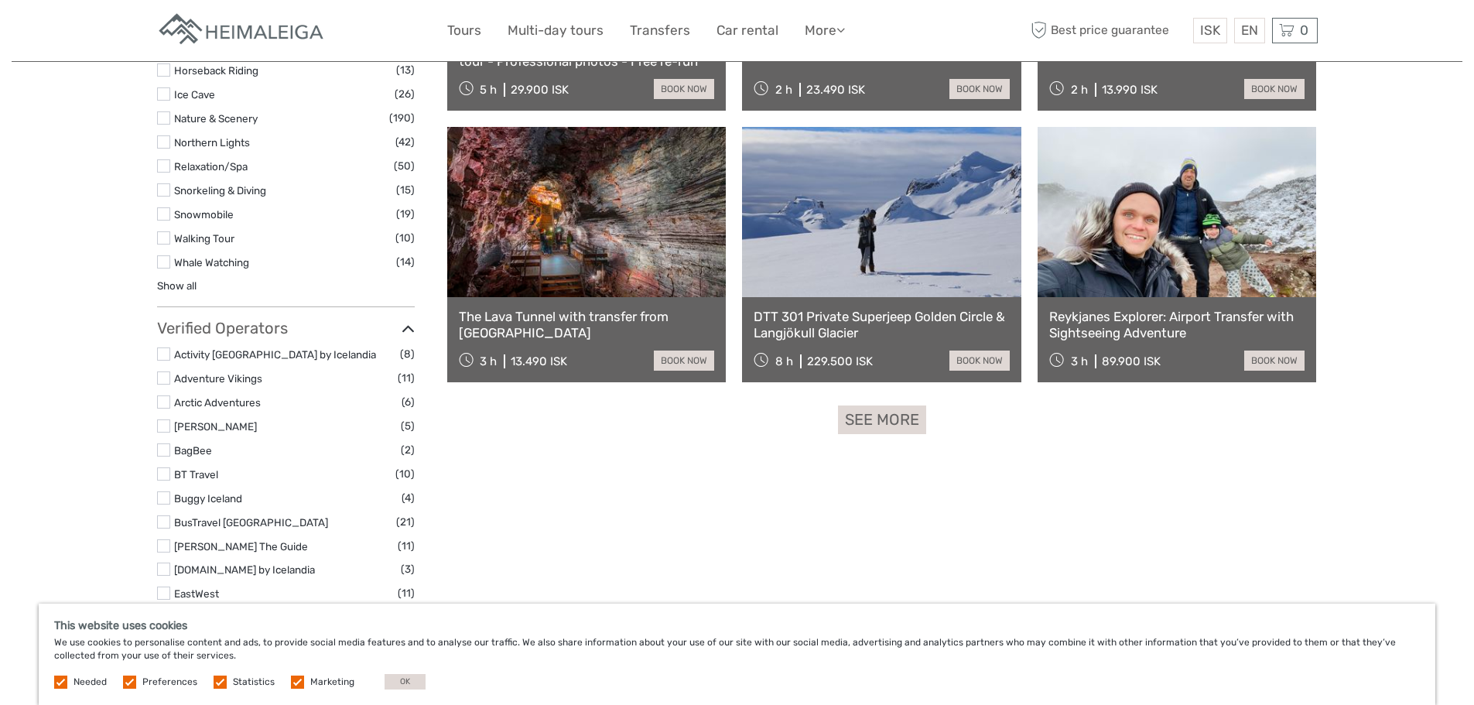
click at [915, 415] on link "See more" at bounding box center [882, 419] width 88 height 29
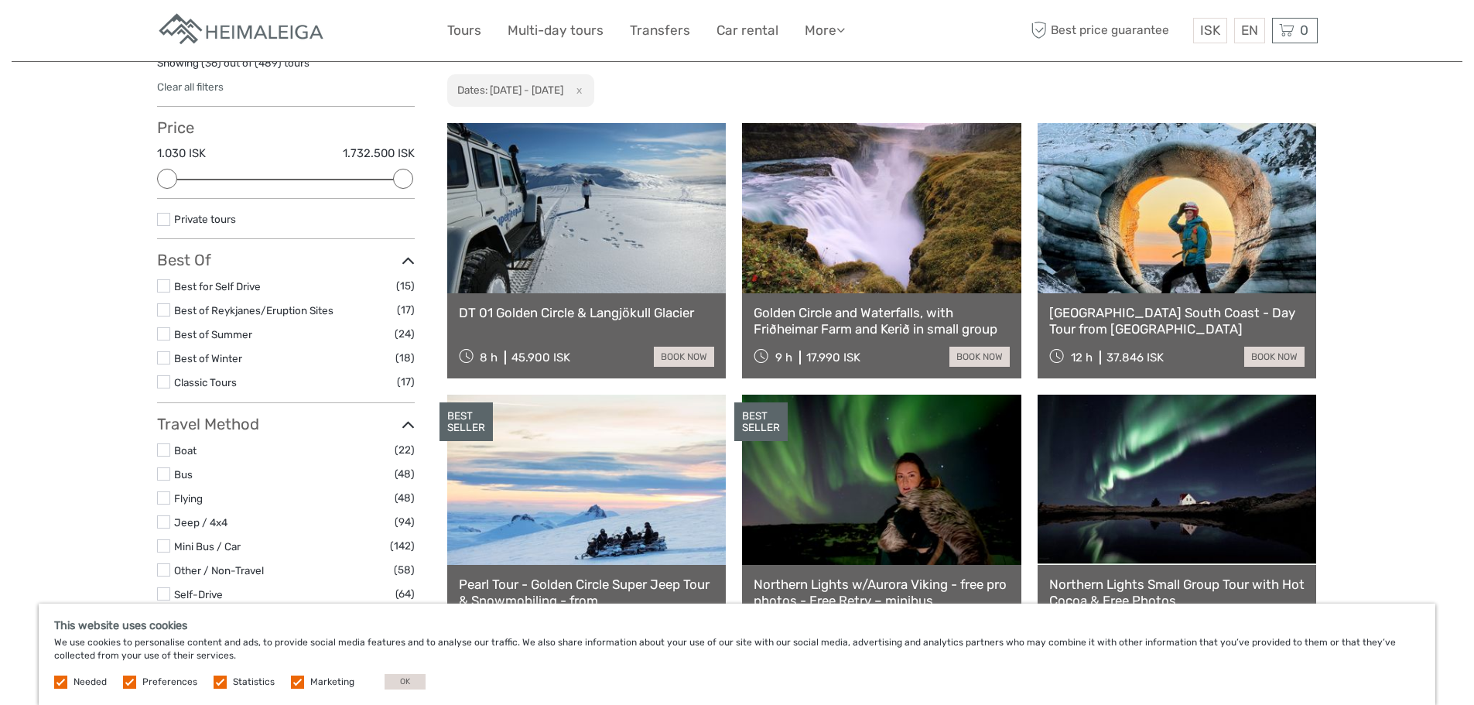
scroll to position [77, 0]
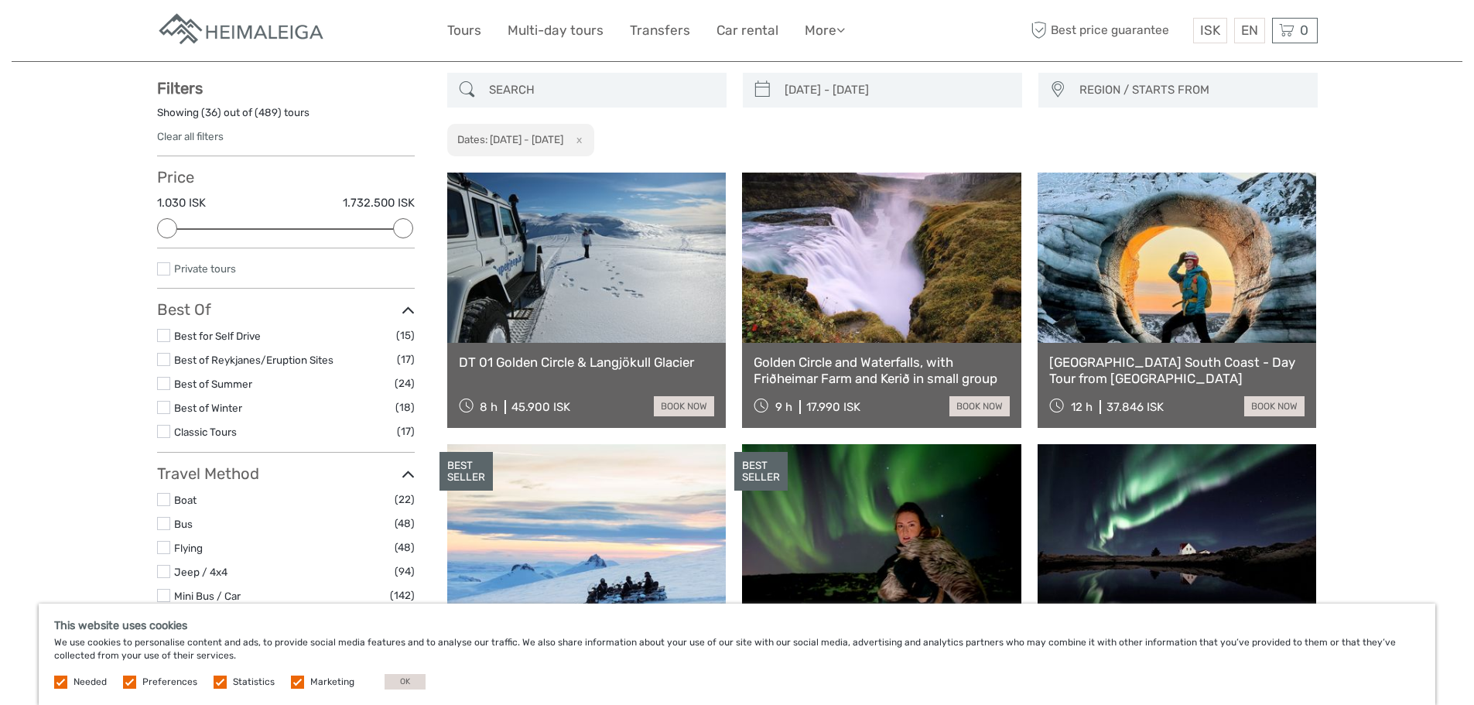
click at [228, 265] on link "Private tours" at bounding box center [205, 268] width 62 height 12
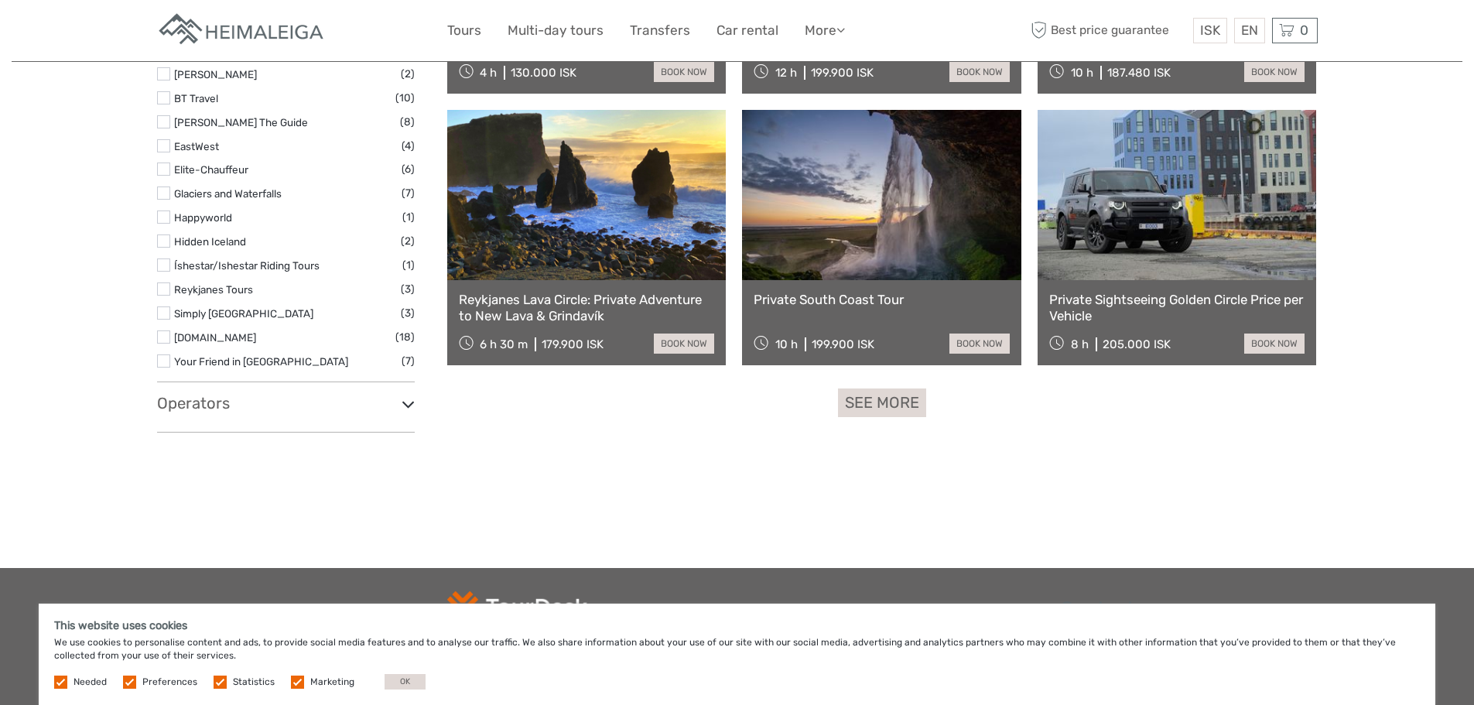
scroll to position [1548, 0]
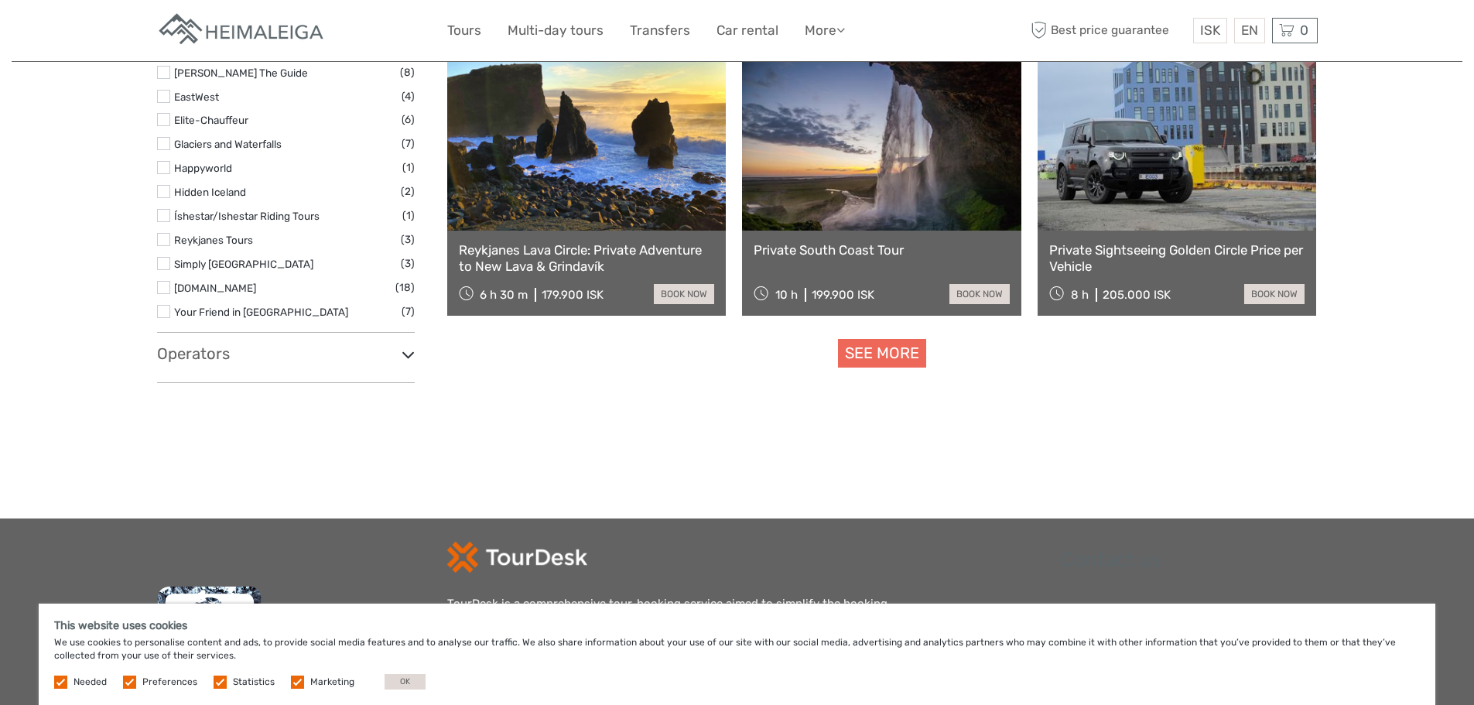
click at [883, 352] on link "See more" at bounding box center [882, 353] width 88 height 29
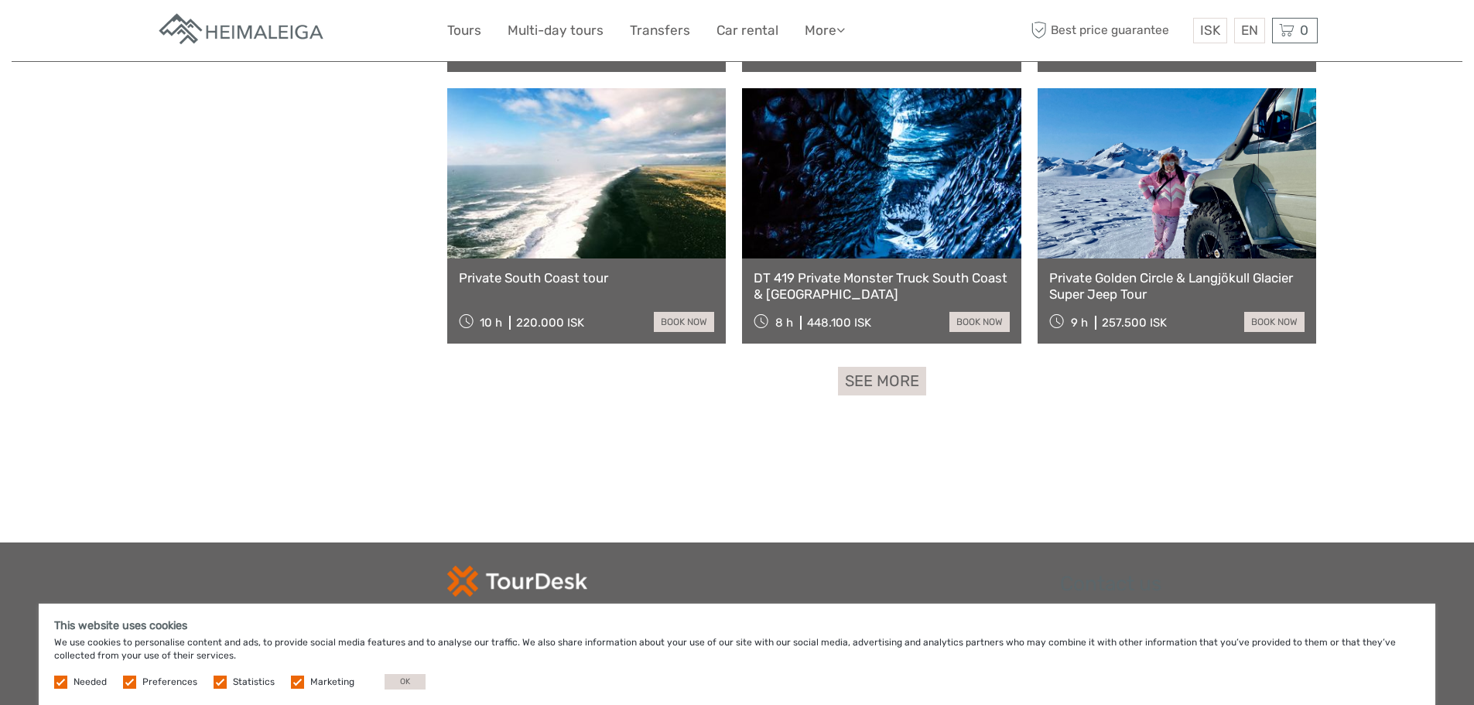
scroll to position [3307, 0]
